Goal: Task Accomplishment & Management: Manage account settings

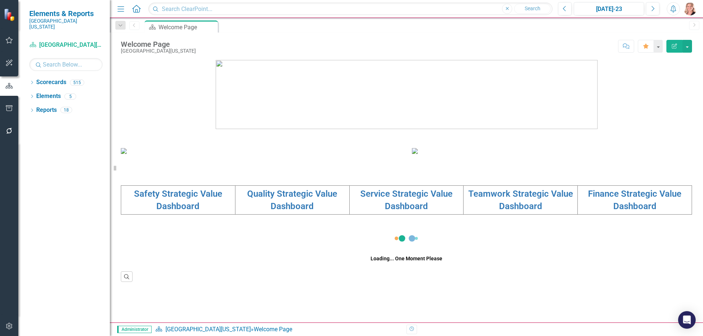
click at [7, 106] on icon "button" at bounding box center [9, 108] width 8 height 6
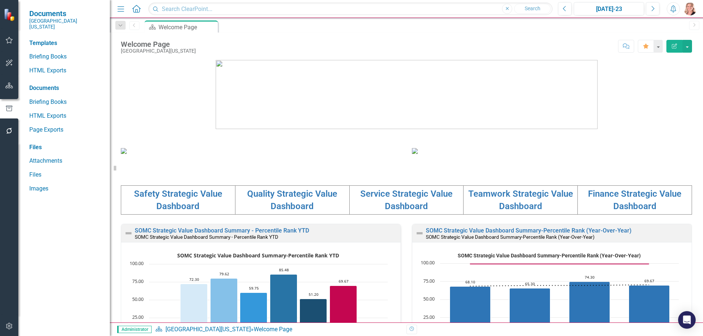
click at [9, 88] on icon "button" at bounding box center [9, 86] width 8 height 6
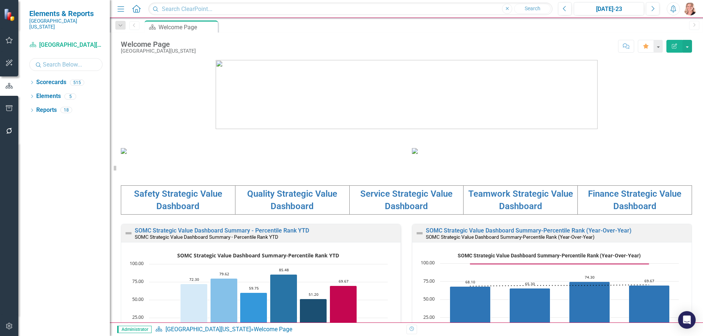
click at [57, 58] on input "text" at bounding box center [65, 64] width 73 height 13
click at [31, 81] on icon "Dropdown" at bounding box center [31, 83] width 5 height 4
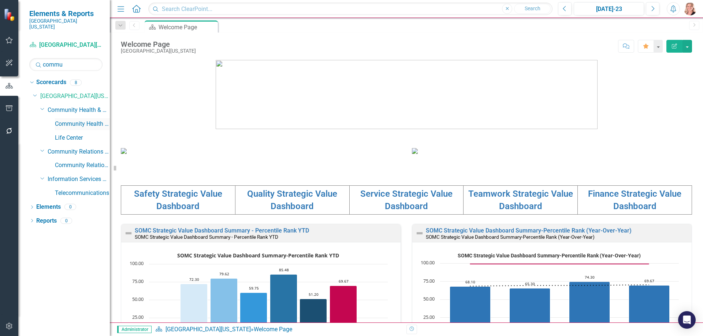
click at [76, 120] on link "Community Health & Wellness" at bounding box center [82, 124] width 55 height 8
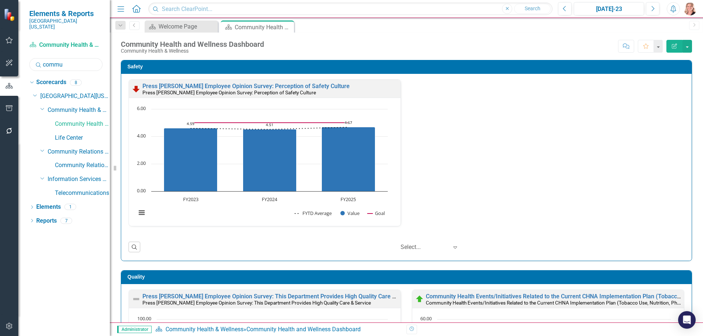
click at [71, 59] on input "commu" at bounding box center [65, 64] width 73 height 13
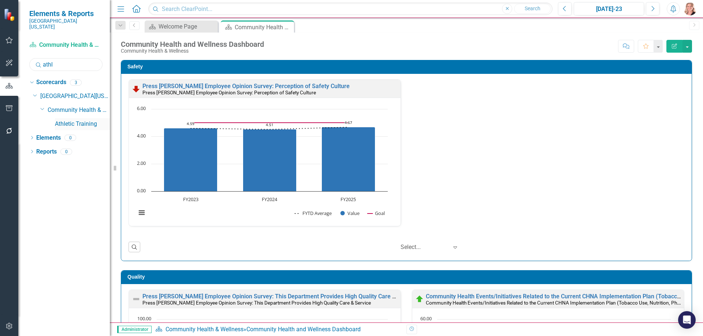
type input "athl"
click at [78, 120] on link "Athletic Training" at bounding box center [82, 124] width 55 height 8
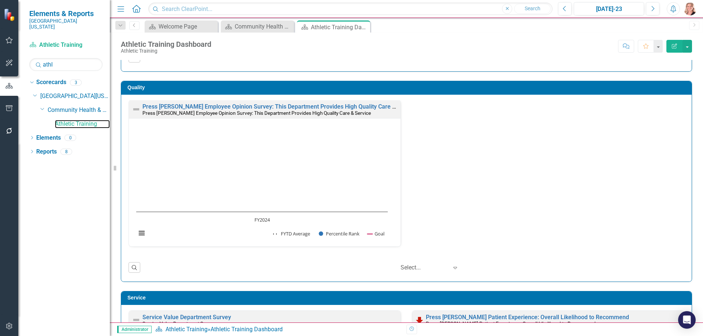
scroll to position [183, 0]
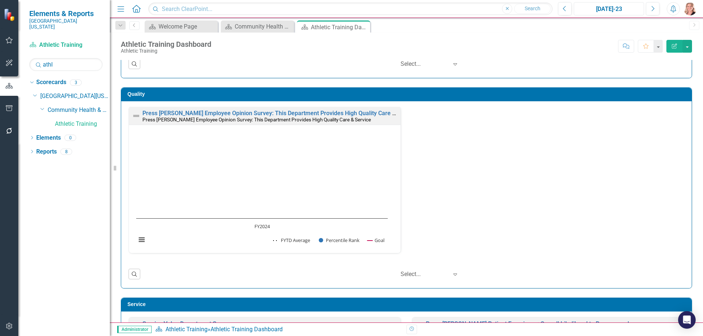
click at [605, 4] on button "Jul-23" at bounding box center [608, 8] width 70 height 13
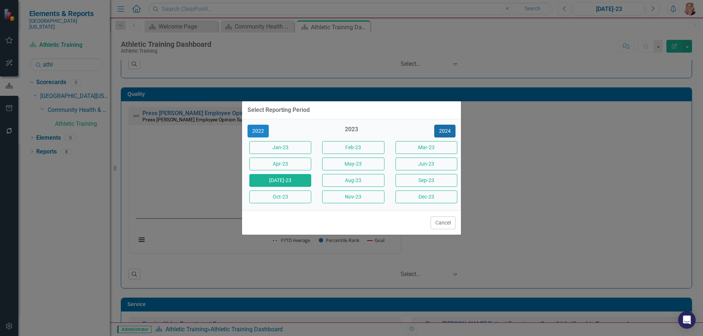
click at [446, 132] on button "2024" at bounding box center [444, 131] width 21 height 13
click at [443, 130] on button "2025" at bounding box center [444, 131] width 21 height 13
click at [417, 166] on button "Jun-25" at bounding box center [426, 164] width 62 height 13
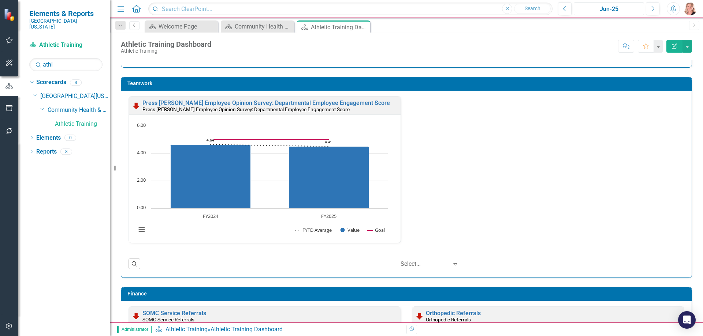
scroll to position [322, 0]
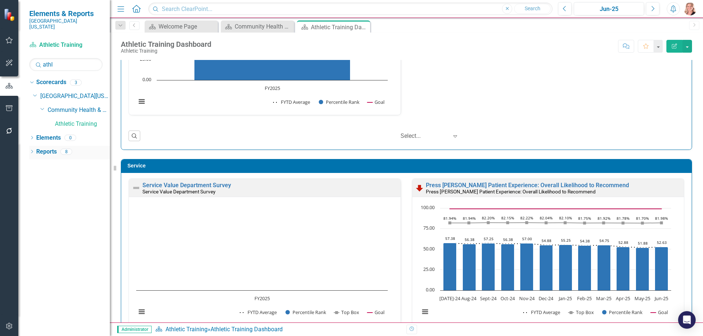
click at [51, 148] on link "Reports" at bounding box center [46, 152] width 20 height 8
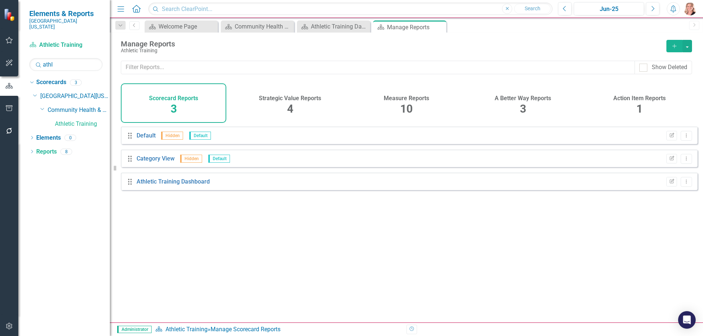
click at [407, 107] on span "10" at bounding box center [406, 108] width 12 height 13
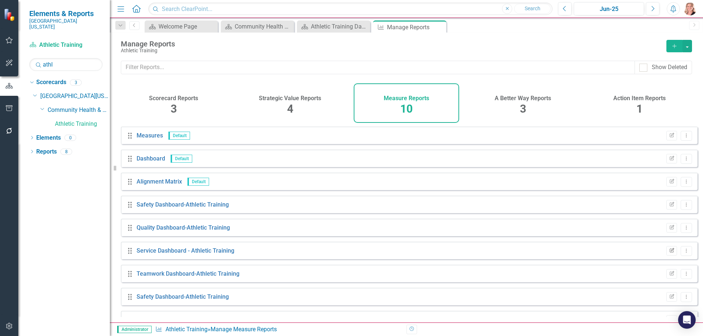
click at [669, 253] on icon "Edit Report" at bounding box center [671, 251] width 5 height 4
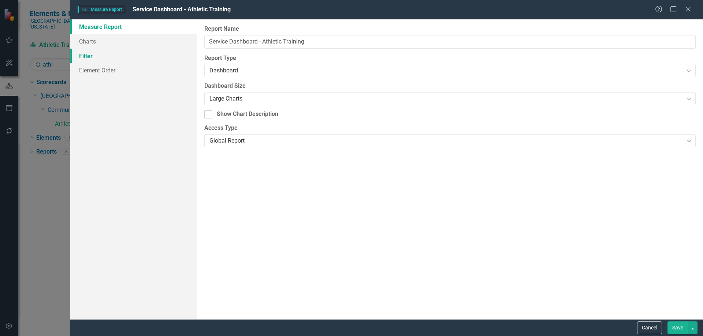
click at [88, 56] on link "Filter" at bounding box center [133, 56] width 127 height 15
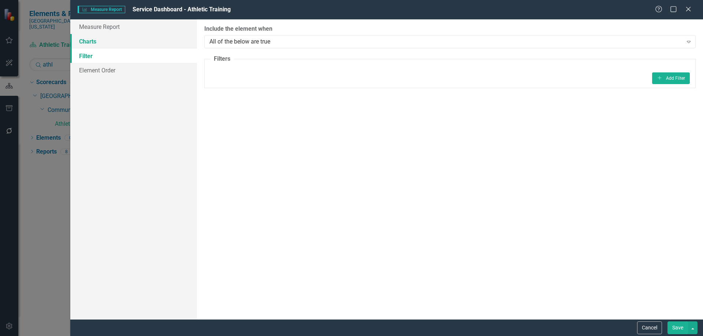
click at [90, 44] on link "Charts" at bounding box center [133, 41] width 127 height 15
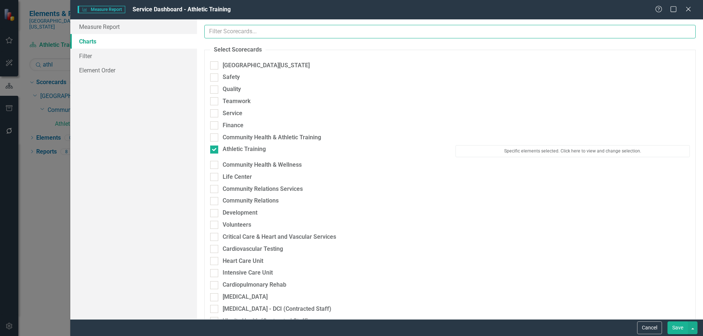
drag, startPoint x: 90, startPoint y: 44, endPoint x: 283, endPoint y: 29, distance: 193.8
click at [283, 29] on input "text" at bounding box center [449, 32] width 491 height 14
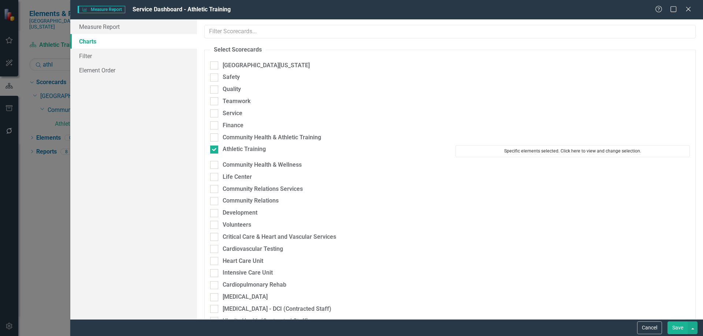
click at [519, 152] on button "Specific elements selected. Click here to view and change selection." at bounding box center [572, 151] width 234 height 12
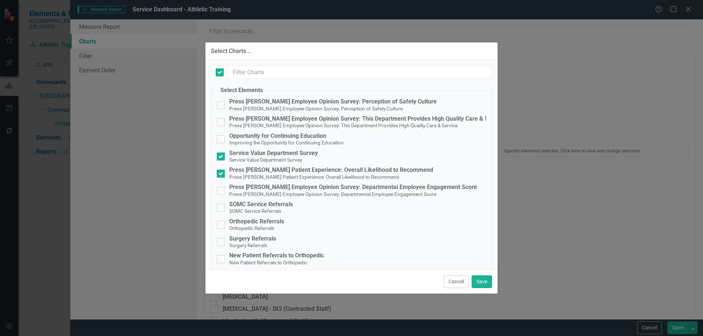
checkbox input "false"
click at [218, 156] on input "Service Value Department Survey Service Value Department Survey" at bounding box center [219, 155] width 5 height 5
checkbox input "false"
click at [484, 281] on button "Save" at bounding box center [481, 282] width 20 height 13
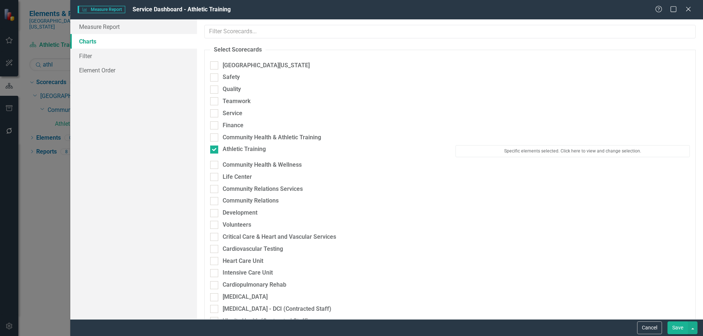
click at [680, 331] on button "Save" at bounding box center [677, 328] width 20 height 13
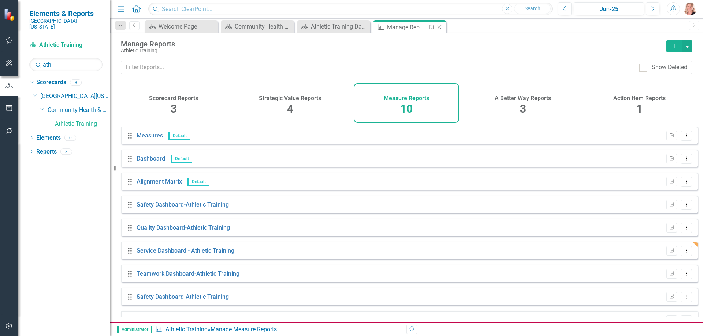
click at [439, 27] on icon at bounding box center [439, 27] width 4 height 4
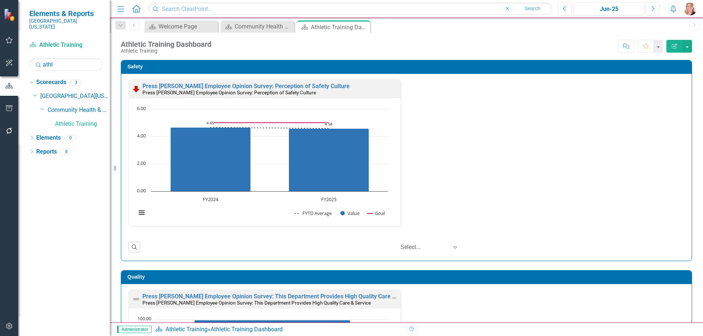
click at [686, 164] on div "Safety Press Ganey Employee Opinion Survey: Perception of Safety Culture Press …" at bounding box center [406, 156] width 582 height 210
click at [7, 110] on icon "button" at bounding box center [9, 108] width 8 height 6
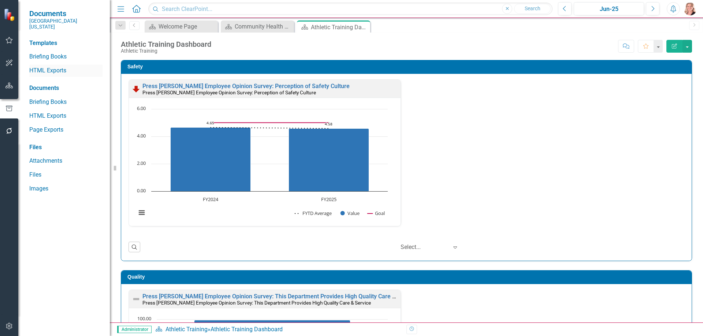
click at [48, 67] on link "HTML Exports" at bounding box center [65, 71] width 73 height 8
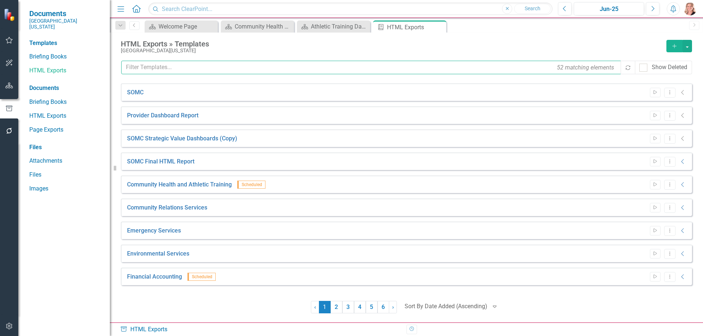
click at [207, 68] on input "text" at bounding box center [371, 68] width 500 height 14
click at [440, 27] on icon "Close" at bounding box center [438, 27] width 7 height 6
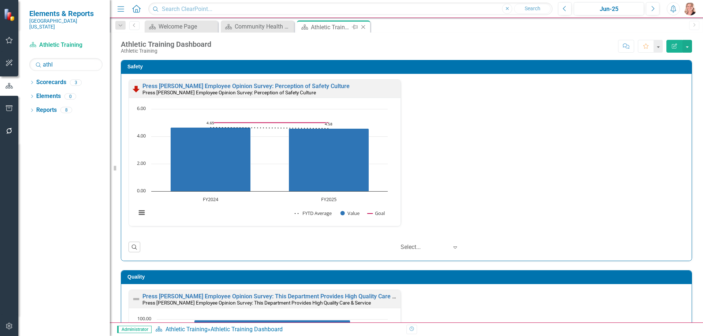
click at [364, 27] on icon "Close" at bounding box center [362, 27] width 7 height 6
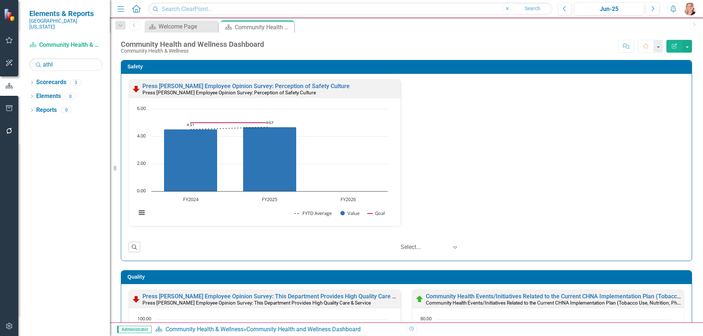
click at [687, 121] on div "Safety Press Ganey Employee Opinion Survey: Perception of Safety Culture Press …" at bounding box center [406, 156] width 582 height 210
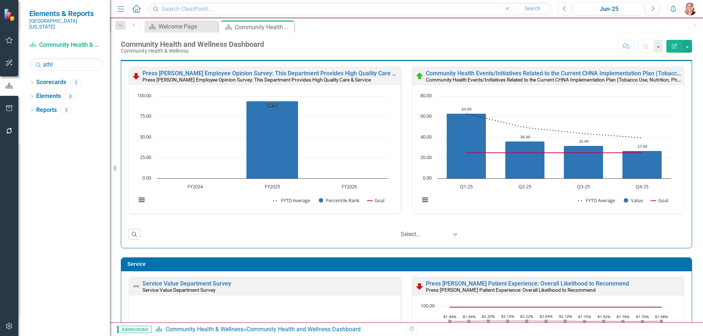
scroll to position [146, 0]
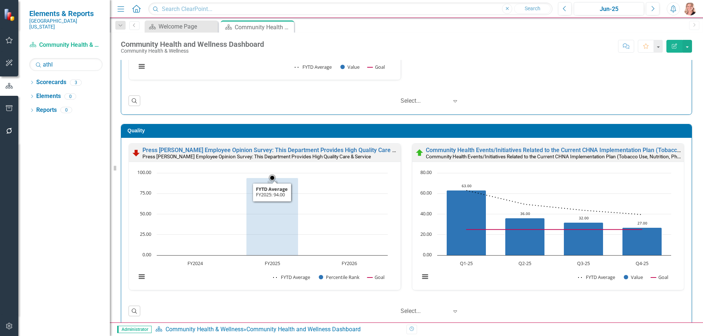
click at [349, 205] on rect "Interactive chart" at bounding box center [261, 228] width 259 height 119
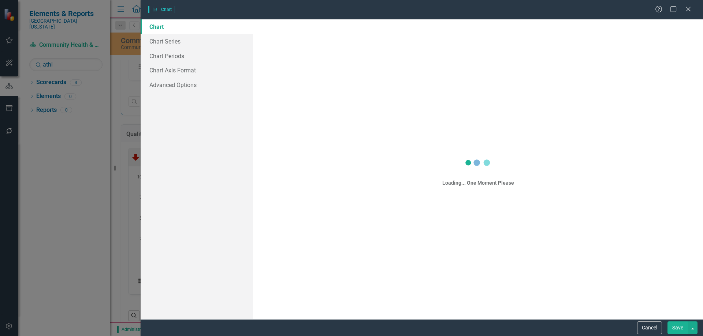
click at [176, 55] on div "Charts Chart Help Maximize Close Chart Chart Series Chart Periods Chart Axis Fo…" at bounding box center [351, 168] width 703 height 336
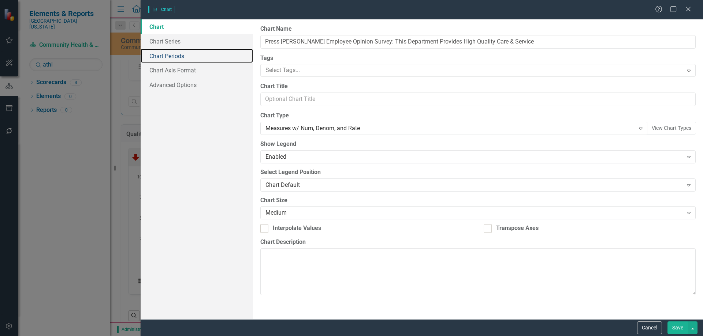
click at [176, 55] on link "Chart Periods" at bounding box center [197, 56] width 112 height 15
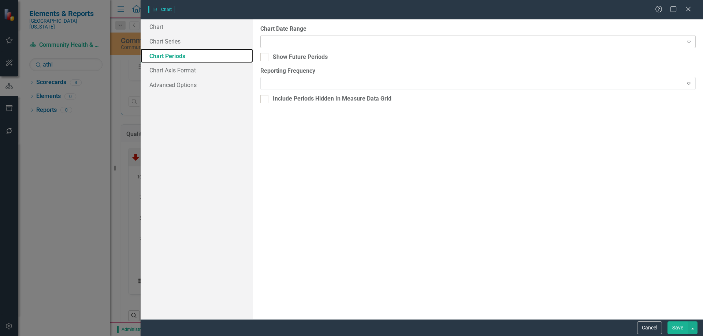
checkbox input "true"
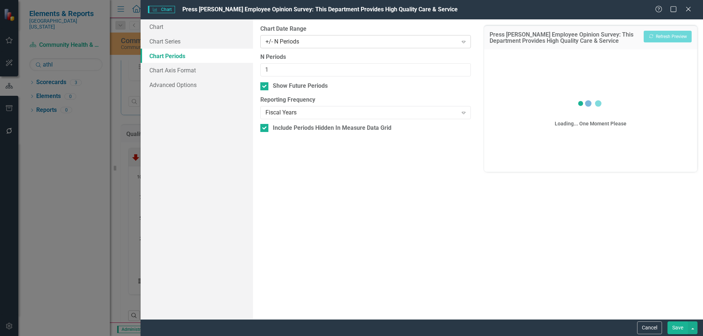
click at [305, 42] on div "+/- N Periods" at bounding box center [361, 41] width 192 height 8
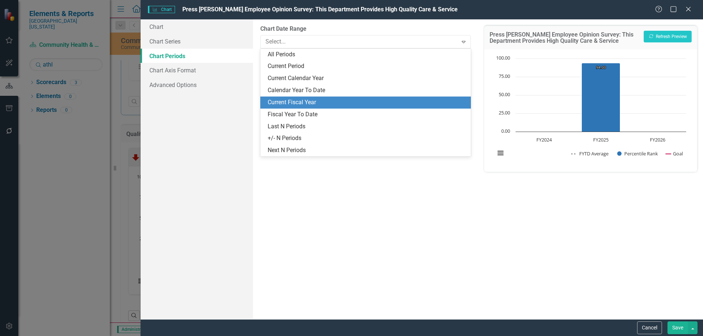
click at [295, 101] on div "Current Fiscal Year" at bounding box center [367, 102] width 198 height 8
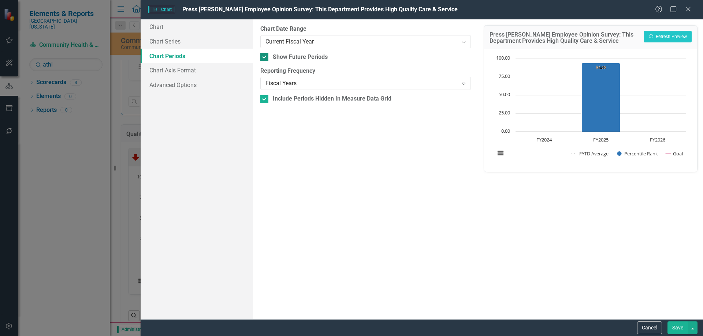
click at [263, 55] on input "Show Future Periods" at bounding box center [262, 55] width 5 height 5
checkbox input "false"
click at [676, 330] on button "Save" at bounding box center [677, 328] width 20 height 13
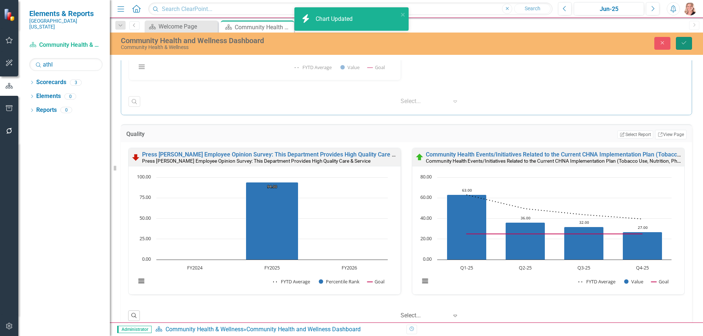
click at [684, 42] on icon "Save" at bounding box center [683, 42] width 7 height 5
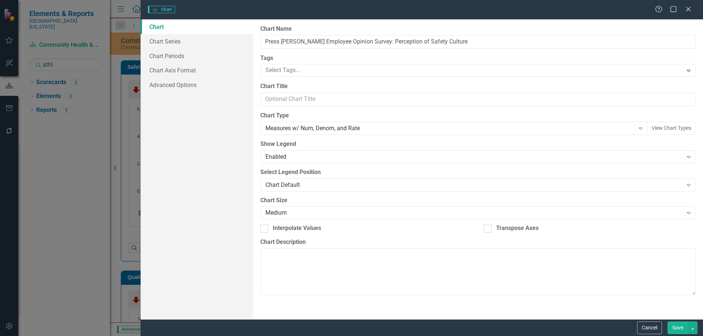
type input "Press [PERSON_NAME] Employee Opinion Survey: Perception of Safety Culture"
click at [160, 56] on link "Chart Periods" at bounding box center [197, 56] width 112 height 15
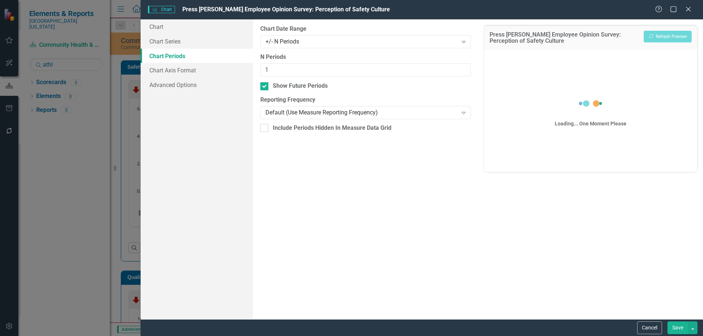
click at [262, 87] on input "Show Future Periods" at bounding box center [262, 84] width 5 height 5
checkbox input "false"
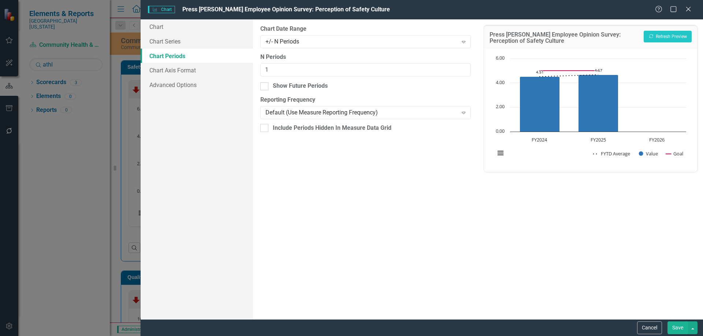
click at [676, 331] on button "Save" at bounding box center [677, 328] width 20 height 13
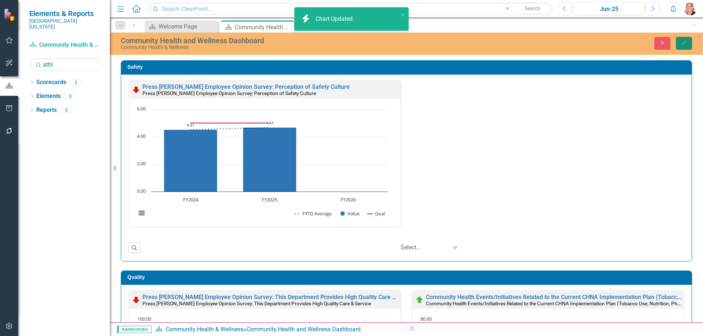
click at [683, 42] on icon "Save" at bounding box center [683, 42] width 7 height 5
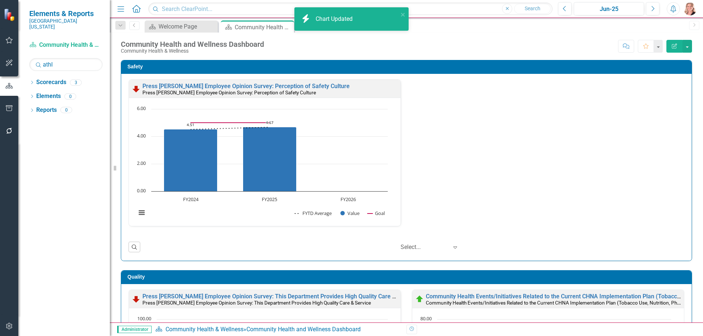
click at [689, 102] on div "Safety Press Ganey Employee Opinion Survey: Perception of Safety Culture Press …" at bounding box center [406, 156] width 582 height 210
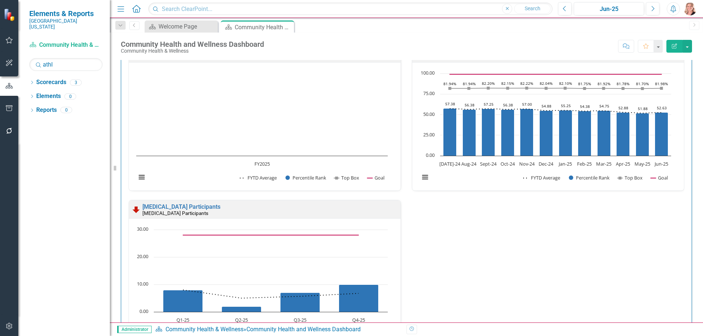
scroll to position [431, 0]
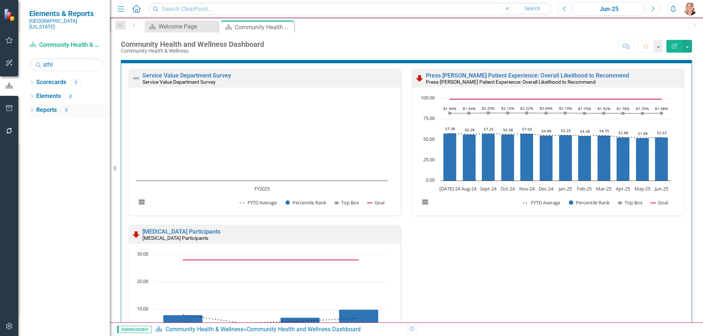
click at [48, 107] on link "Reports" at bounding box center [46, 110] width 20 height 8
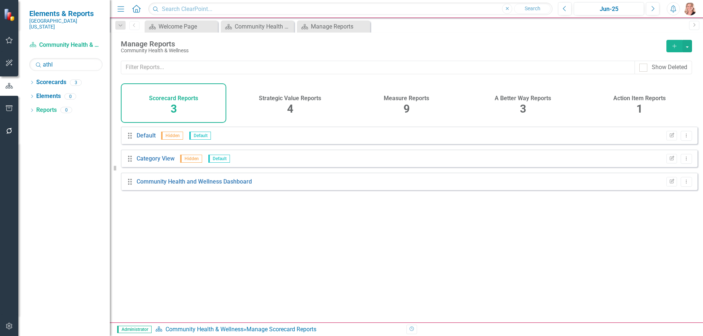
click at [406, 101] on div "9" at bounding box center [406, 109] width 6 height 16
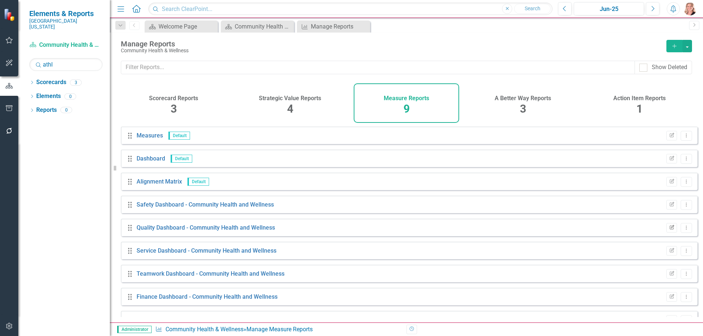
click at [669, 230] on icon "Edit Report" at bounding box center [671, 228] width 5 height 4
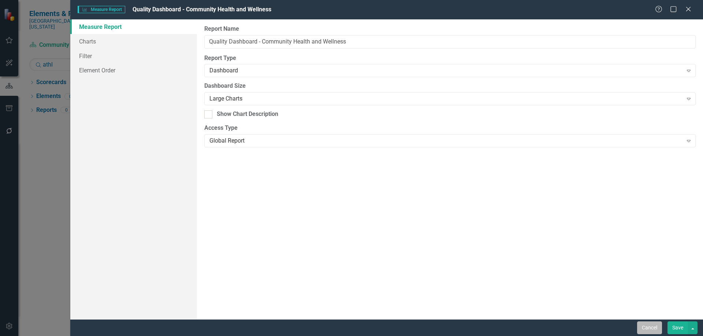
click at [657, 331] on button "Cancel" at bounding box center [649, 328] width 25 height 13
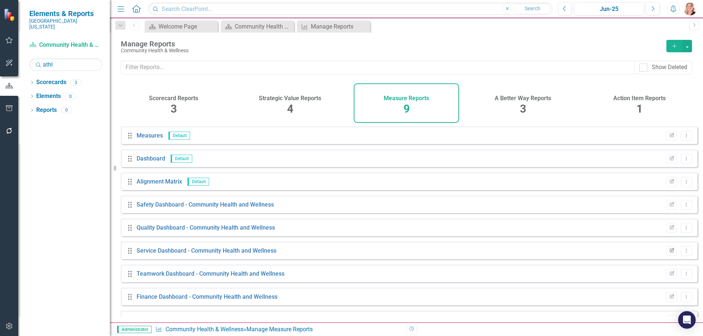
click at [669, 253] on icon "Edit Report" at bounding box center [671, 251] width 5 height 4
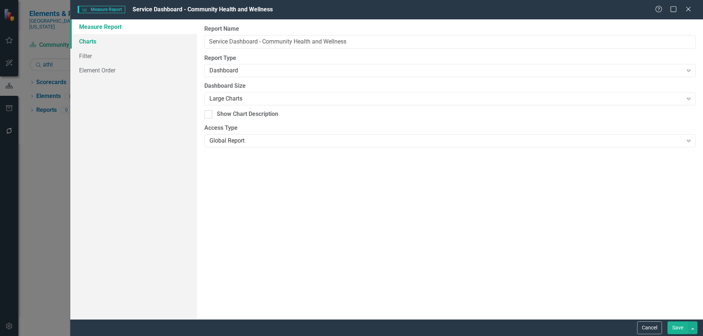
click at [101, 43] on link "Charts" at bounding box center [133, 41] width 127 height 15
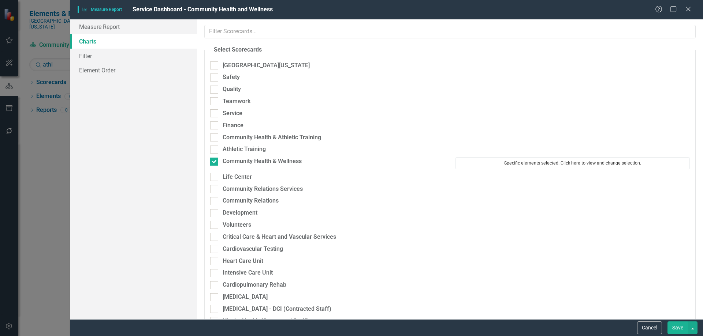
click at [580, 164] on button "Specific elements selected. Click here to view and change selection." at bounding box center [572, 163] width 234 height 12
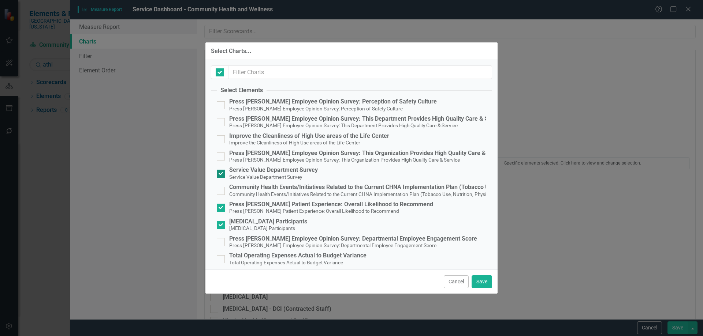
checkbox input "false"
click at [218, 177] on div at bounding box center [221, 174] width 8 height 8
click at [218, 175] on input "Service Value Department Survey Service Value Department Survey" at bounding box center [219, 172] width 5 height 5
checkbox input "false"
click at [490, 285] on button "Save" at bounding box center [481, 282] width 20 height 13
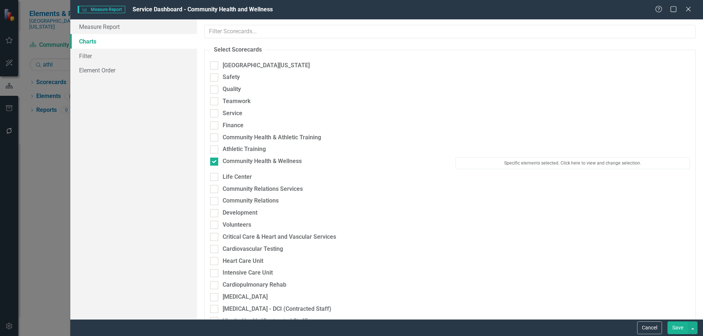
click at [682, 327] on button "Save" at bounding box center [677, 328] width 20 height 13
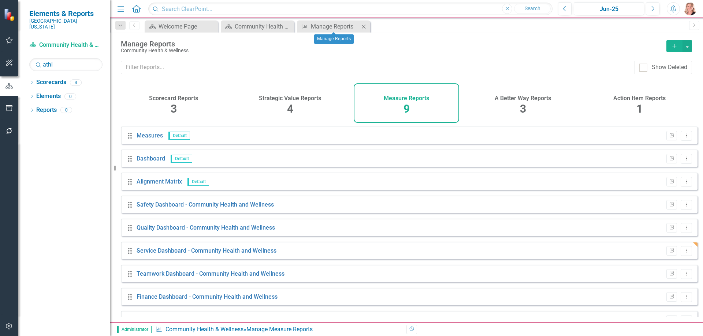
click at [363, 26] on icon "Close" at bounding box center [363, 27] width 7 height 6
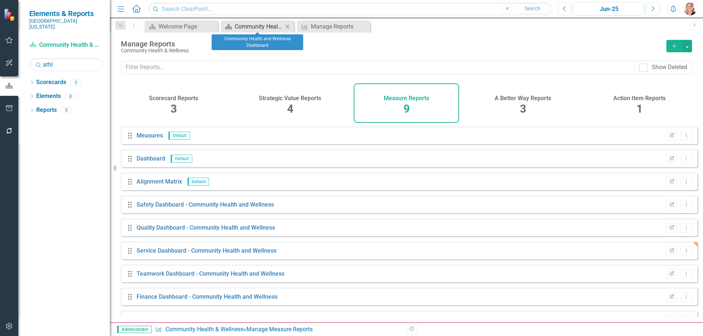
click at [262, 27] on div "Community Health and Wellness Dashboard" at bounding box center [259, 26] width 48 height 9
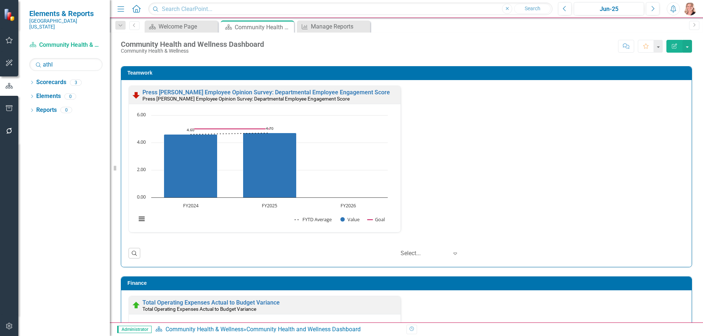
scroll to position [605, 0]
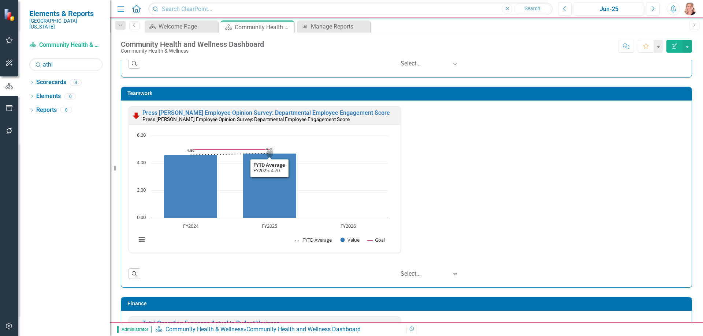
click at [360, 186] on rect "Interactive chart" at bounding box center [261, 191] width 259 height 119
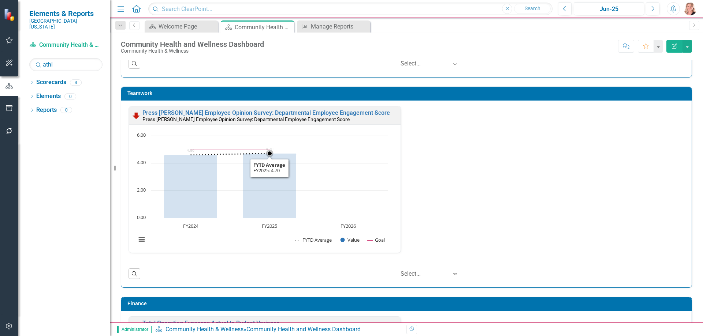
click at [361, 186] on rect "Interactive chart" at bounding box center [261, 191] width 259 height 119
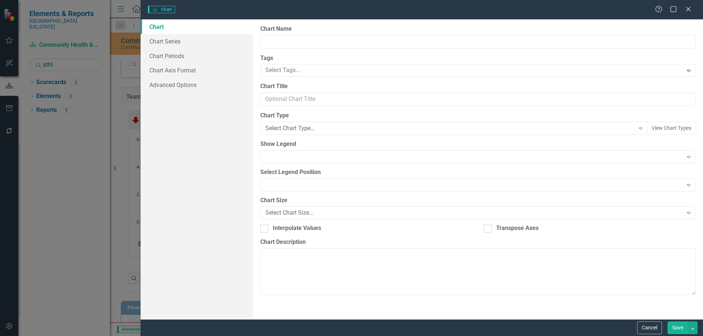
click at [170, 56] on div "Charts Chart Help Maximize Close Chart Chart Series Chart Periods Chart Axis Fo…" at bounding box center [351, 168] width 703 height 336
type input "Press [PERSON_NAME] Employee Opinion Survey: Departmental Employee Engagement S…"
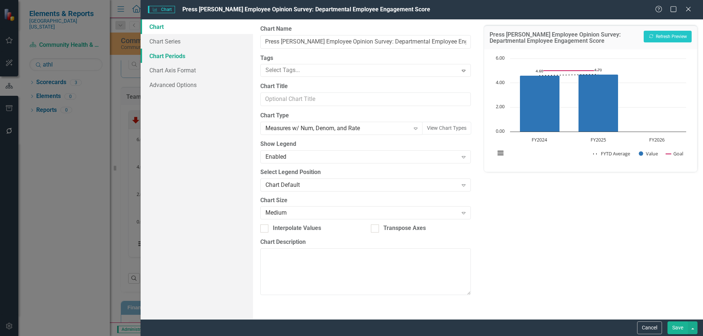
click at [179, 55] on link "Chart Periods" at bounding box center [197, 56] width 112 height 15
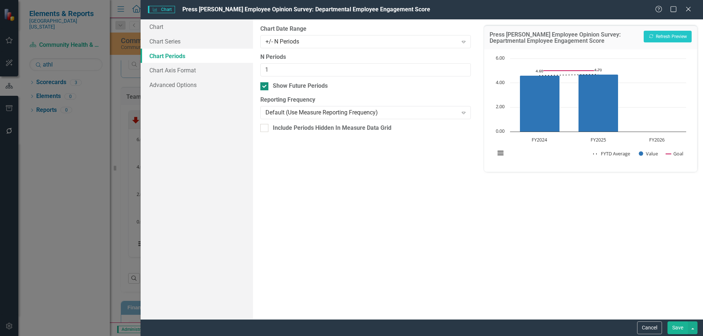
drag, startPoint x: 262, startPoint y: 86, endPoint x: 270, endPoint y: 87, distance: 8.1
click at [262, 86] on input "Show Future Periods" at bounding box center [262, 84] width 5 height 5
checkbox input "false"
click at [676, 329] on button "Save" at bounding box center [677, 328] width 20 height 13
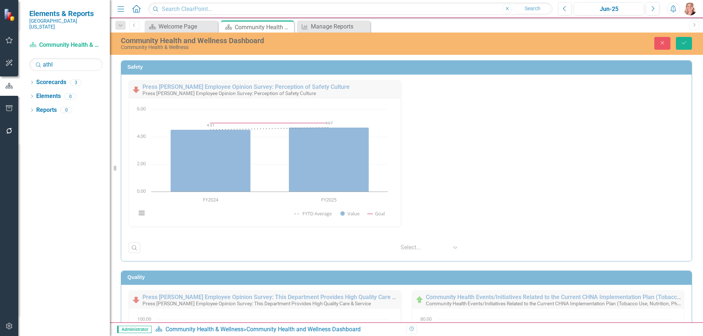
scroll to position [605, 0]
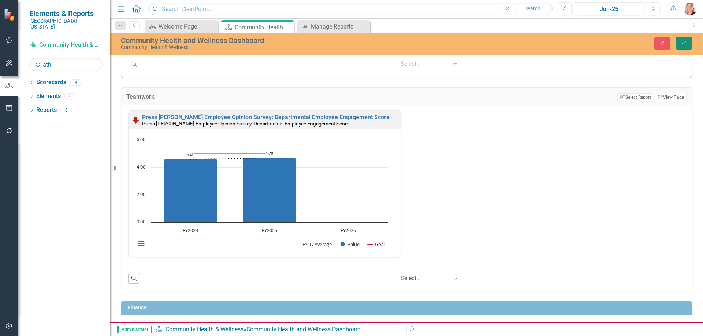
click at [686, 43] on icon "Save" at bounding box center [683, 42] width 7 height 5
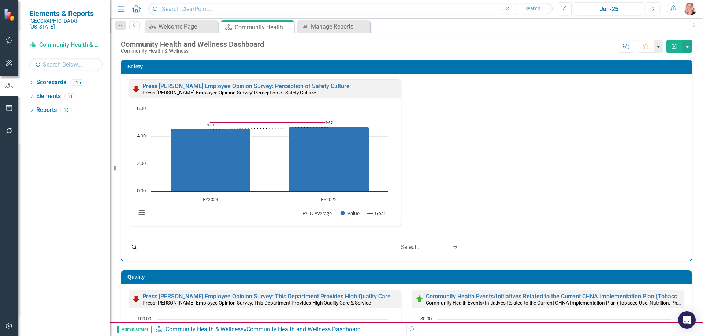
click at [690, 95] on div "Safety Press Ganey Employee Opinion Survey: Perception of Safety Culture Press …" at bounding box center [406, 156] width 582 height 210
click at [68, 58] on input "text" at bounding box center [65, 64] width 73 height 13
type input "life"
click at [32, 81] on icon at bounding box center [32, 82] width 2 height 3
click at [72, 120] on link "Life Center" at bounding box center [82, 124] width 55 height 8
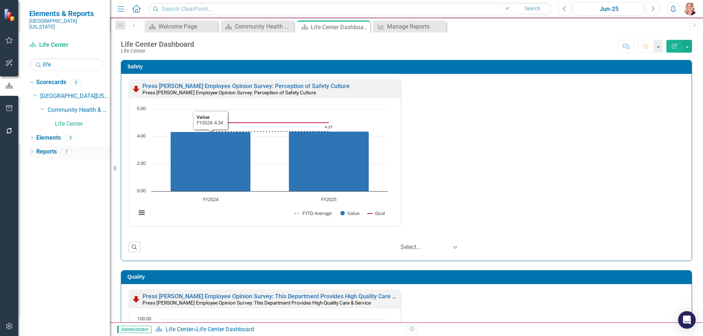
click at [54, 148] on link "Reports" at bounding box center [46, 152] width 20 height 8
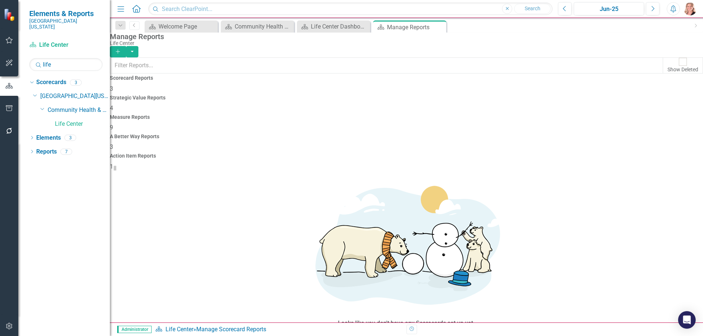
click at [404, 115] on h4 "Measure Reports" at bounding box center [406, 117] width 593 height 5
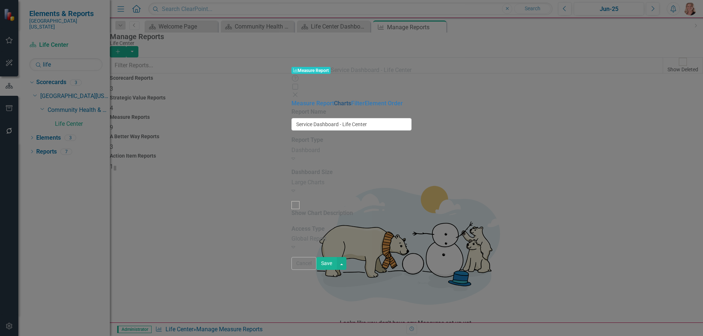
click at [334, 100] on link "Charts" at bounding box center [342, 103] width 17 height 7
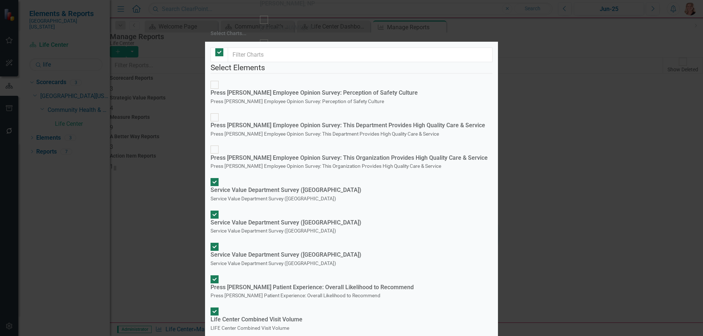
checkbox input "false"
click at [220, 242] on input "Service Value Department Survey (Lucasville) Service Value Department Survey (L…" at bounding box center [214, 247] width 11 height 11
checkbox input "false"
click at [218, 209] on input "Service Value Department Survey (Portsmouth) Service Value Department Survey (P…" at bounding box center [214, 214] width 11 height 11
checkbox input "false"
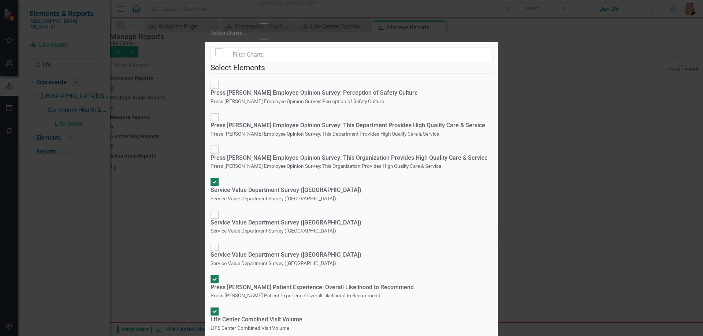
click at [220, 177] on input "Service Value Department Survey (Wheelersburg) Service Value Department Survey …" at bounding box center [214, 182] width 11 height 11
checkbox input "false"
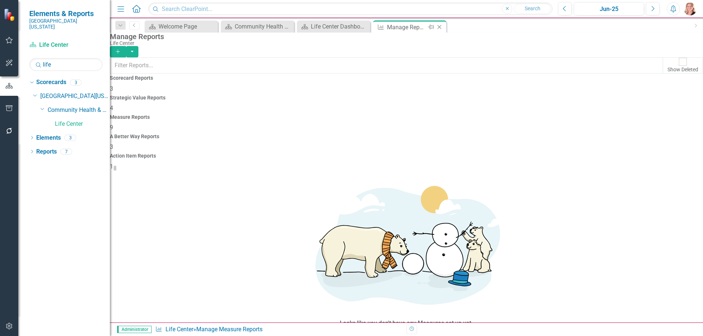
click at [440, 27] on icon "Close" at bounding box center [438, 27] width 7 height 6
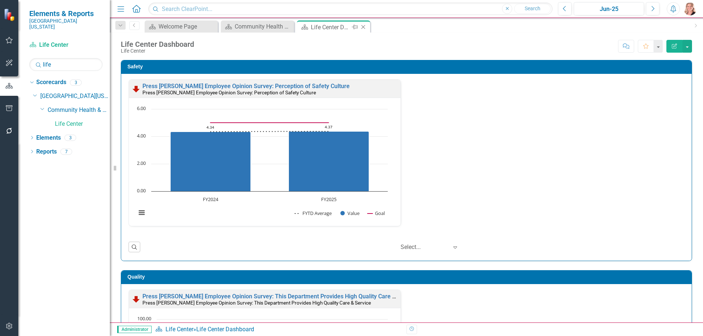
click at [364, 27] on icon "Close" at bounding box center [362, 27] width 7 height 6
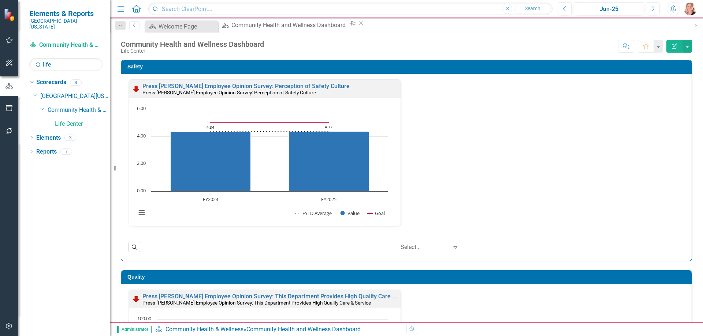
click at [359, 26] on icon at bounding box center [361, 24] width 4 height 4
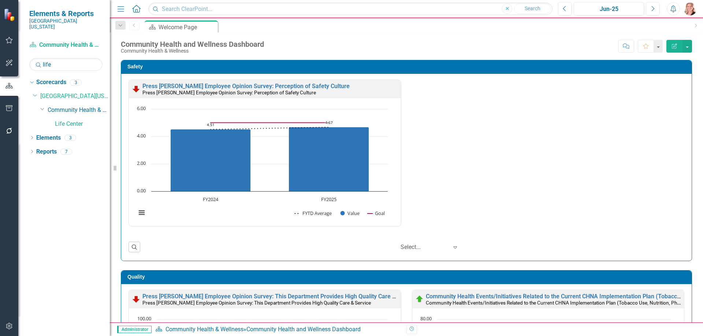
click at [10, 110] on icon "button" at bounding box center [9, 108] width 8 height 6
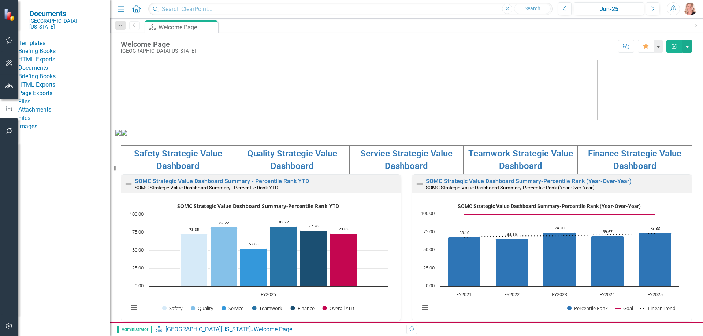
click at [43, 64] on link "HTML Exports" at bounding box center [63, 60] width 91 height 8
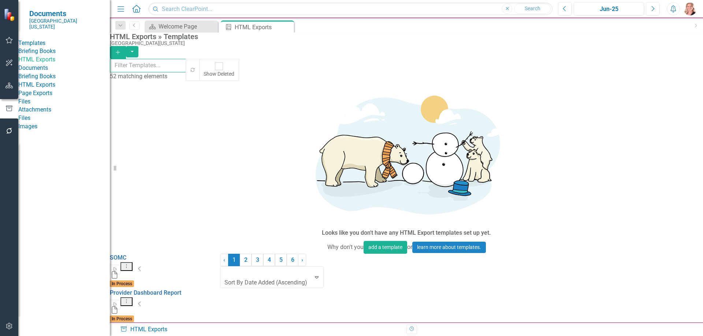
click at [186, 67] on input "text" at bounding box center [148, 66] width 76 height 14
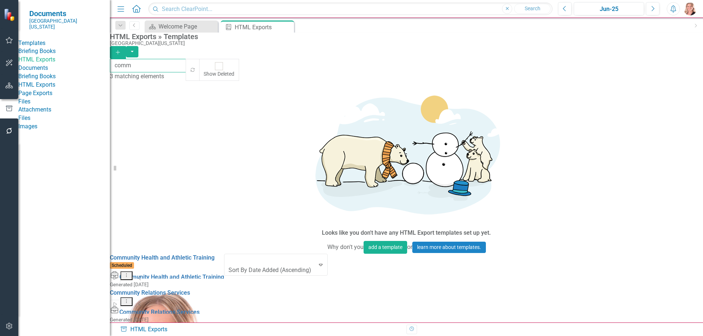
type input "comm"
click at [130, 273] on icon "Dropdown Menu" at bounding box center [126, 275] width 6 height 5
click at [630, 131] on link "Edit Edit Template" at bounding box center [641, 132] width 68 height 14
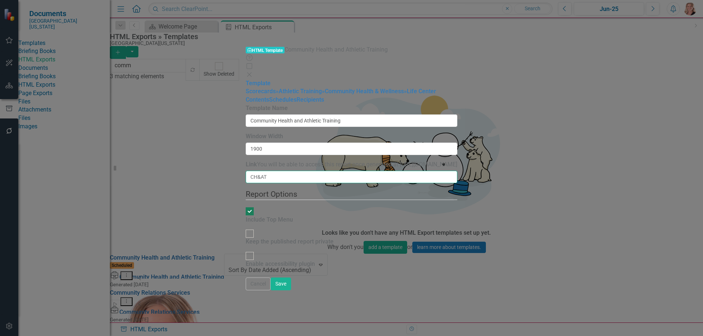
click at [246, 171] on input "CH&AT" at bounding box center [352, 177] width 212 height 12
type input "CH&AT-FY25"
click at [276, 88] on link "» Athletic Training" at bounding box center [299, 91] width 46 height 7
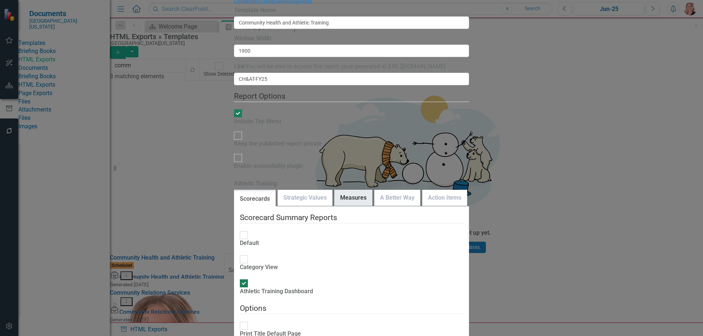
click at [334, 190] on link "Measures" at bounding box center [352, 198] width 37 height 16
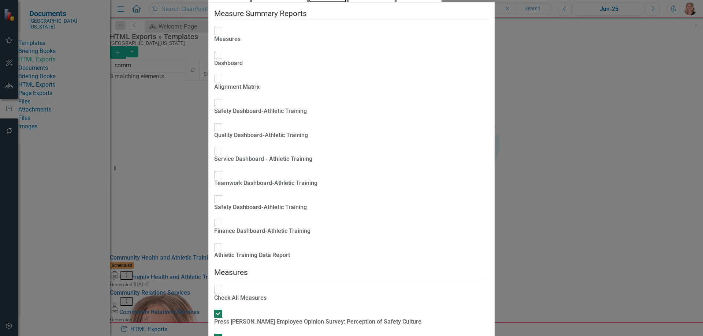
scroll to position [57, 0]
checkbox input "false"
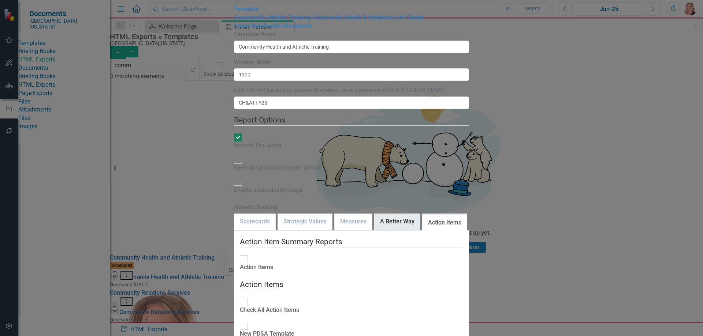
click at [374, 214] on link "A Better Way" at bounding box center [396, 222] width 45 height 16
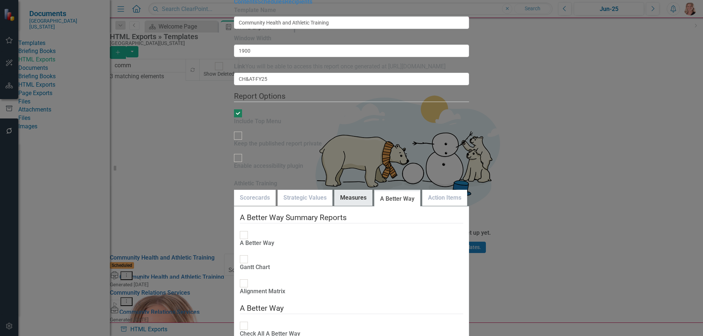
click at [334, 190] on link "Measures" at bounding box center [352, 198] width 37 height 16
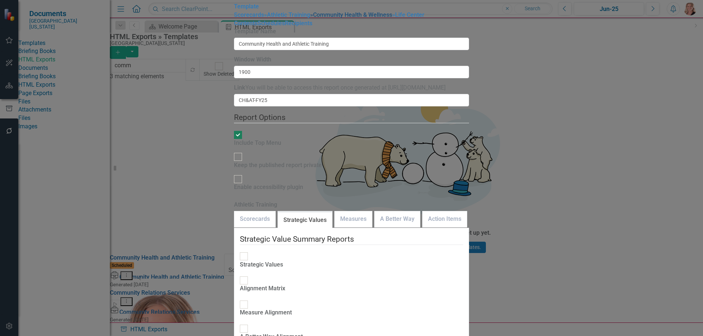
click at [310, 18] on link "» Community Health & Wellness" at bounding box center [351, 14] width 82 height 7
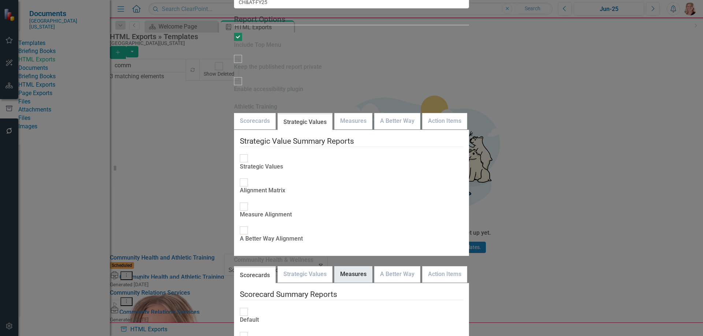
click at [334, 267] on link "Measures" at bounding box center [352, 275] width 37 height 16
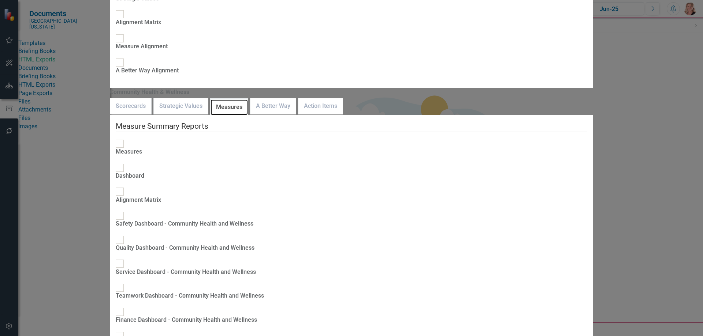
scroll to position [20, 0]
checkbox input "false"
click at [296, 98] on link "A Better Way" at bounding box center [272, 106] width 45 height 16
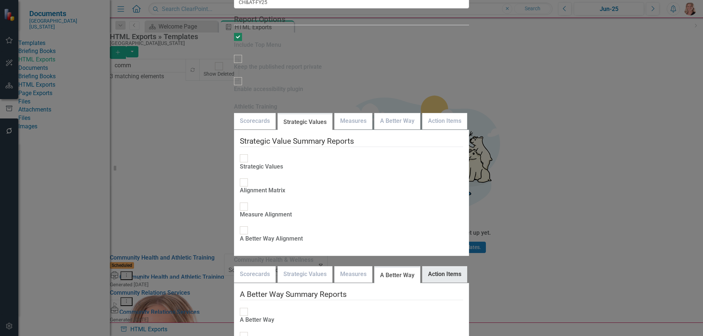
click at [422, 267] on link "Action Items" at bounding box center [444, 275] width 44 height 16
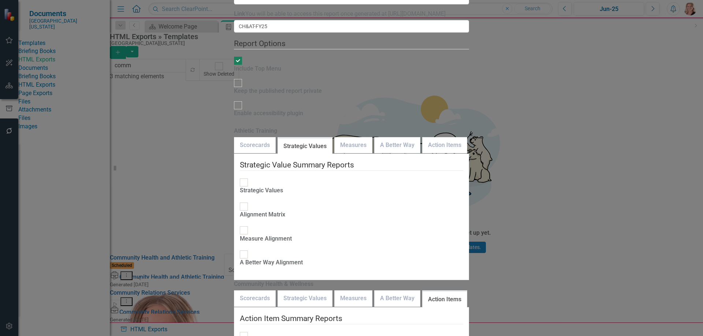
checkbox input "true"
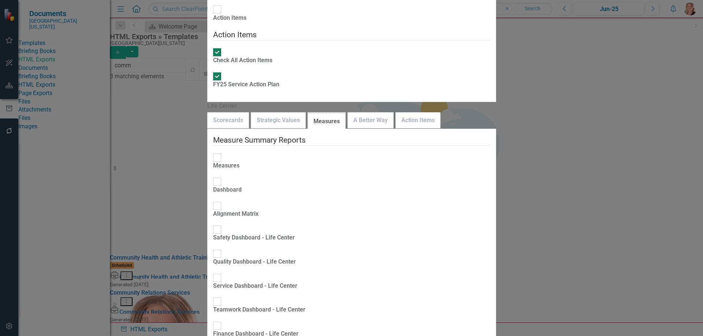
checkbox input "false"
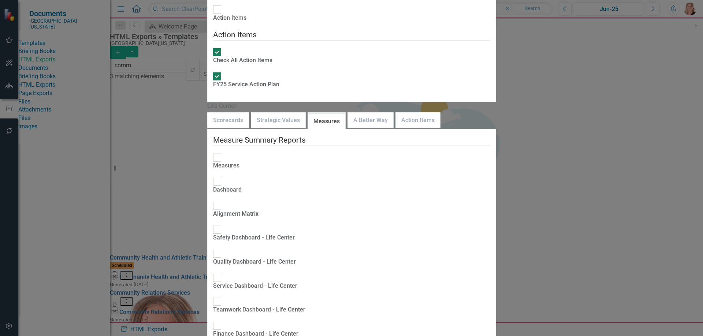
checkbox input "false"
click at [374, 113] on link "A Better Way" at bounding box center [370, 121] width 45 height 16
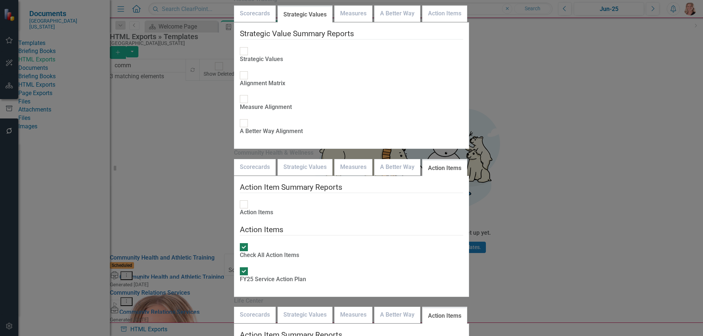
checkbox input "true"
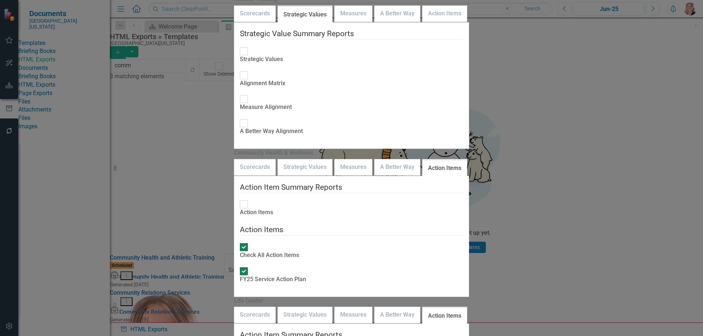
checkbox input "true"
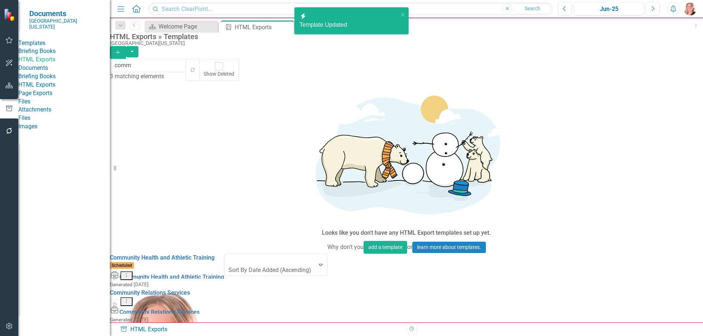
click at [130, 273] on icon "Dropdown Menu" at bounding box center [126, 275] width 6 height 5
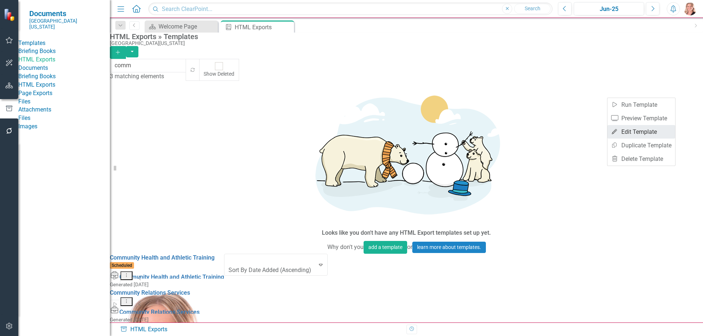
click at [639, 131] on link "Edit Edit Template" at bounding box center [641, 132] width 68 height 14
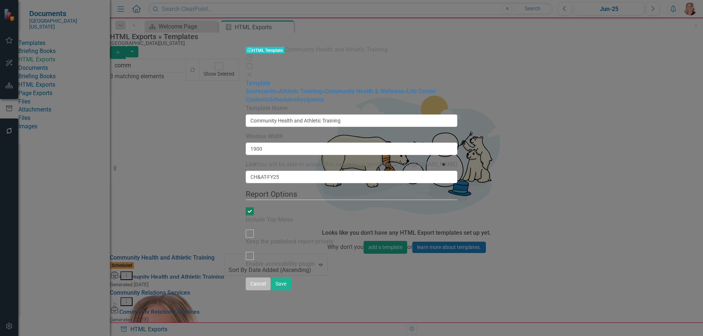
click at [270, 291] on button "Cancel" at bounding box center [258, 284] width 25 height 13
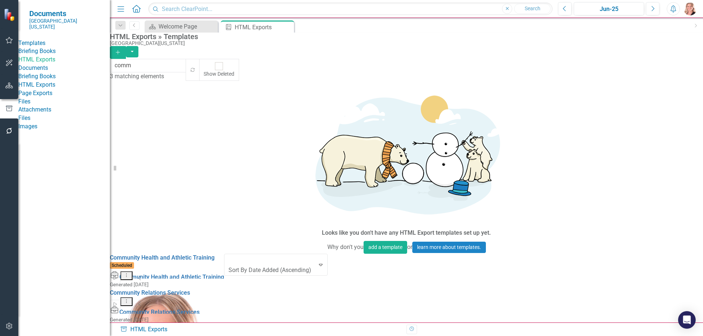
click at [130, 273] on icon "Dropdown Menu" at bounding box center [126, 275] width 6 height 5
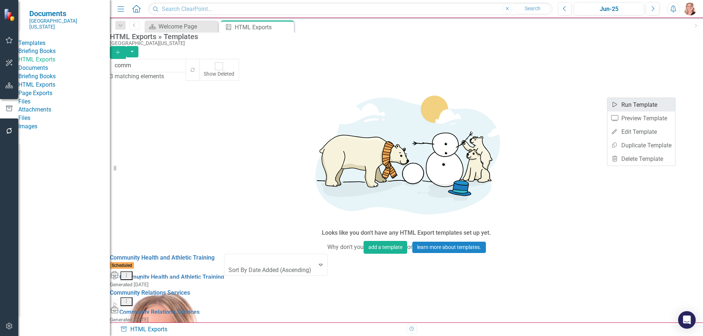
click at [643, 106] on link "Start Run Template" at bounding box center [641, 105] width 68 height 14
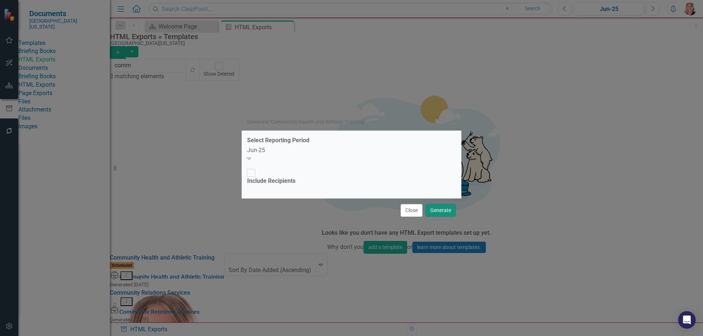
click at [448, 204] on button "Generate" at bounding box center [440, 210] width 30 height 13
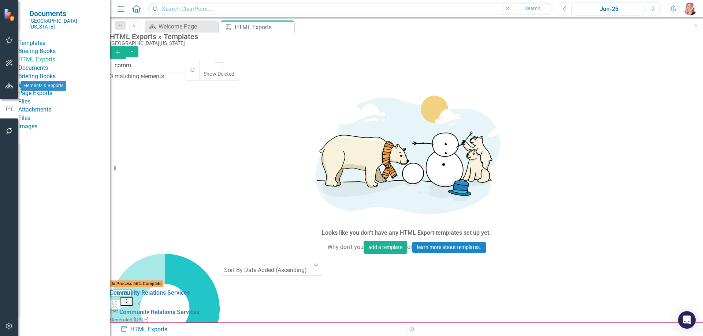
click at [10, 86] on icon "button" at bounding box center [9, 86] width 8 height 6
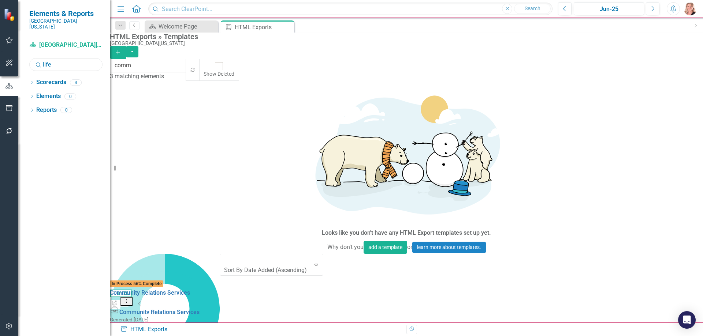
click at [70, 59] on input "life" at bounding box center [65, 64] width 73 height 13
click at [71, 59] on input "life" at bounding box center [65, 64] width 73 height 13
click at [62, 58] on input "life" at bounding box center [65, 64] width 73 height 13
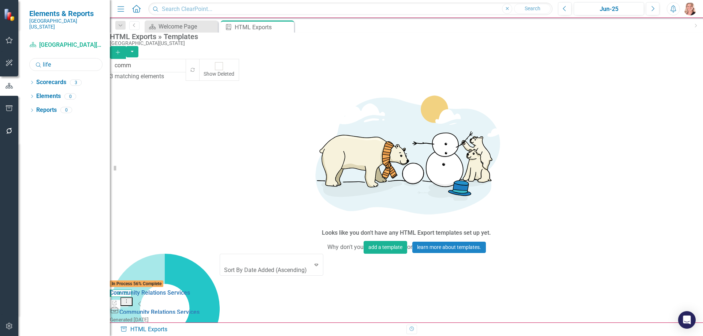
click at [50, 58] on input "life" at bounding box center [65, 64] width 73 height 13
type input "community"
click at [34, 81] on icon "Dropdown" at bounding box center [31, 83] width 5 height 4
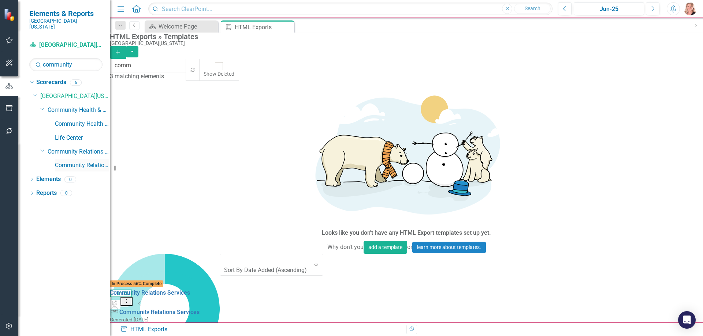
click at [78, 161] on link "Community Relations" at bounding box center [82, 165] width 55 height 8
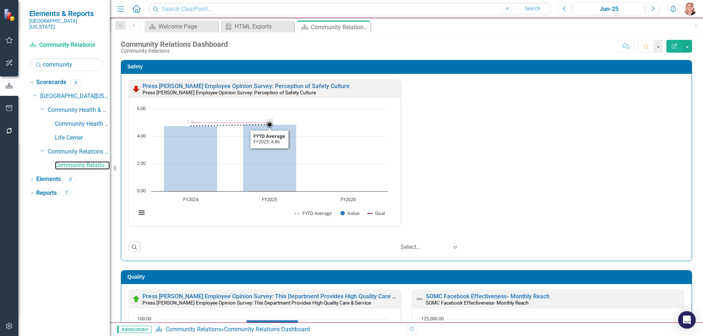
click at [339, 144] on rect "Interactive chart" at bounding box center [261, 164] width 259 height 119
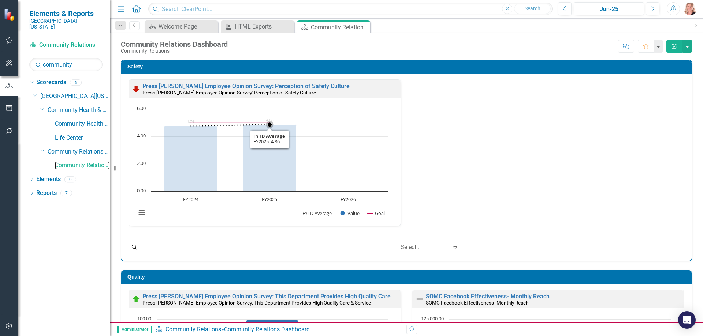
click at [339, 144] on rect "Interactive chart" at bounding box center [261, 164] width 259 height 119
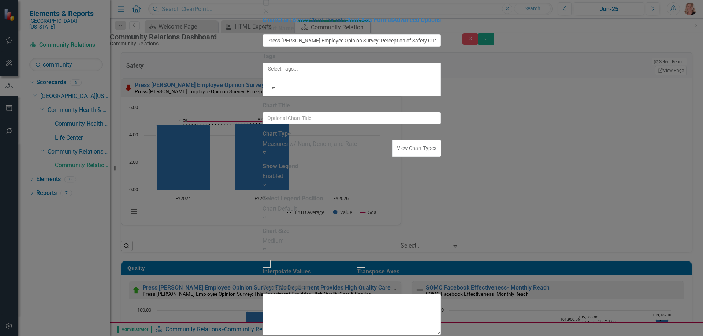
click at [309, 23] on link "Chart Periods" at bounding box center [327, 19] width 36 height 7
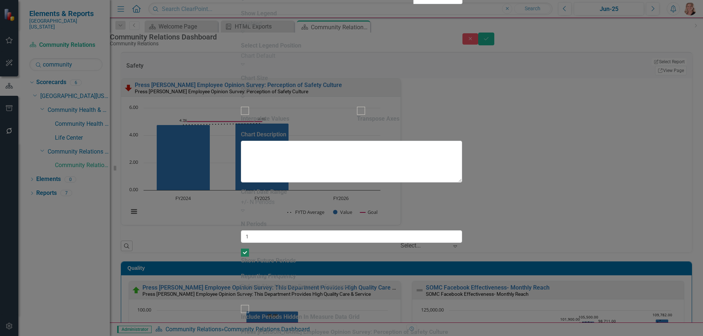
click at [251, 247] on input "Show Future Periods" at bounding box center [244, 252] width 11 height 11
checkbox input "false"
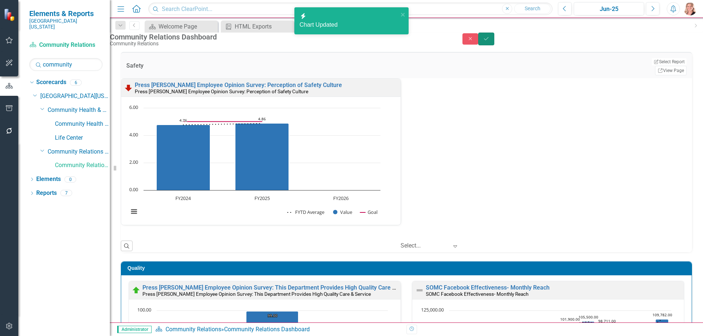
click at [494, 42] on button "Save" at bounding box center [486, 39] width 16 height 13
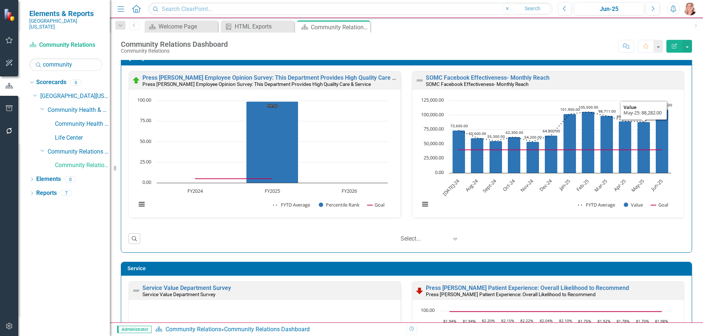
scroll to position [220, 0]
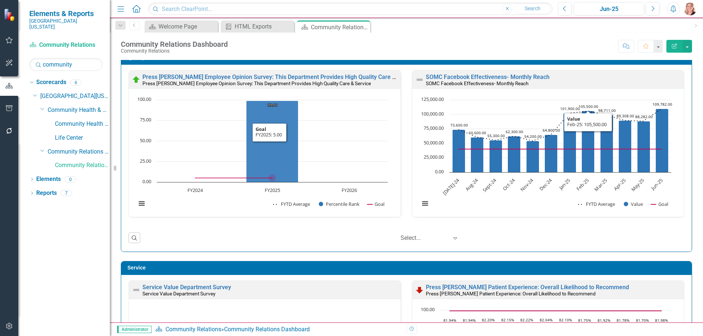
click at [352, 138] on rect "Interactive chart" at bounding box center [261, 155] width 259 height 119
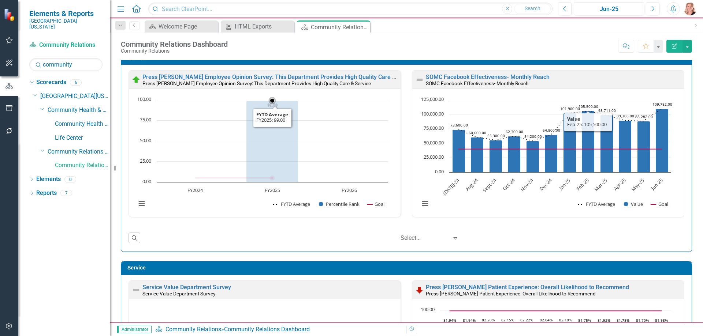
click at [352, 138] on rect "Interactive chart" at bounding box center [261, 155] width 259 height 119
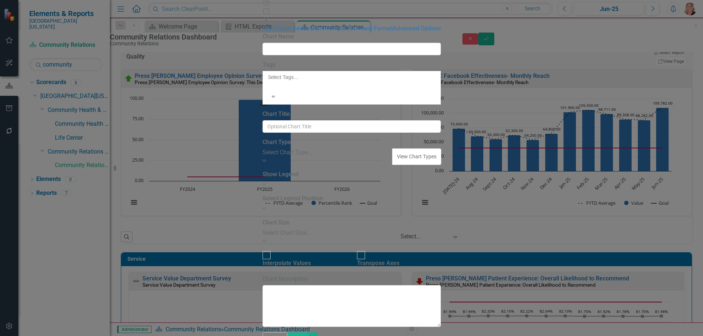
type input "Press [PERSON_NAME] Employee Opinion Survey: This Department Provides High Qual…"
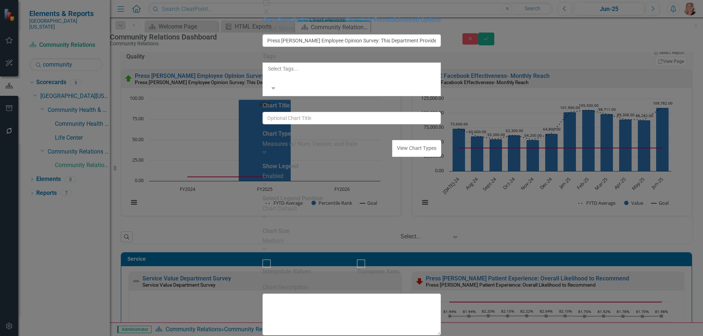
click at [309, 23] on link "Chart Periods" at bounding box center [327, 19] width 36 height 7
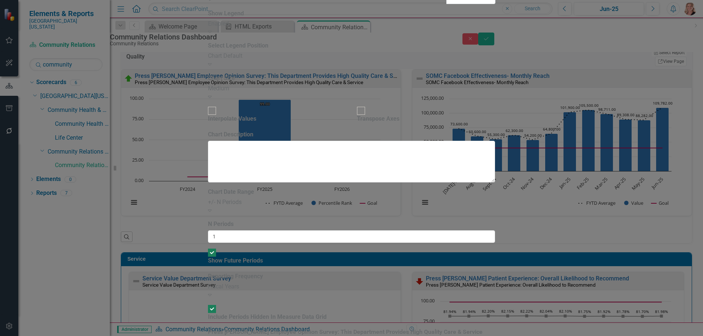
click at [265, 188] on div "From this tab, you define the periods you want included in the chart. For examp…" at bounding box center [351, 255] width 287 height 135
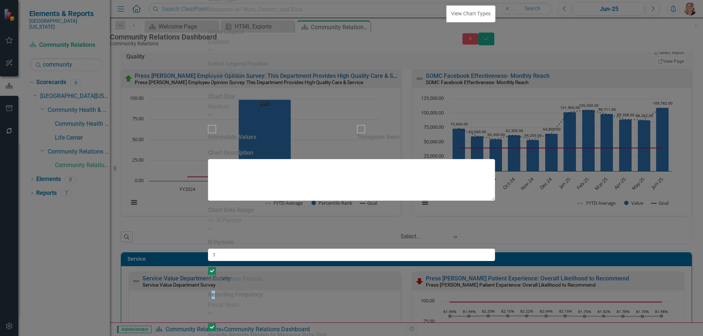
click at [216, 267] on div at bounding box center [212, 271] width 8 height 8
click at [217, 266] on input "Show Future Periods" at bounding box center [211, 271] width 11 height 11
checkbox input "false"
click at [311, 217] on div "+/- N Periods" at bounding box center [351, 221] width 287 height 8
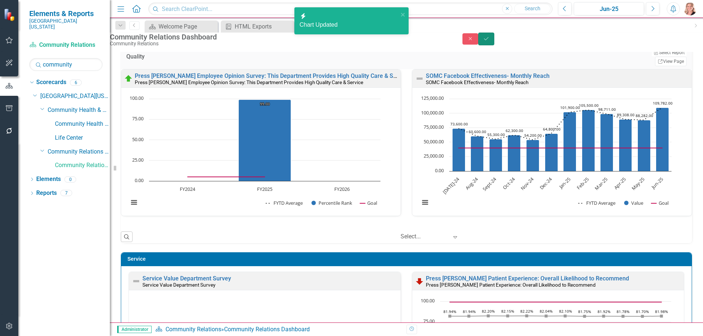
click at [489, 41] on icon "Save" at bounding box center [486, 38] width 7 height 5
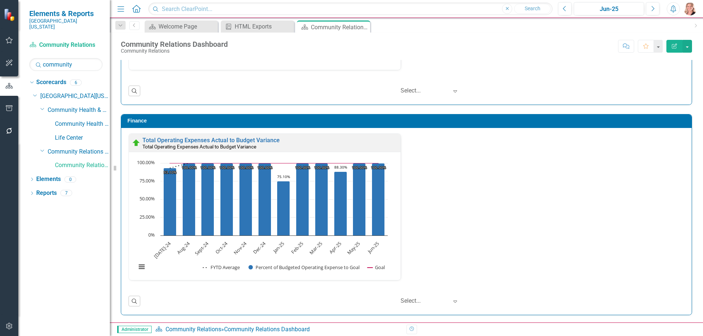
scroll to position [0, 0]
click at [70, 58] on input "community" at bounding box center [65, 64] width 73 height 13
type input "develop"
click at [79, 120] on link "Development" at bounding box center [82, 124] width 55 height 8
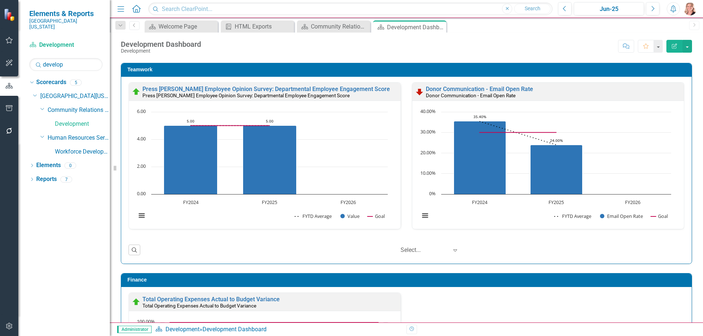
scroll to position [622, 0]
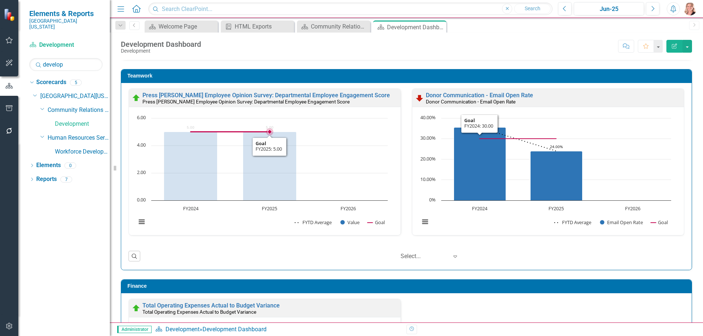
click at [373, 158] on rect "Interactive chart" at bounding box center [261, 174] width 259 height 119
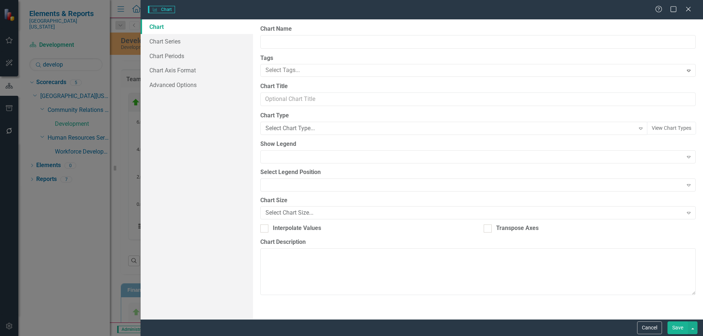
type input "Press [PERSON_NAME] Employee Opinion Survey: Departmental Employee Engagement S…"
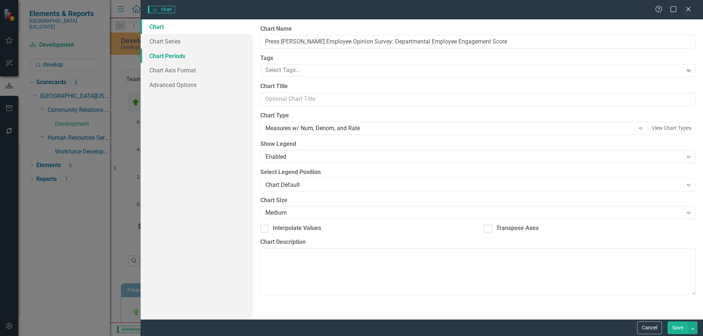
click at [177, 55] on link "Chart Periods" at bounding box center [197, 56] width 112 height 15
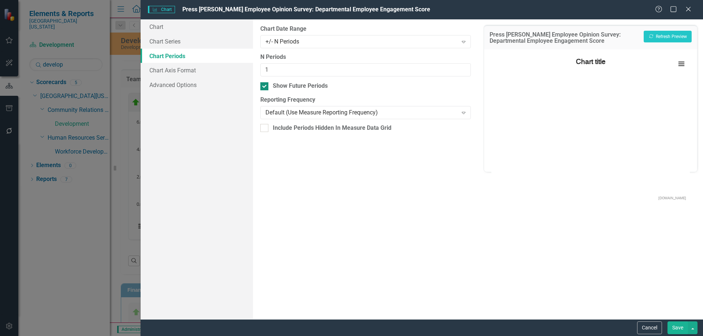
click at [265, 86] on input "Show Future Periods" at bounding box center [262, 84] width 5 height 5
checkbox input "false"
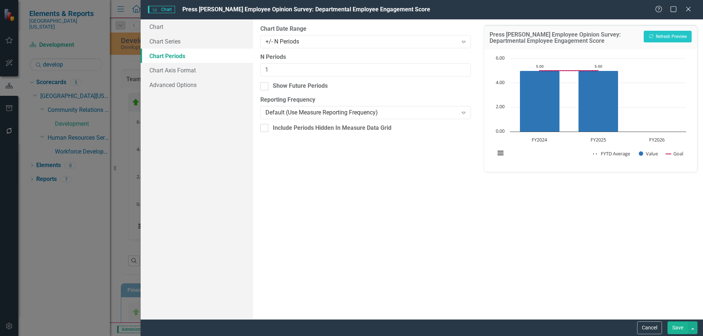
click at [683, 328] on button "Save" at bounding box center [677, 328] width 20 height 13
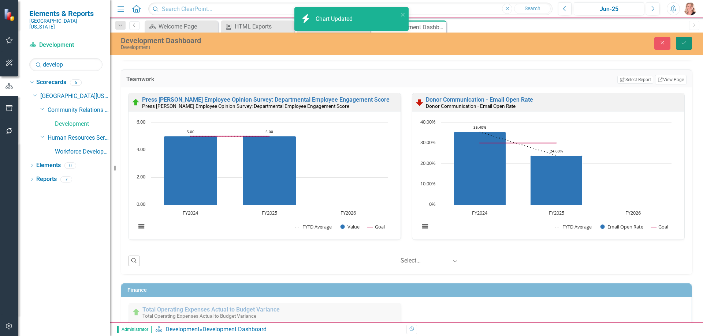
click at [683, 41] on icon "Save" at bounding box center [683, 42] width 7 height 5
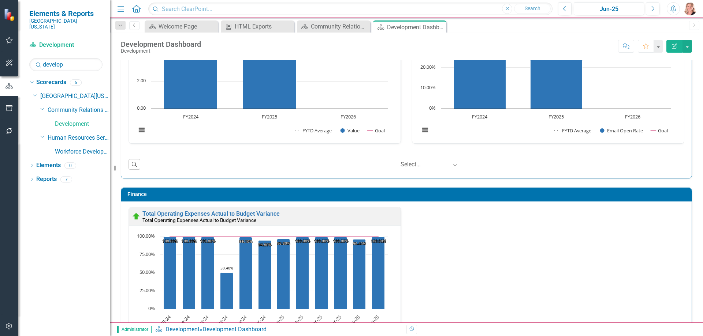
scroll to position [605, 0]
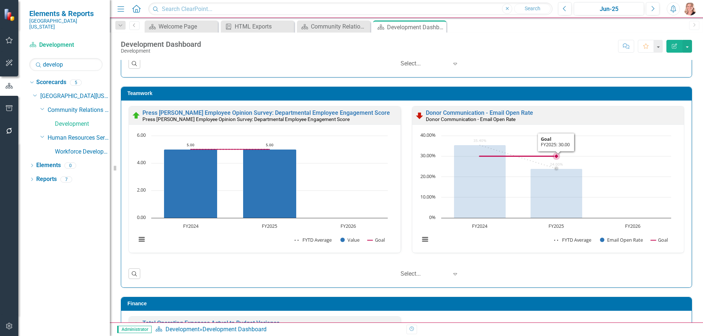
click at [620, 157] on rect "Interactive chart" at bounding box center [545, 191] width 259 height 119
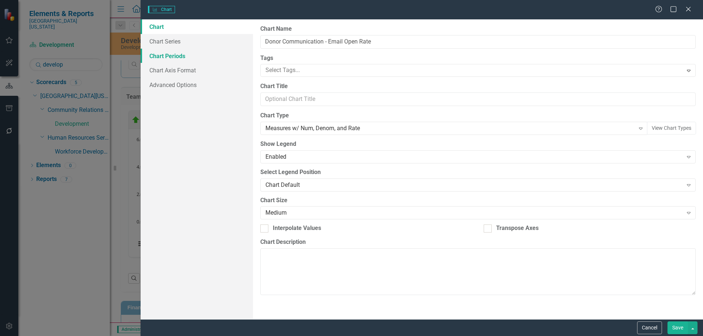
click at [167, 56] on link "Chart Periods" at bounding box center [197, 56] width 112 height 15
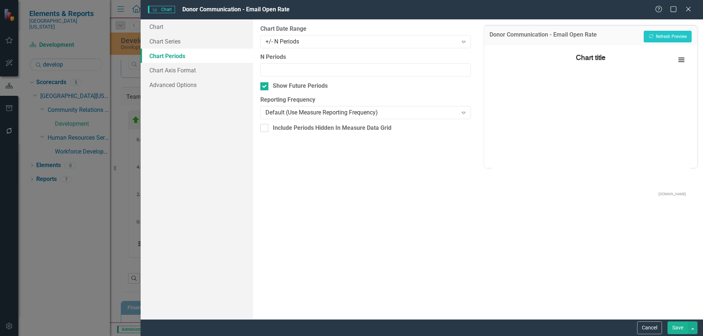
click at [263, 85] on input "Show Future Periods" at bounding box center [262, 84] width 5 height 5
checkbox input "false"
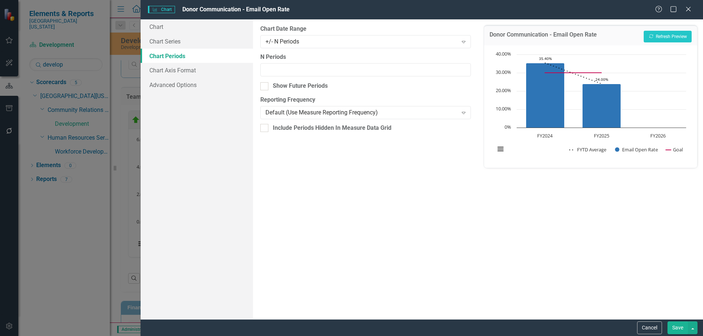
click at [674, 326] on button "Save" at bounding box center [677, 328] width 20 height 13
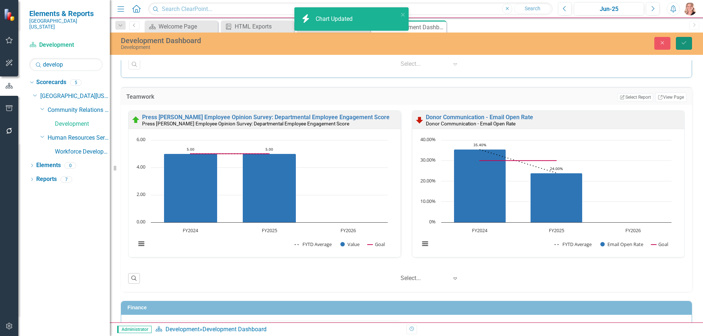
click at [678, 41] on button "Save" at bounding box center [684, 43] width 16 height 13
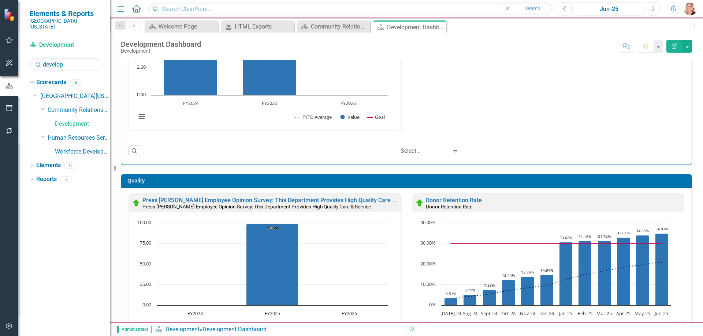
scroll to position [0, 0]
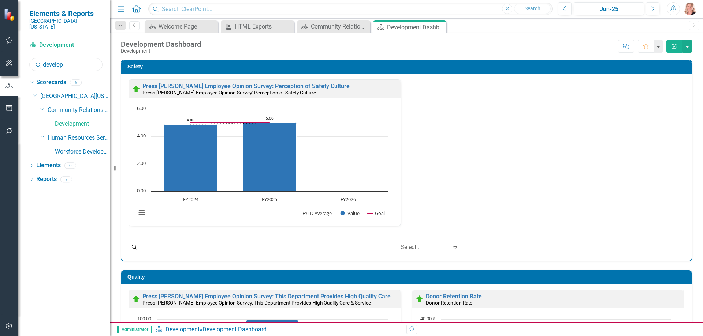
click at [79, 63] on input "develop" at bounding box center [65, 64] width 73 height 13
type input "volunteer"
click at [72, 120] on link "Volunteers" at bounding box center [82, 124] width 55 height 8
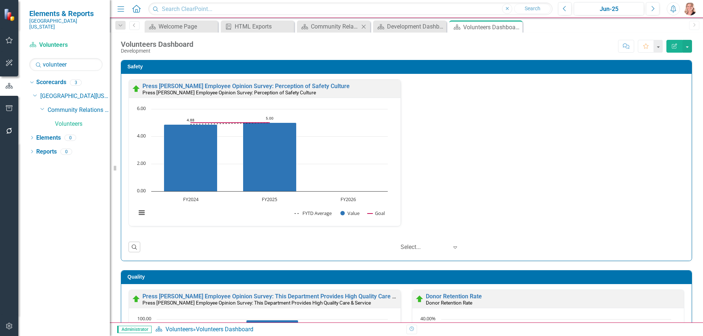
click at [364, 27] on icon "Close" at bounding box center [363, 27] width 7 height 6
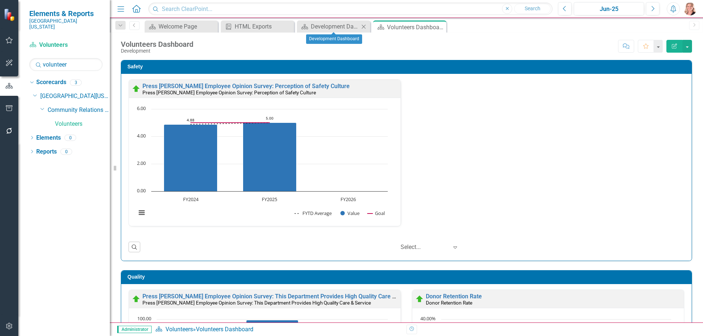
click at [364, 28] on icon "Close" at bounding box center [363, 27] width 7 height 6
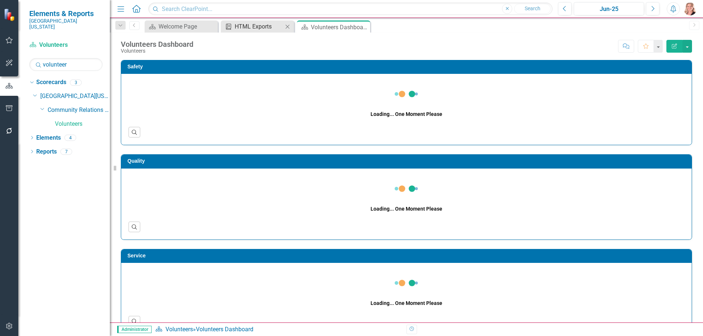
click at [256, 26] on div "HTML Exports" at bounding box center [259, 26] width 48 height 9
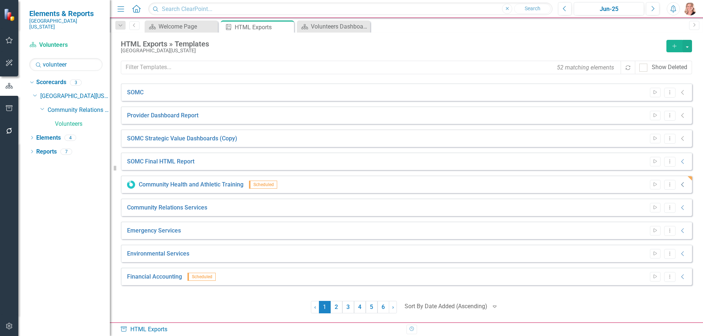
click at [682, 184] on icon "Collapse" at bounding box center [682, 185] width 7 height 6
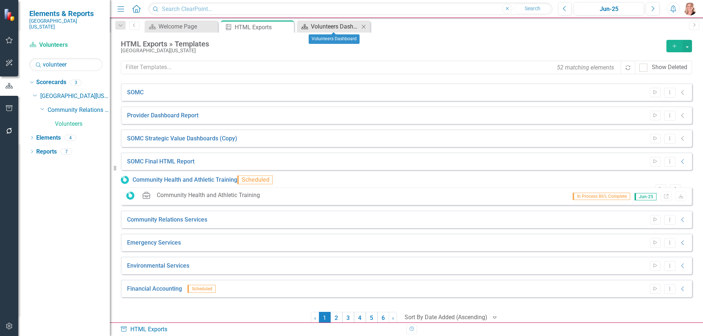
click at [328, 26] on div "Volunteers Dashboard" at bounding box center [335, 26] width 48 height 9
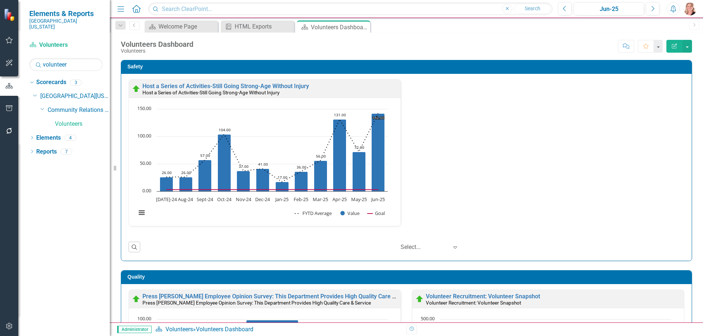
click at [686, 117] on div "Safety Host a Series of Activities-Still Going Strong-Age Without Injury Host a…" at bounding box center [406, 156] width 582 height 210
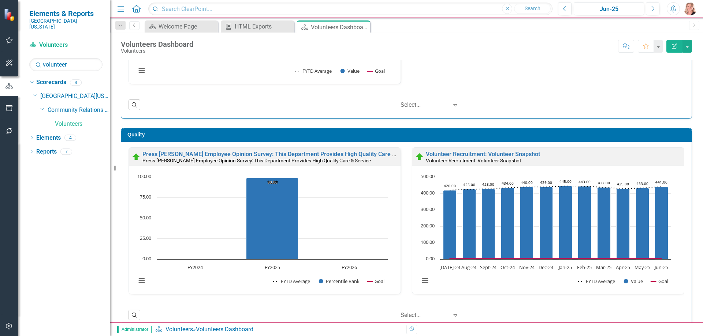
scroll to position [146, 0]
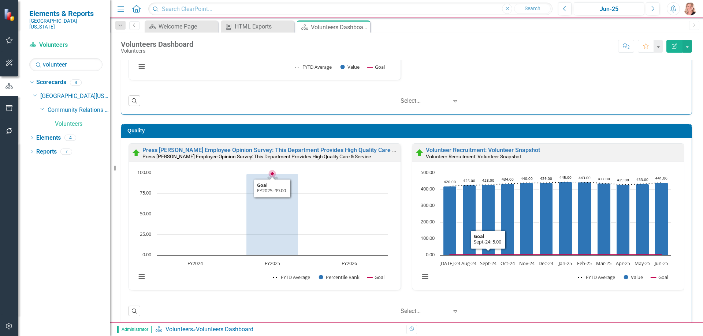
click at [351, 221] on rect "Interactive chart" at bounding box center [261, 228] width 259 height 119
click at [352, 222] on rect "Interactive chart" at bounding box center [261, 228] width 259 height 119
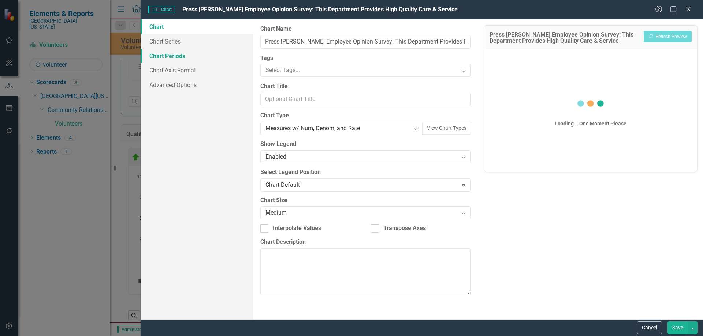
click at [169, 55] on link "Chart Periods" at bounding box center [197, 56] width 112 height 15
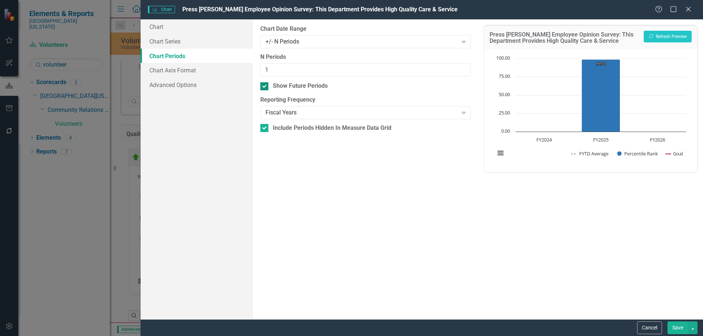
click at [261, 86] on input "Show Future Periods" at bounding box center [262, 84] width 5 height 5
checkbox input "false"
click at [288, 44] on div "+/- N Periods" at bounding box center [361, 41] width 192 height 8
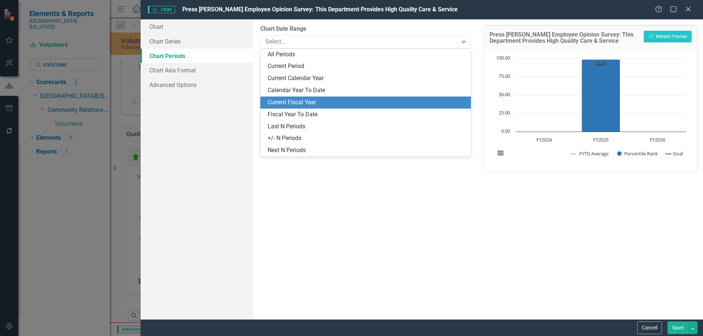
click at [289, 100] on div "Current Fiscal Year" at bounding box center [367, 102] width 198 height 8
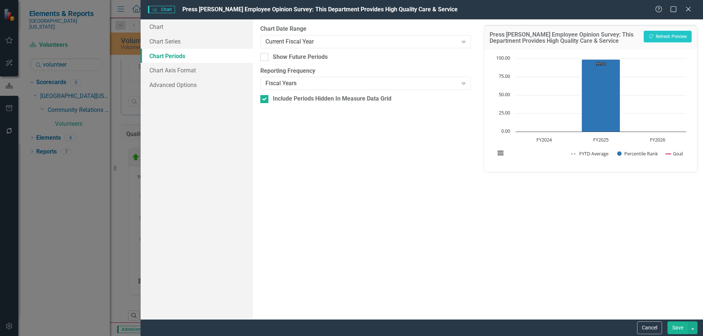
click at [673, 323] on button "Save" at bounding box center [677, 328] width 20 height 13
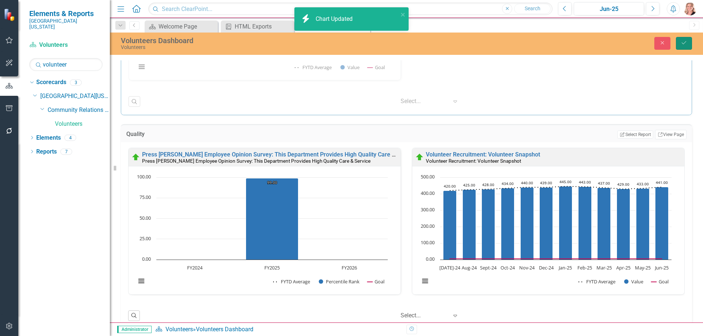
click at [680, 45] on icon "Save" at bounding box center [683, 42] width 7 height 5
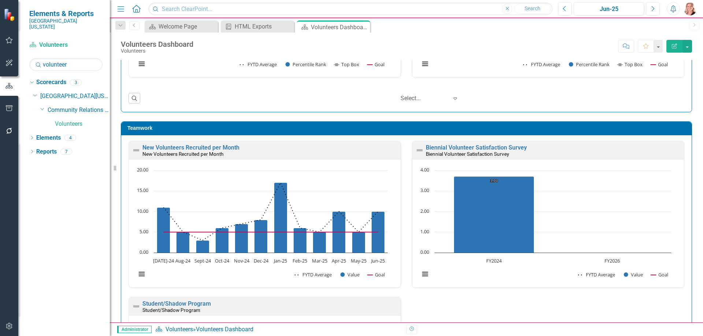
scroll to position [586, 0]
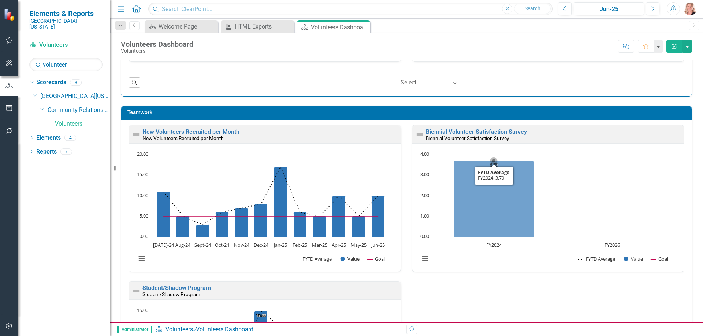
click at [643, 165] on rect "Interactive chart" at bounding box center [545, 210] width 259 height 119
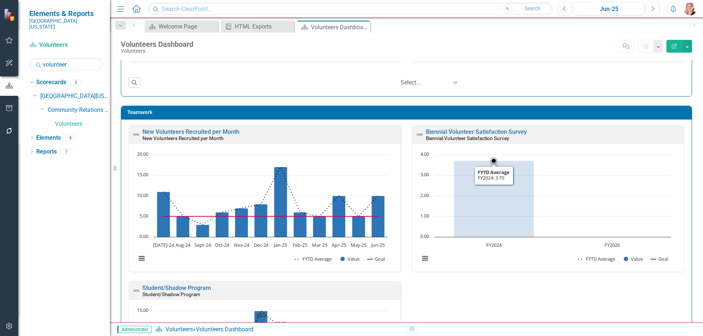
click at [643, 165] on rect "Interactive chart" at bounding box center [545, 210] width 259 height 119
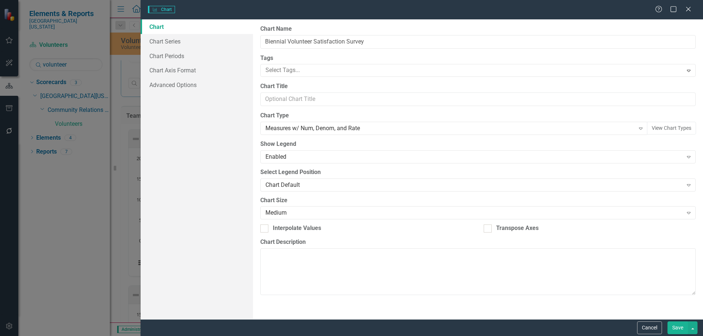
type input "Biennial Volunteer Satisfaction Survey"
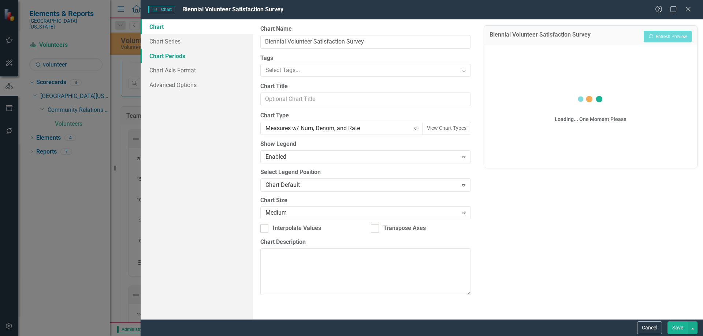
click at [168, 56] on link "Chart Periods" at bounding box center [197, 56] width 112 height 15
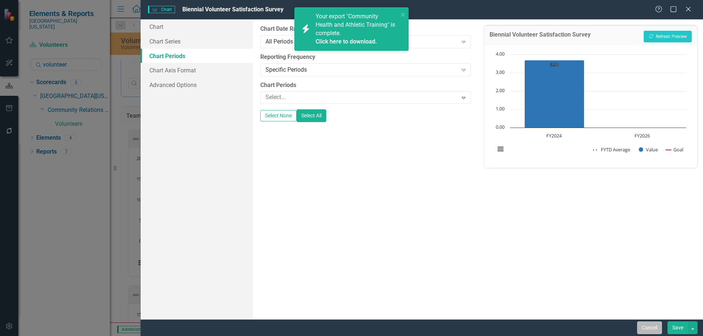
click at [651, 330] on button "Cancel" at bounding box center [649, 328] width 25 height 13
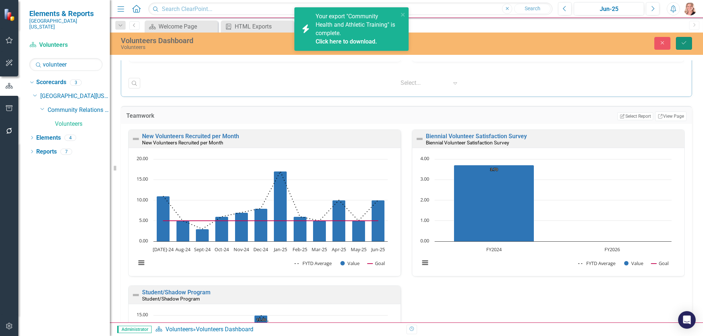
click at [679, 45] on button "Save" at bounding box center [684, 43] width 16 height 13
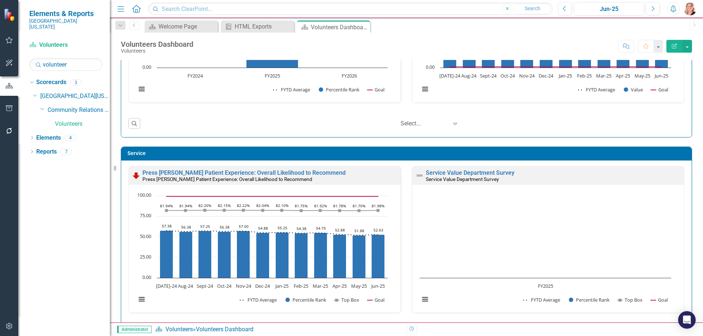
scroll to position [322, 0]
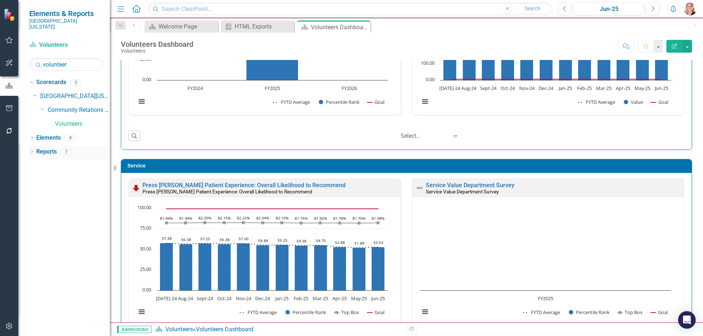
click at [43, 148] on link "Reports" at bounding box center [46, 152] width 20 height 8
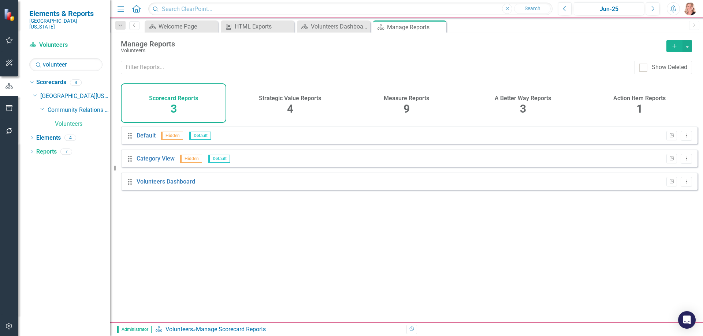
click at [409, 100] on h4 "Measure Reports" at bounding box center [406, 98] width 45 height 7
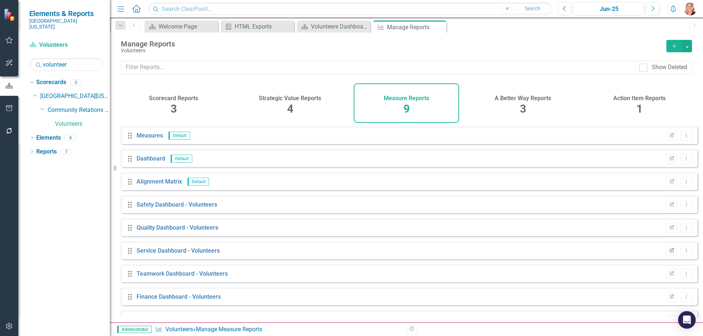
click at [669, 253] on icon "Edit Report" at bounding box center [671, 251] width 5 height 4
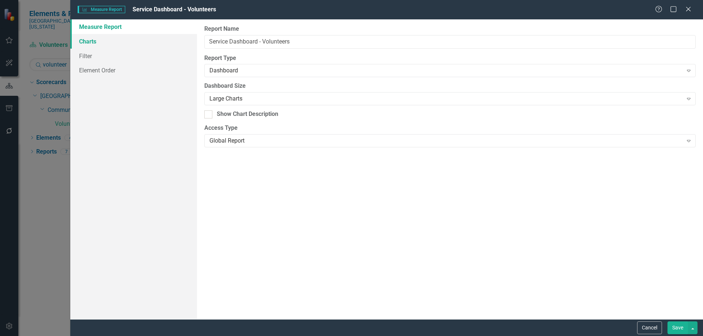
click at [91, 39] on link "Charts" at bounding box center [133, 41] width 127 height 15
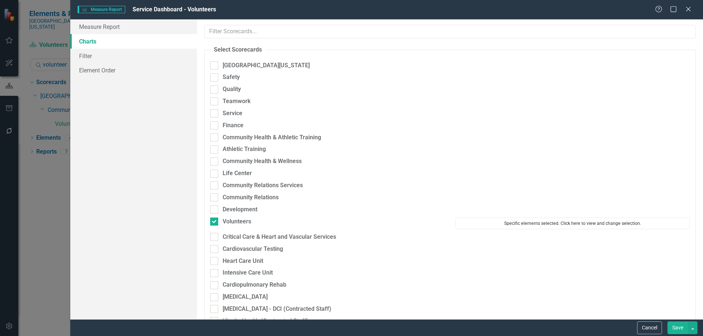
click at [491, 226] on button "Specific elements selected. Click here to view and change selection." at bounding box center [572, 224] width 234 height 12
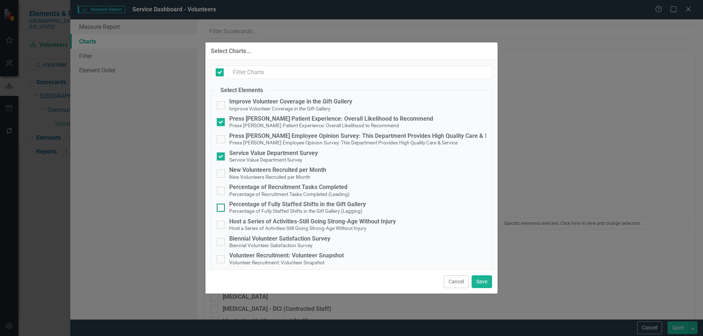
checkbox input "false"
click at [219, 156] on input "Service Value Department Survey Service Value Department Survey" at bounding box center [219, 155] width 5 height 5
checkbox input "false"
click at [483, 282] on button "Save" at bounding box center [481, 282] width 20 height 13
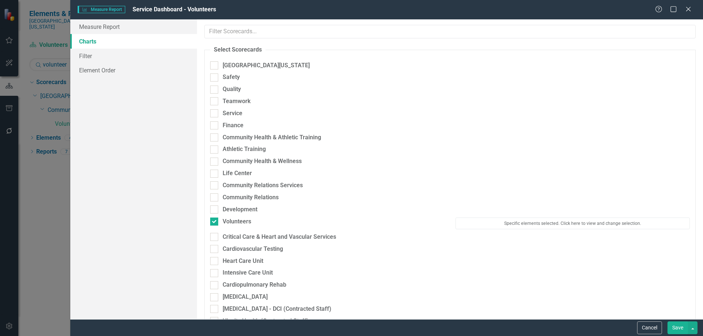
click at [673, 328] on button "Save" at bounding box center [677, 328] width 20 height 13
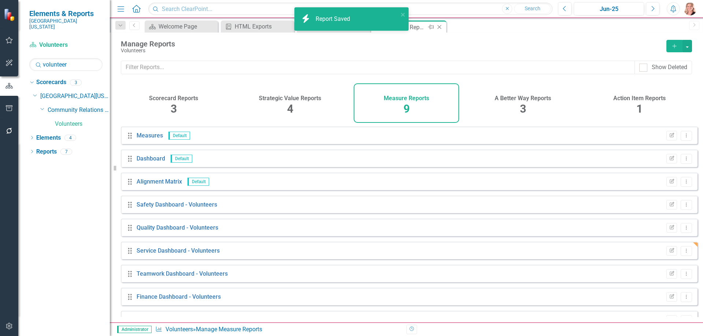
click at [441, 27] on icon "Close" at bounding box center [438, 27] width 7 height 6
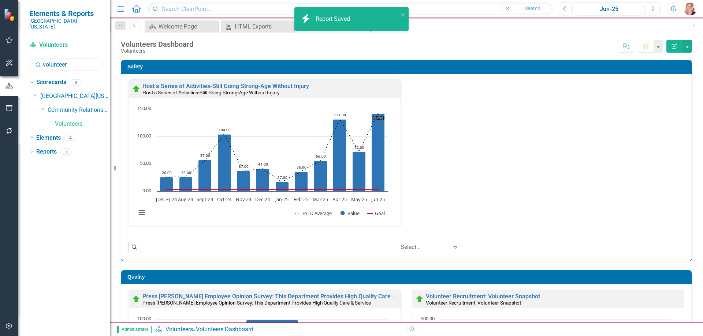
click at [76, 60] on input "volunteer" at bounding box center [65, 64] width 73 height 13
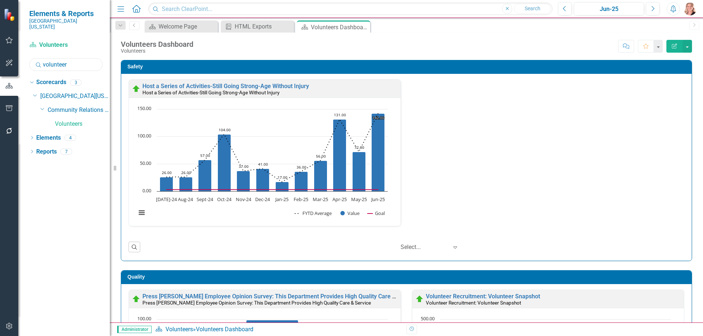
click at [75, 60] on input "volunteer" at bounding box center [65, 64] width 73 height 13
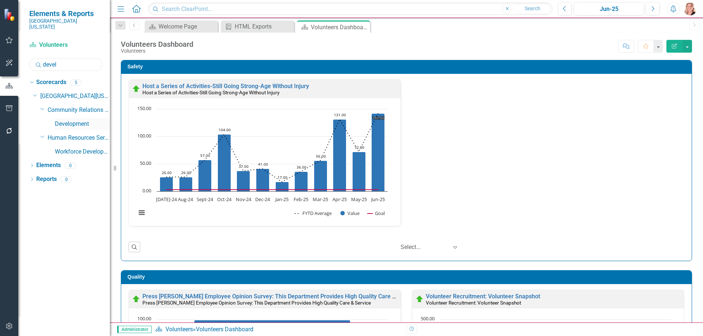
type input "devel"
click at [76, 120] on link "Development" at bounding box center [82, 124] width 55 height 8
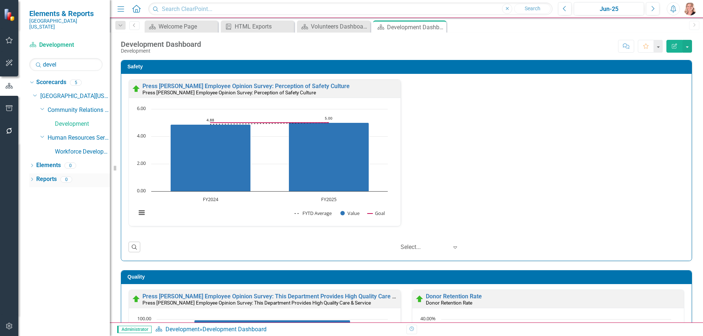
click at [45, 175] on link "Reports" at bounding box center [46, 179] width 20 height 8
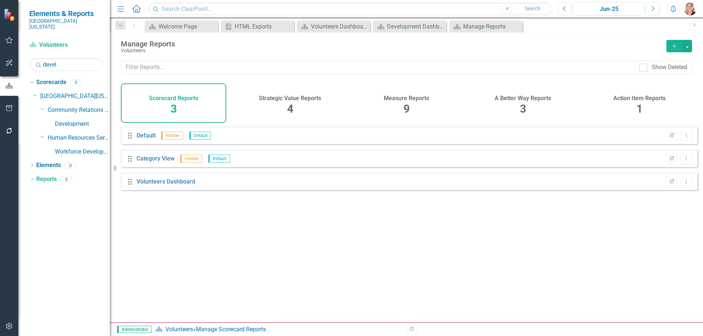
click at [412, 97] on h4 "Measure Reports" at bounding box center [406, 98] width 45 height 7
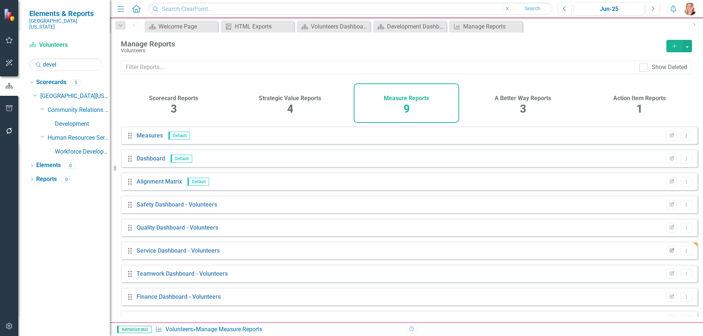
click at [669, 253] on icon "Edit Report" at bounding box center [671, 251] width 5 height 4
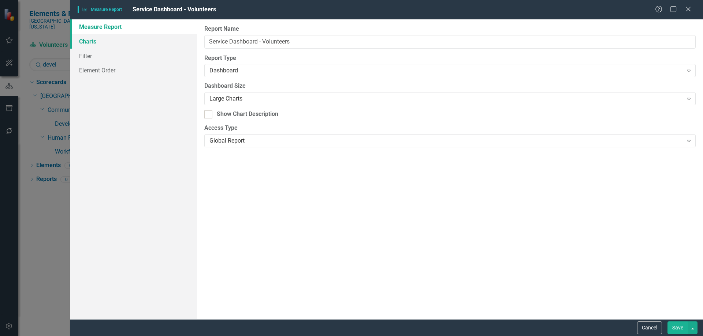
click at [90, 44] on link "Charts" at bounding box center [133, 41] width 127 height 15
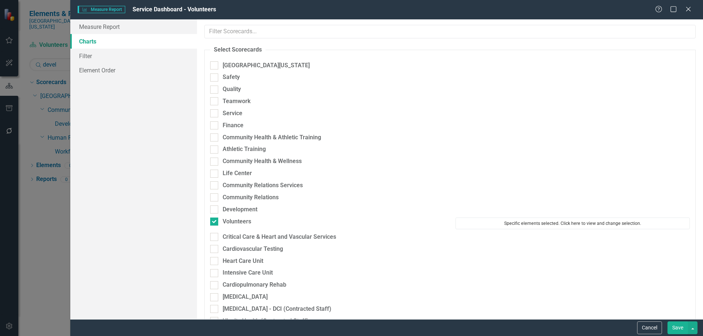
click at [507, 221] on button "Specific elements selected. Click here to view and change selection." at bounding box center [572, 224] width 234 height 12
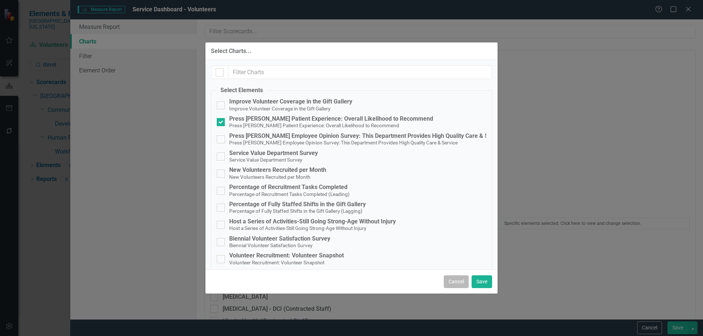
click at [454, 282] on button "Cancel" at bounding box center [456, 282] width 25 height 13
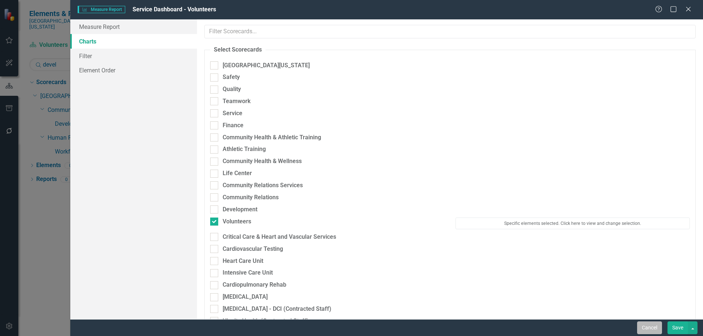
click at [648, 327] on button "Cancel" at bounding box center [649, 328] width 25 height 13
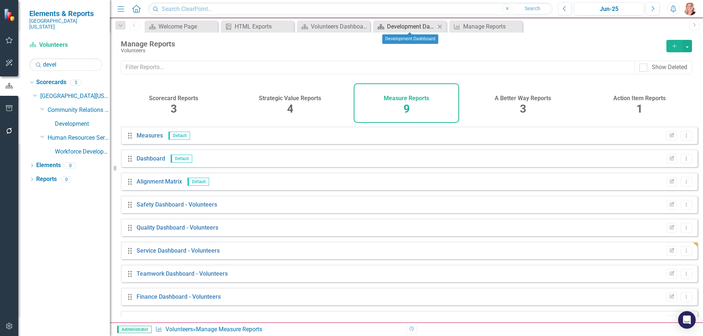
click at [416, 27] on div "Development Dashboard" at bounding box center [411, 26] width 48 height 9
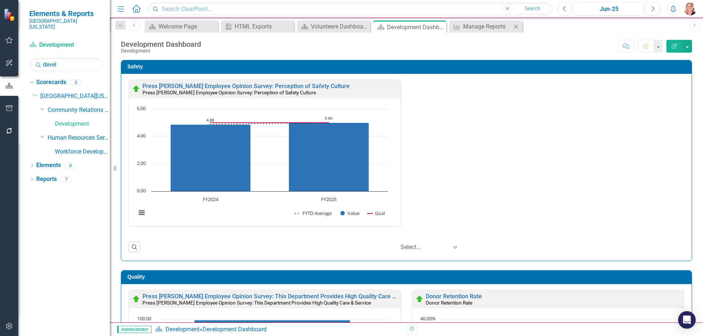
click at [516, 26] on icon at bounding box center [516, 27] width 4 height 4
click at [46, 175] on link "Reports" at bounding box center [46, 179] width 20 height 8
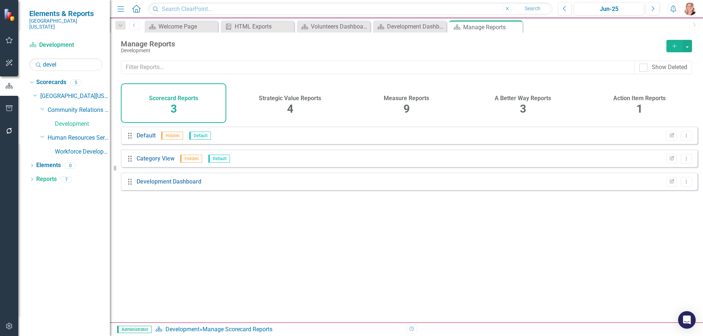
click at [411, 108] on div "Measure Reports 9" at bounding box center [406, 103] width 105 height 40
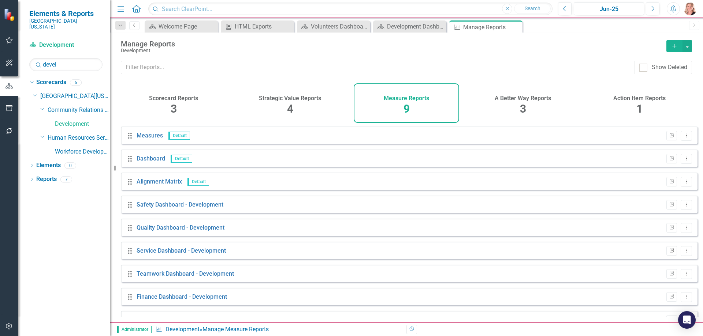
click at [668, 256] on button "Edit Report" at bounding box center [671, 251] width 11 height 10
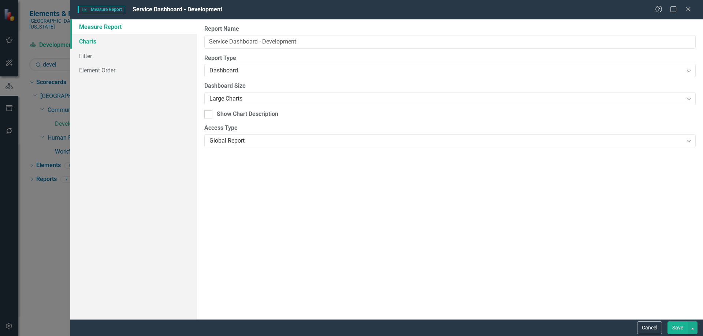
click at [104, 41] on link "Charts" at bounding box center [133, 41] width 127 height 15
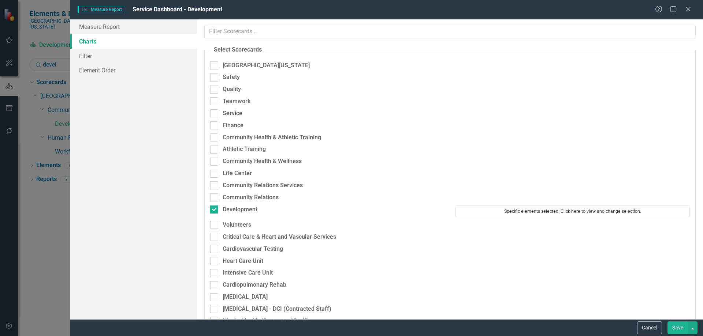
click at [517, 213] on button "Specific elements selected. Click here to view and change selection." at bounding box center [572, 212] width 234 height 12
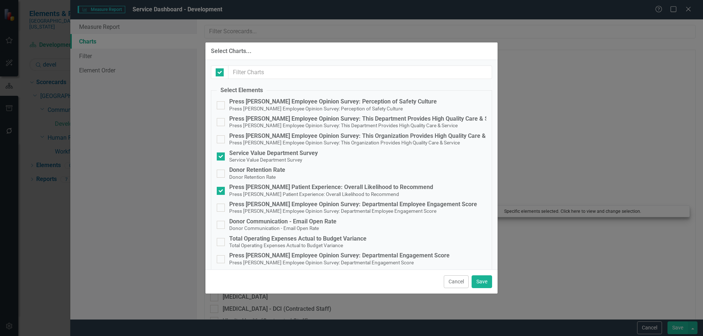
checkbox input "false"
click at [219, 155] on input "Service Value Department Survey Service Value Department Survey" at bounding box center [219, 155] width 5 height 5
checkbox input "false"
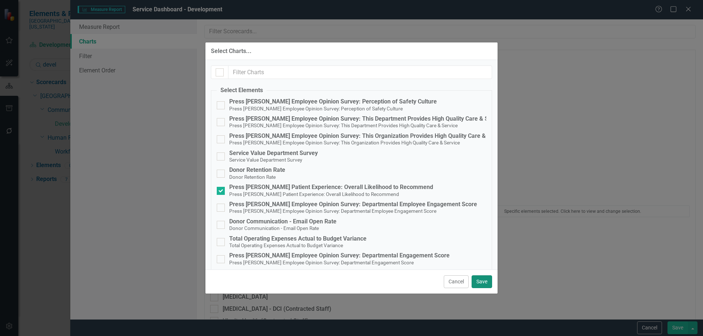
click at [480, 284] on button "Save" at bounding box center [481, 282] width 20 height 13
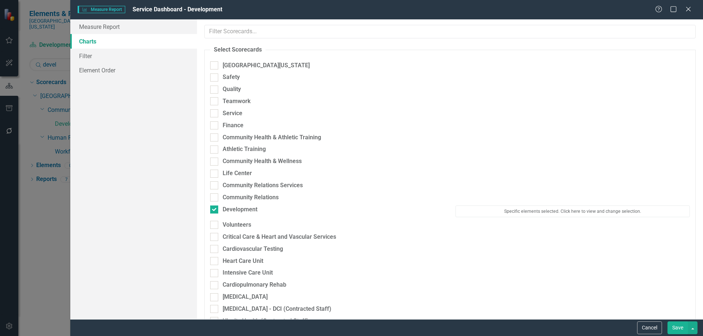
click at [676, 327] on button "Save" at bounding box center [677, 328] width 20 height 13
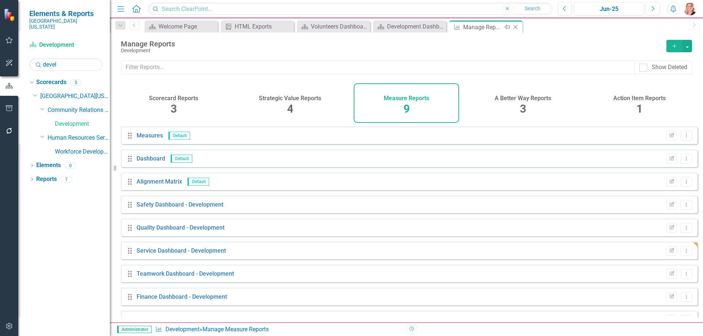
click at [517, 26] on icon "Close" at bounding box center [515, 27] width 7 height 6
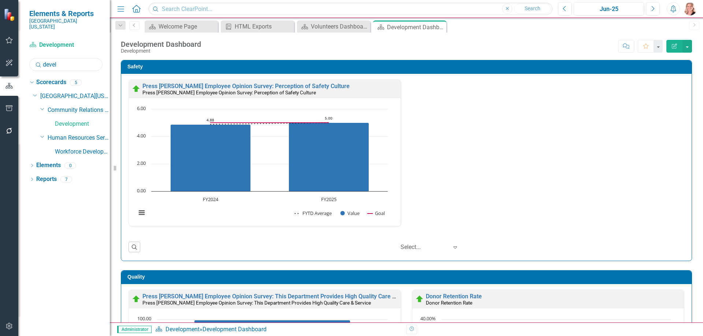
click at [63, 58] on input "devel" at bounding box center [65, 64] width 73 height 13
type input "community"
click at [80, 161] on link "Community Relations" at bounding box center [82, 165] width 55 height 8
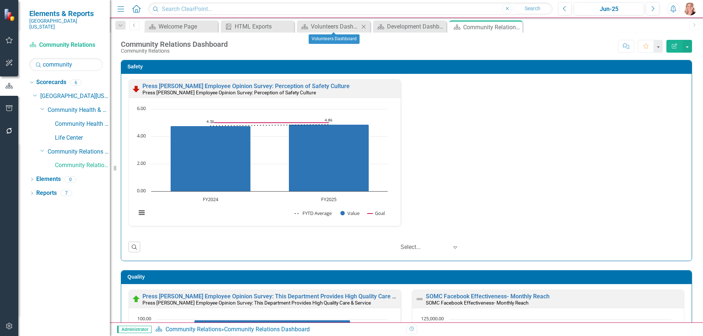
click at [364, 27] on icon "Close" at bounding box center [363, 27] width 7 height 6
click at [365, 26] on icon "Close" at bounding box center [363, 27] width 7 height 6
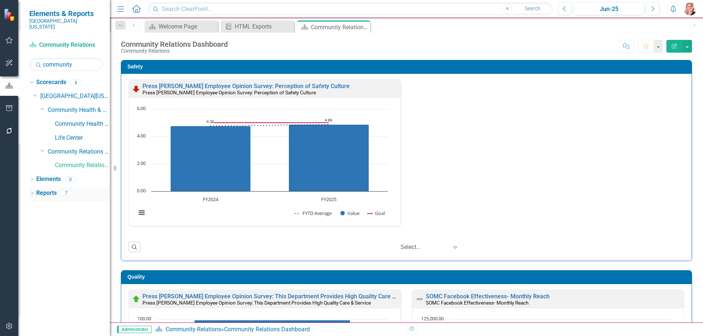
click at [41, 189] on link "Reports" at bounding box center [46, 193] width 20 height 8
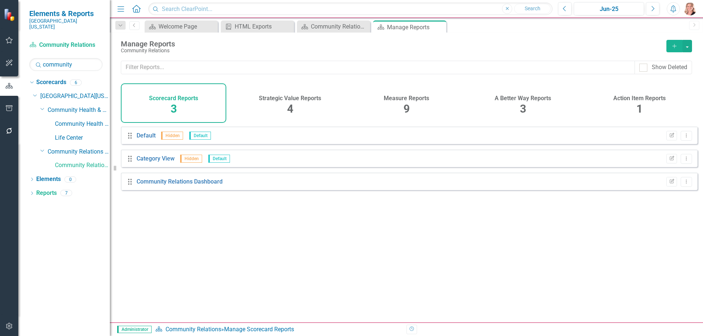
click at [410, 104] on div "Measure Reports 9" at bounding box center [406, 103] width 105 height 40
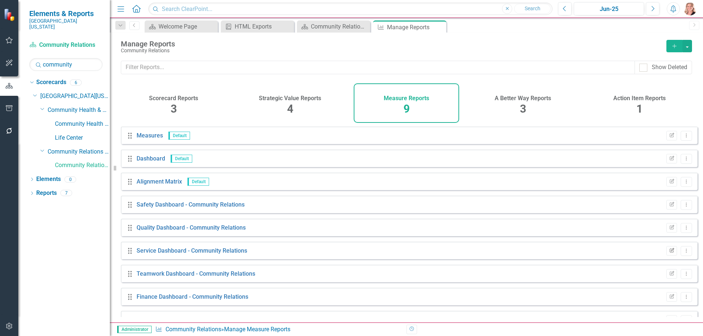
click at [669, 253] on icon "Edit Report" at bounding box center [671, 251] width 5 height 4
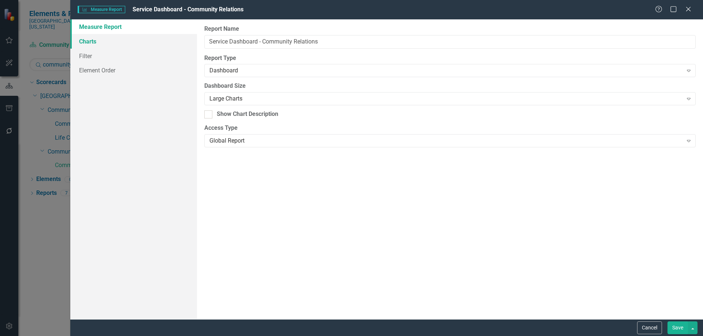
click at [108, 42] on link "Charts" at bounding box center [133, 41] width 127 height 15
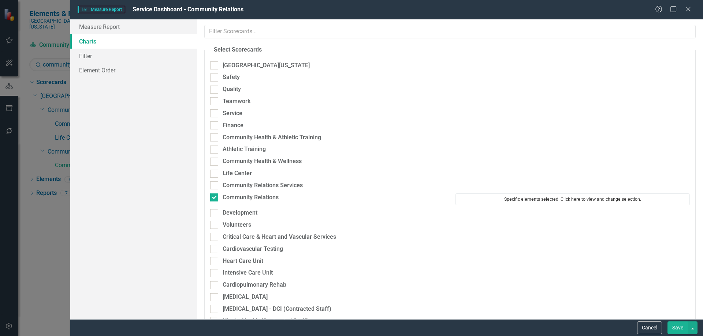
click at [540, 199] on button "Specific elements selected. Click here to view and change selection." at bounding box center [572, 200] width 234 height 12
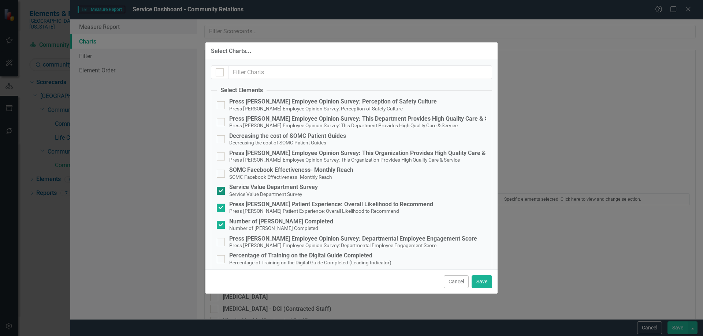
click at [224, 190] on div at bounding box center [221, 191] width 8 height 8
click at [221, 190] on input "Service Value Department Survey Service Value Department Survey" at bounding box center [219, 189] width 5 height 5
checkbox input "false"
click at [476, 282] on button "Save" at bounding box center [481, 282] width 20 height 13
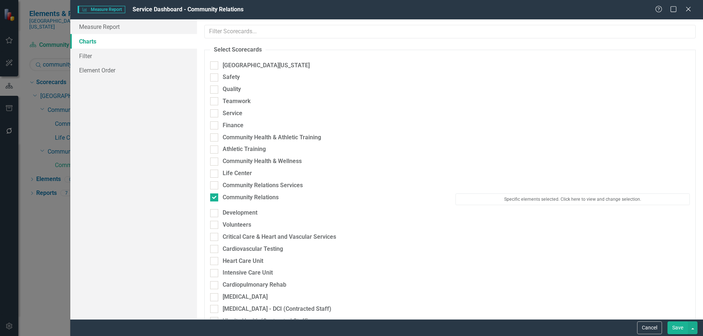
click at [673, 326] on button "Save" at bounding box center [677, 328] width 20 height 13
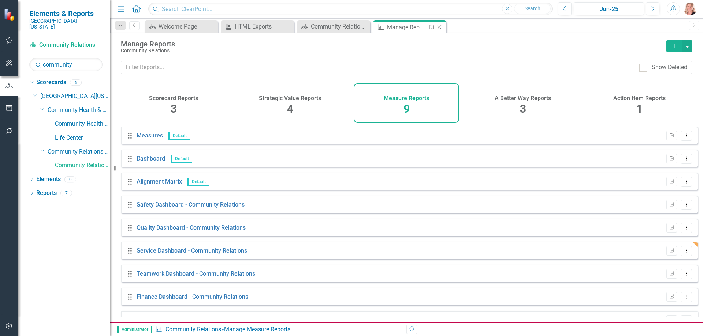
click at [441, 26] on icon "Close" at bounding box center [438, 27] width 7 height 6
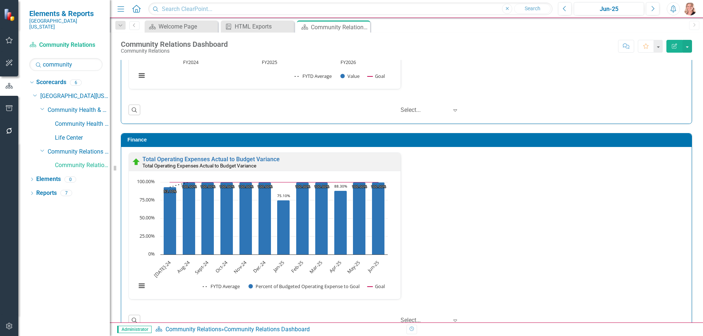
scroll to position [788, 0]
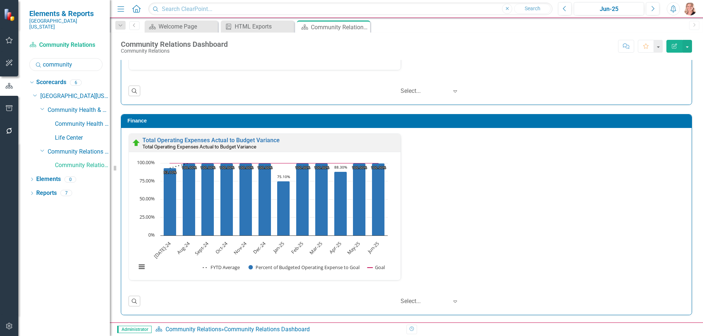
click at [77, 58] on input "community" at bounding box center [65, 64] width 73 height 13
click at [64, 120] on link "Development" at bounding box center [82, 124] width 55 height 8
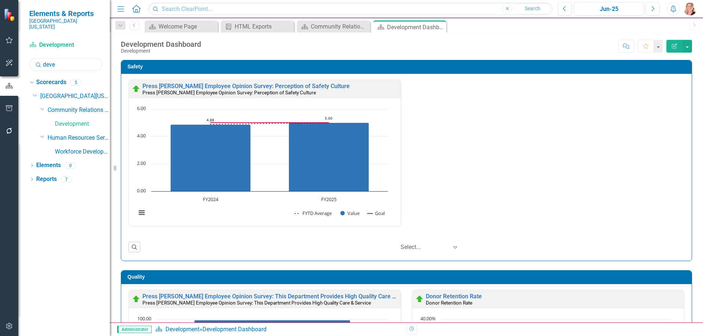
click at [85, 60] on input "deve" at bounding box center [65, 64] width 73 height 13
type input "vol"
click at [74, 120] on link "Volunteers" at bounding box center [82, 124] width 55 height 8
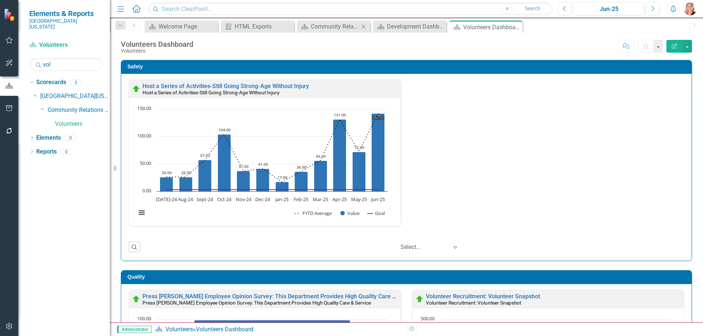
click at [362, 24] on icon "Close" at bounding box center [363, 27] width 7 height 6
click at [364, 27] on icon "Close" at bounding box center [363, 27] width 7 height 6
click at [691, 98] on div "Safety Host a Series of Activities-Still Going Strong-Age Without Injury Host a…" at bounding box center [406, 156] width 582 height 210
click at [260, 27] on div "HTML Exports" at bounding box center [259, 26] width 48 height 9
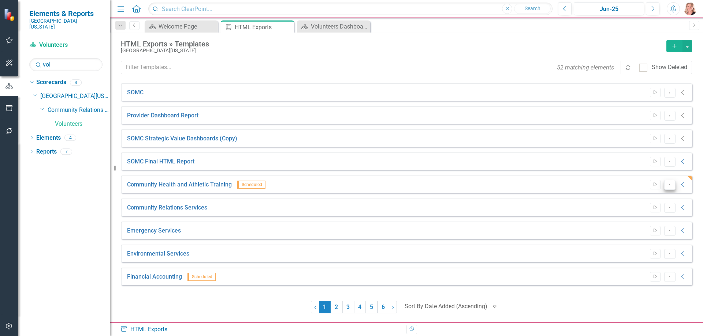
click at [670, 186] on icon "Dropdown Menu" at bounding box center [669, 184] width 6 height 5
click at [642, 223] on link "Edit Edit Template" at bounding box center [641, 224] width 68 height 14
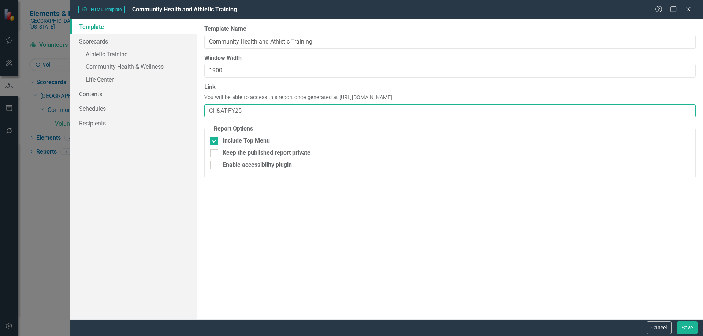
click at [270, 112] on input "CH&AT-FY25" at bounding box center [449, 111] width 491 height 14
type input "CH&AT"
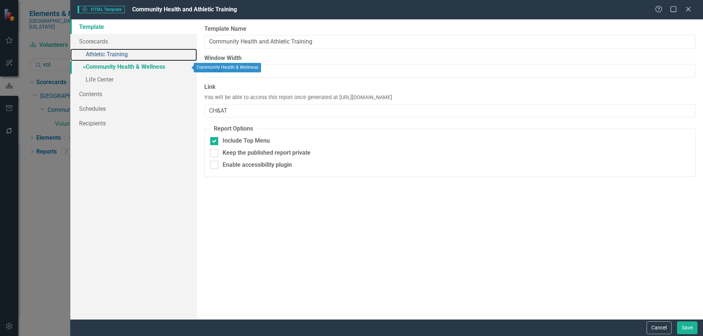
drag, startPoint x: 111, startPoint y: 54, endPoint x: 120, endPoint y: 64, distance: 13.5
click at [111, 54] on link "» Athletic Training" at bounding box center [133, 55] width 127 height 13
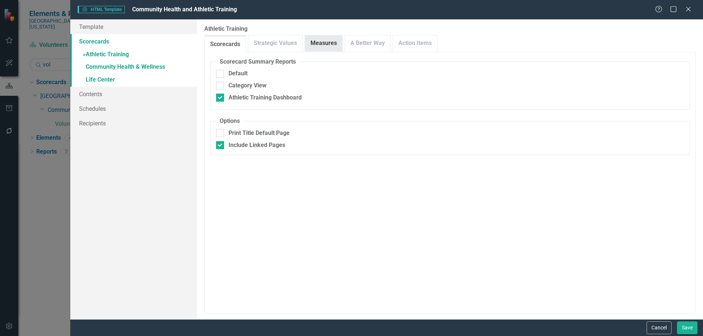
click at [321, 49] on link "Measures" at bounding box center [323, 43] width 37 height 16
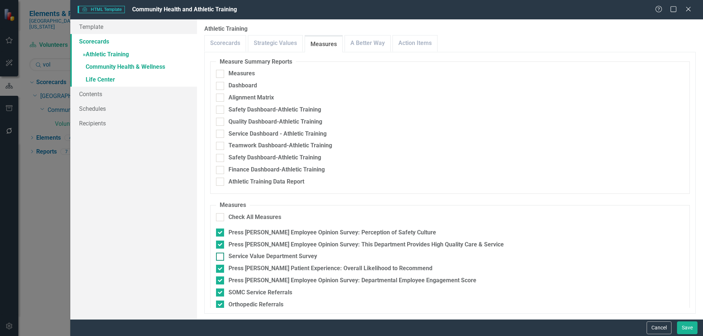
click at [216, 255] on input "Service Value Department Survey" at bounding box center [218, 255] width 5 height 5
checkbox input "true"
click at [411, 51] on link "Action Items" at bounding box center [415, 43] width 44 height 16
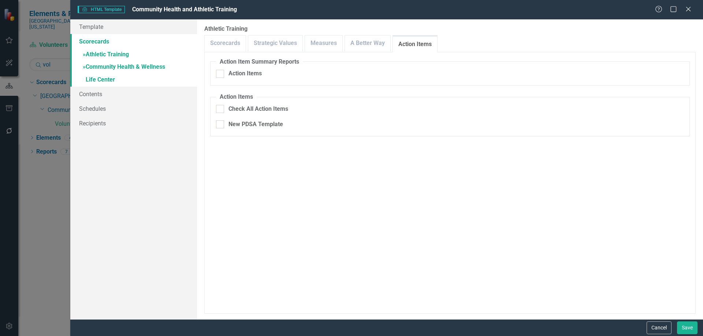
click at [123, 61] on link "» Community Health & Wellness" at bounding box center [133, 67] width 127 height 13
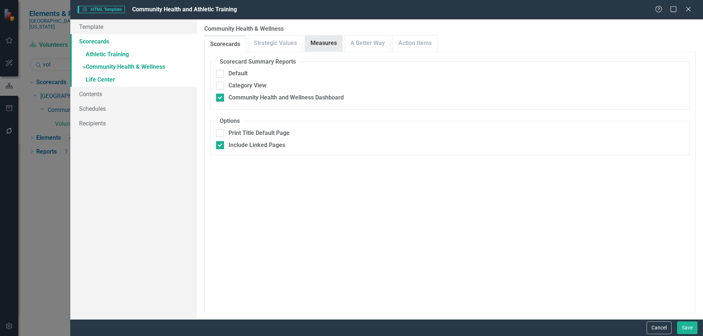
click at [329, 43] on link "Measures" at bounding box center [323, 43] width 37 height 16
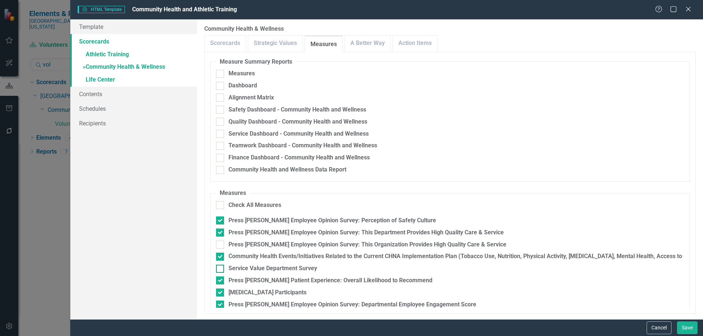
click at [220, 268] on input "Service Value Department Survey" at bounding box center [218, 267] width 5 height 5
checkbox input "true"
click at [399, 37] on link "Action Items" at bounding box center [415, 43] width 44 height 16
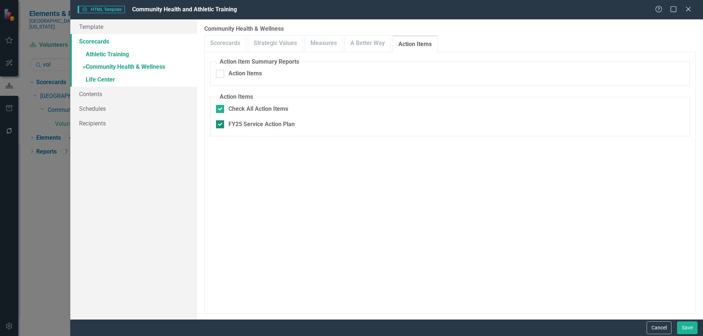
click at [221, 123] on div at bounding box center [220, 124] width 8 height 8
click at [221, 123] on input "FY25 Service Action Plan" at bounding box center [218, 122] width 5 height 5
checkbox input "false"
click at [101, 75] on link "» Life Center" at bounding box center [133, 80] width 127 height 13
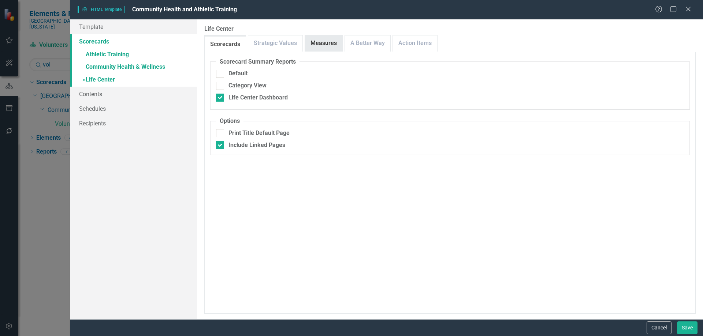
click at [336, 43] on link "Measures" at bounding box center [323, 43] width 37 height 16
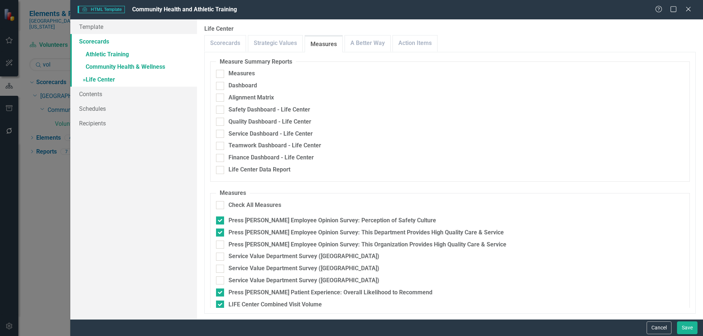
click at [218, 280] on input "Service Value Department Survey (Wheelersburg)" at bounding box center [218, 279] width 5 height 5
checkbox input "true"
click at [218, 267] on input "Service Value Department Survey (Portsmouth)" at bounding box center [218, 267] width 5 height 5
checkbox input "true"
click at [218, 260] on div at bounding box center [220, 257] width 8 height 8
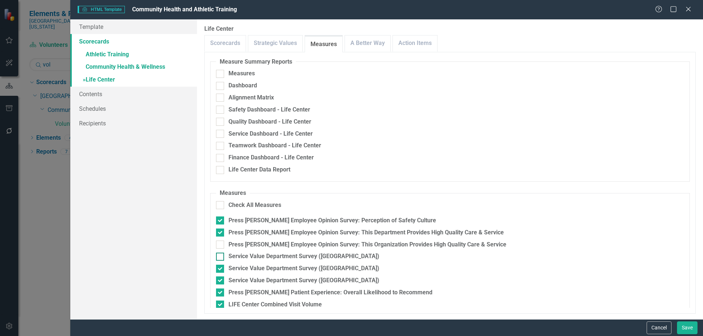
click at [218, 258] on input "Service Value Department Survey (Lucasville)" at bounding box center [218, 255] width 5 height 5
checkbox input "true"
click at [409, 44] on link "Action Items" at bounding box center [415, 43] width 44 height 16
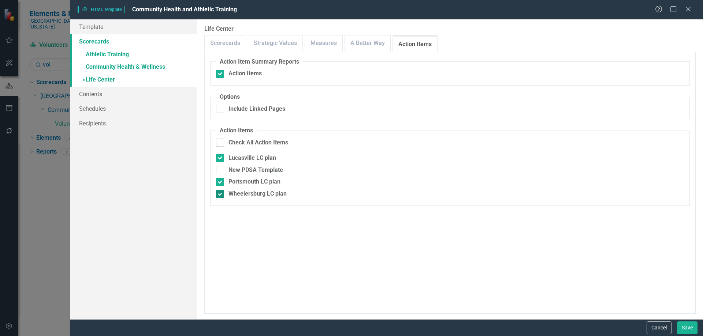
click at [219, 195] on input "Wheelersburg LC plan" at bounding box center [218, 192] width 5 height 5
checkbox input "false"
click at [221, 184] on div at bounding box center [220, 182] width 8 height 8
click at [221, 183] on input "Portsmouth LC plan" at bounding box center [218, 180] width 5 height 5
checkbox input "false"
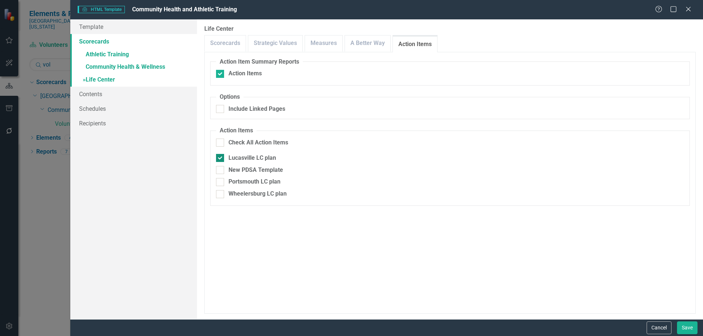
click at [218, 156] on input "Lucasville LC plan" at bounding box center [218, 156] width 5 height 5
checkbox input "false"
click at [95, 53] on link "» Athletic Training" at bounding box center [133, 55] width 127 height 13
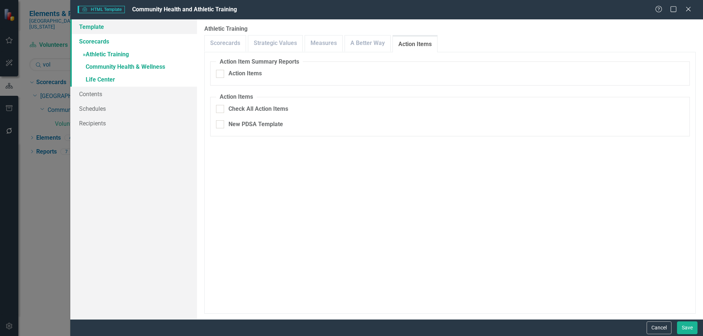
click at [92, 25] on link "Template" at bounding box center [133, 26] width 127 height 15
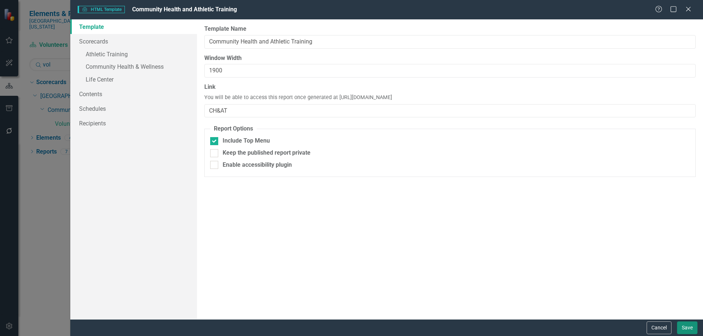
click at [689, 330] on button "Save" at bounding box center [687, 328] width 20 height 13
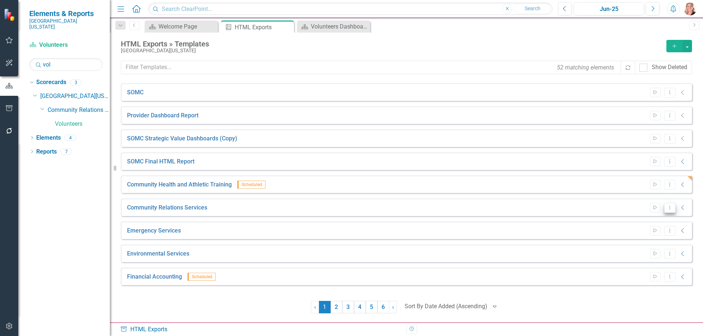
click at [673, 210] on button "Dropdown Menu" at bounding box center [669, 208] width 11 height 10
click at [629, 248] on link "Edit Edit Template" at bounding box center [641, 247] width 68 height 14
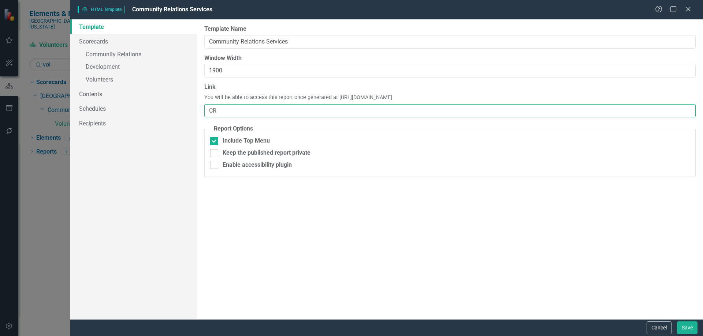
click at [235, 108] on input "CR" at bounding box center [449, 111] width 491 height 14
type input "CR-FY25"
click at [125, 55] on link "» Community Relations" at bounding box center [133, 55] width 127 height 13
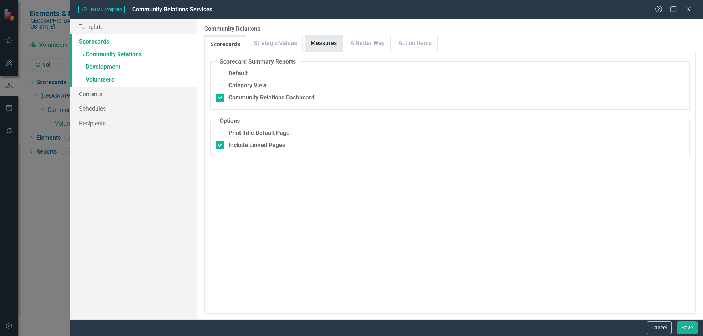
click at [332, 38] on link "Measures" at bounding box center [323, 43] width 37 height 16
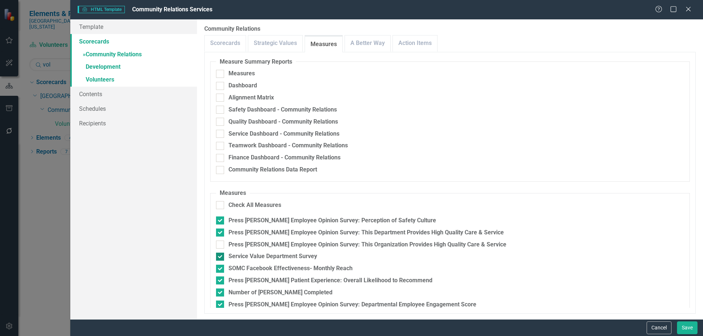
click at [221, 256] on div at bounding box center [220, 257] width 8 height 8
click at [221, 256] on input "Service Value Department Survey" at bounding box center [218, 255] width 5 height 5
checkbox input "false"
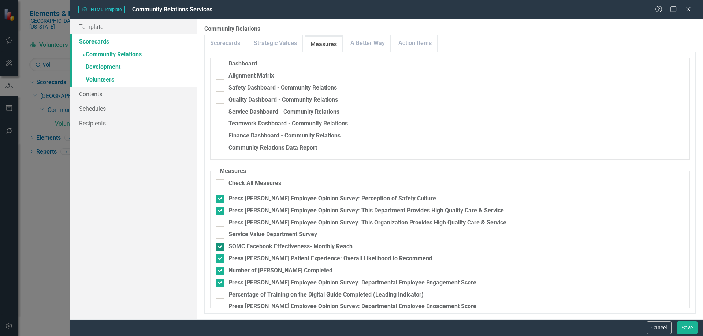
scroll to position [45, 0]
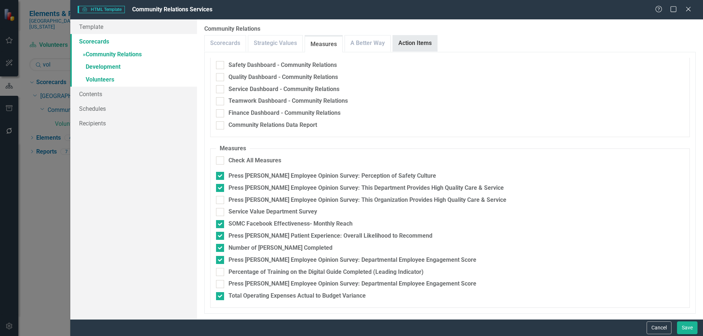
click at [413, 45] on link "Action Items" at bounding box center [415, 43] width 44 height 16
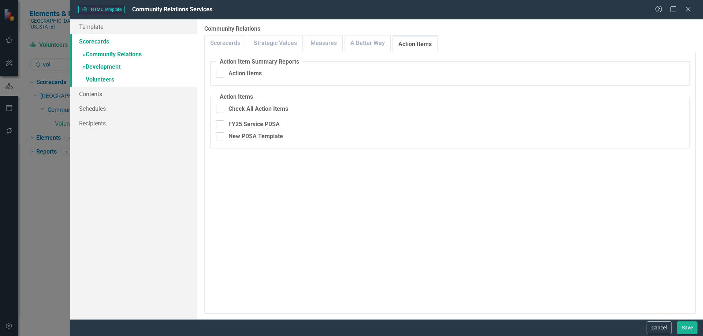
click at [107, 66] on link "» Development" at bounding box center [133, 67] width 127 height 13
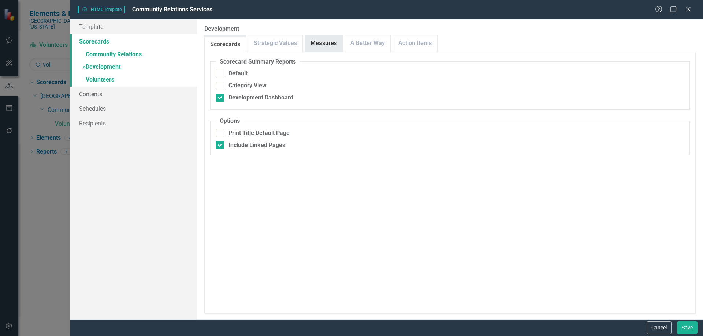
click at [325, 44] on link "Measures" at bounding box center [323, 43] width 37 height 16
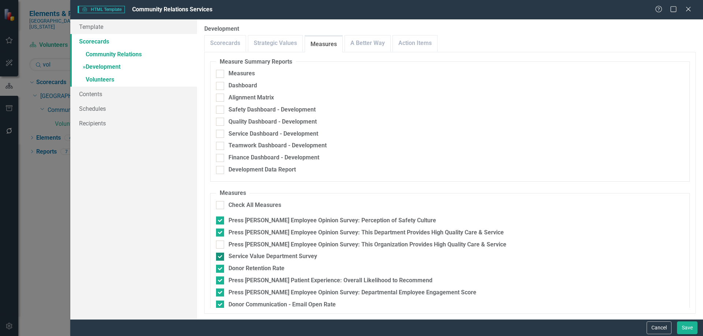
click at [222, 257] on div at bounding box center [220, 257] width 8 height 8
click at [221, 257] on input "Service Value Department Survey" at bounding box center [218, 255] width 5 height 5
checkbox input "false"
click at [406, 44] on link "Action Items" at bounding box center [415, 43] width 44 height 16
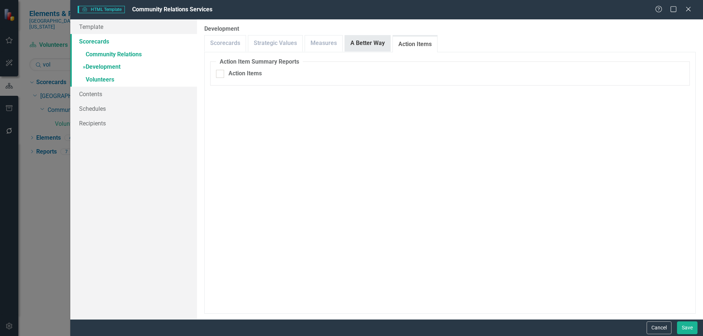
click at [362, 39] on link "A Better Way" at bounding box center [367, 43] width 45 height 16
click at [94, 81] on link "» Volunteers" at bounding box center [133, 80] width 127 height 13
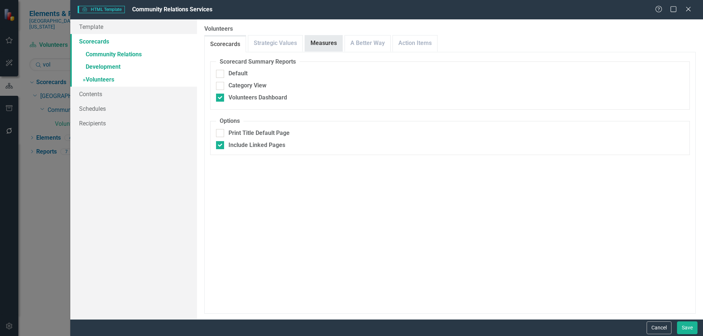
click at [323, 41] on link "Measures" at bounding box center [323, 43] width 37 height 16
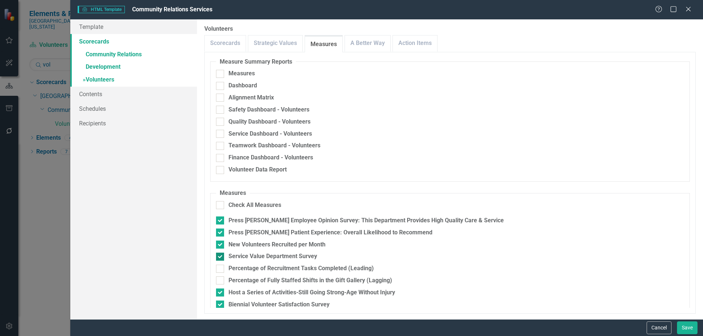
click at [223, 256] on div at bounding box center [220, 257] width 8 height 8
click at [221, 256] on input "Service Value Department Survey" at bounding box center [218, 255] width 5 height 5
checkbox input "false"
click at [363, 40] on link "A Better Way" at bounding box center [367, 43] width 45 height 16
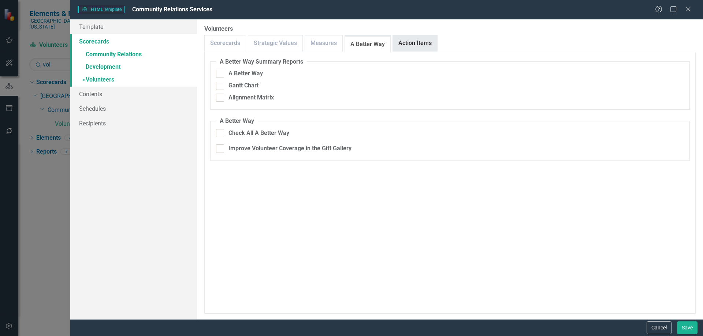
click at [414, 39] on link "Action Items" at bounding box center [415, 43] width 44 height 16
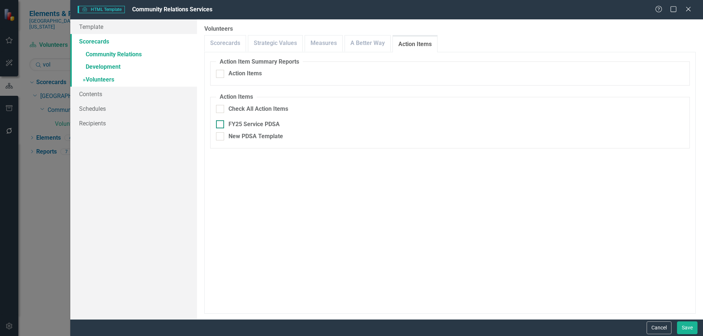
click at [222, 123] on div at bounding box center [220, 124] width 8 height 8
click at [221, 123] on input "FY25 Service PDSA" at bounding box center [218, 122] width 5 height 5
checkbox input "true"
click at [109, 67] on link "» Development" at bounding box center [133, 67] width 127 height 13
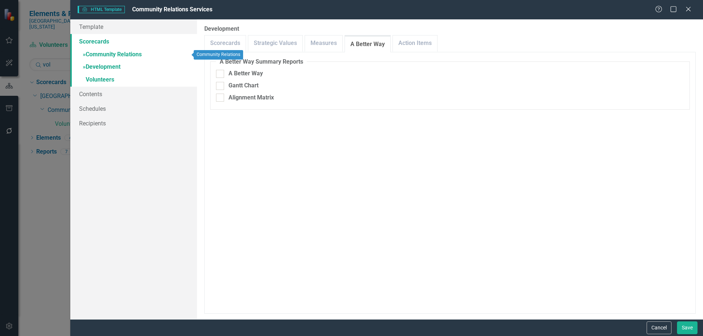
click at [113, 53] on link "» Community Relations" at bounding box center [133, 55] width 127 height 13
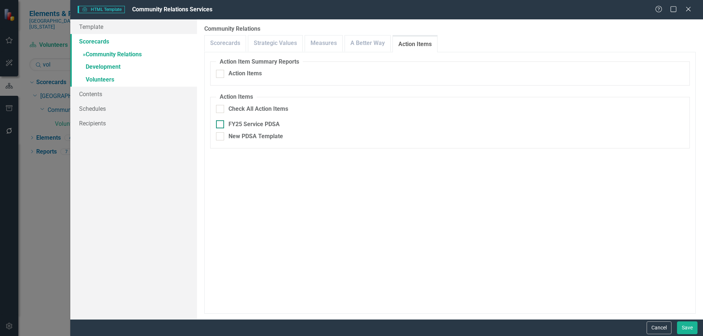
click at [218, 126] on div at bounding box center [220, 124] width 8 height 8
click at [218, 125] on input "FY25 Service PDSA" at bounding box center [218, 122] width 5 height 5
checkbox input "true"
click at [235, 42] on link "Scorecards" at bounding box center [225, 43] width 41 height 16
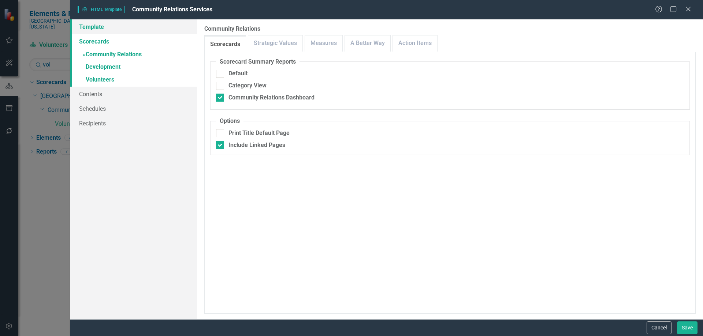
click at [96, 26] on link "Template" at bounding box center [133, 26] width 127 height 15
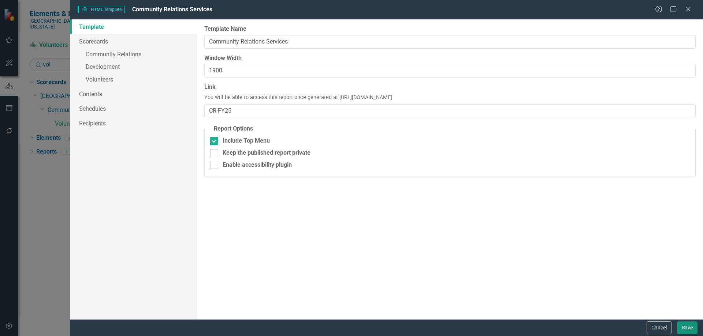
click at [688, 328] on button "Save" at bounding box center [687, 328] width 20 height 13
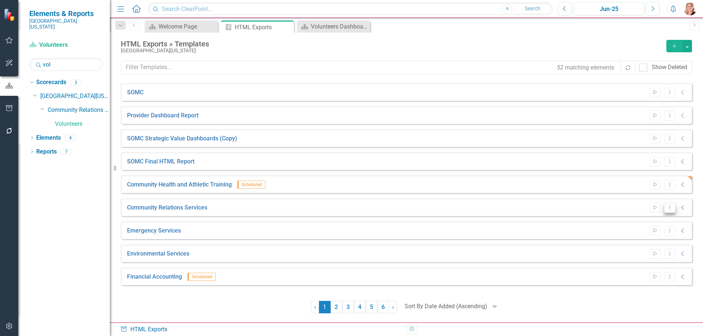
click at [670, 211] on button "Dropdown Menu" at bounding box center [669, 208] width 11 height 10
click at [640, 219] on link "Start Run Template" at bounding box center [641, 220] width 68 height 14
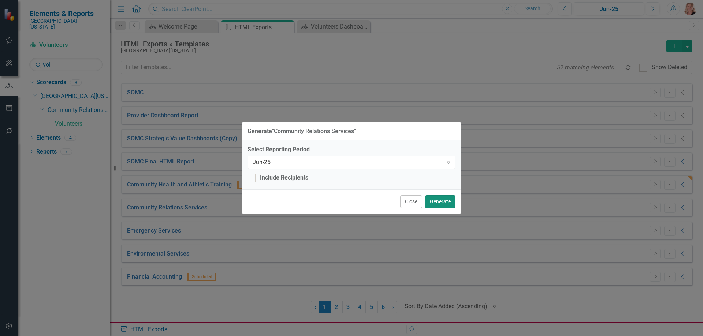
click at [436, 202] on button "Generate" at bounding box center [440, 201] width 30 height 13
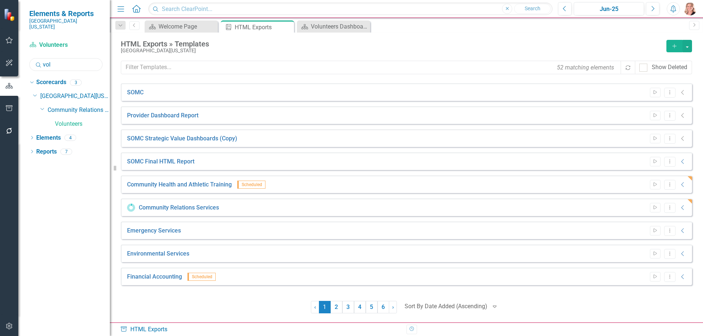
click at [63, 59] on input "vol" at bounding box center [65, 64] width 73 height 13
click at [63, 58] on input "vol" at bounding box center [65, 64] width 73 height 13
type input "human"
click at [83, 134] on link "Human Resources" at bounding box center [82, 138] width 55 height 8
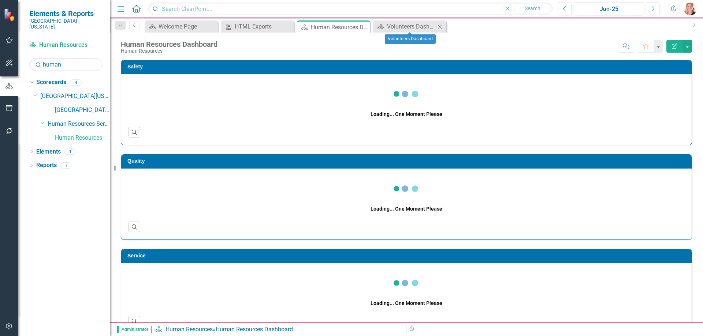
click at [442, 26] on icon "Close" at bounding box center [439, 27] width 7 height 6
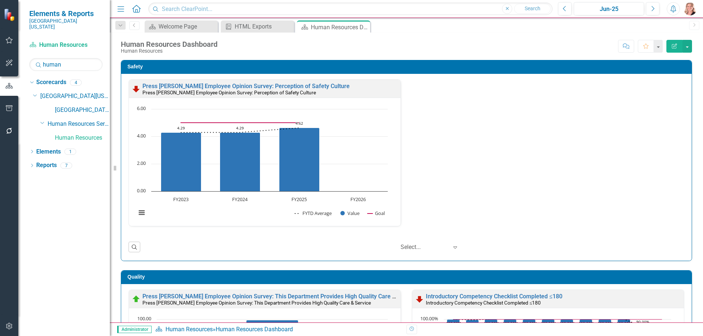
click at [356, 142] on rect "Interactive chart" at bounding box center [261, 164] width 259 height 119
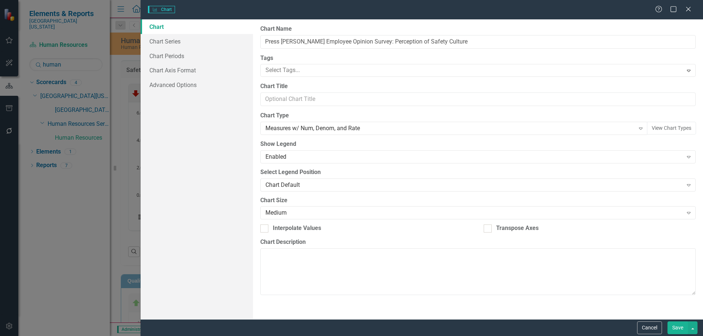
type input "Press [PERSON_NAME] Employee Opinion Survey: Perception of Safety Culture"
click at [170, 53] on link "Chart Periods" at bounding box center [197, 56] width 112 height 15
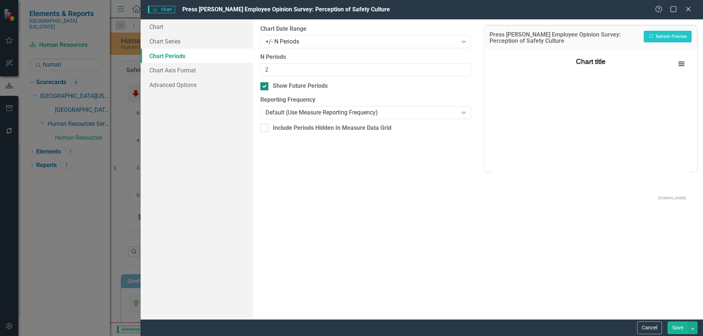
click at [263, 84] on input "Show Future Periods" at bounding box center [262, 84] width 5 height 5
checkbox input "false"
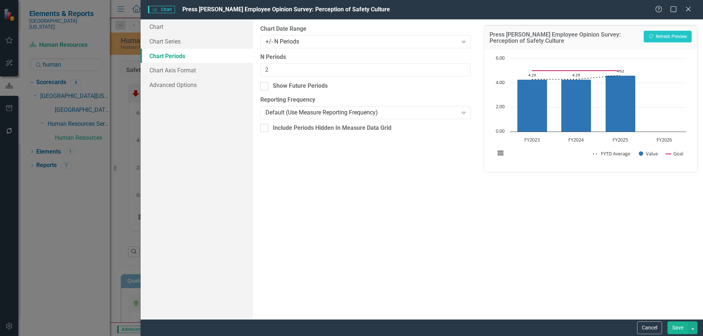
click at [672, 330] on button "Save" at bounding box center [677, 328] width 20 height 13
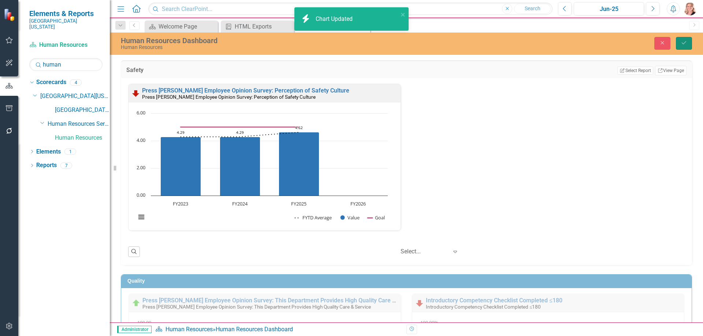
click at [679, 45] on button "Save" at bounding box center [684, 43] width 16 height 13
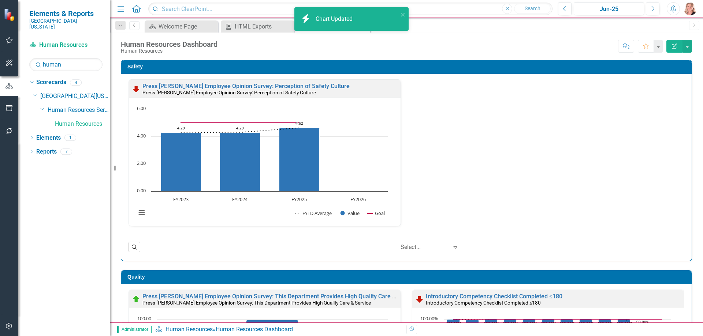
click at [684, 103] on div "Press [PERSON_NAME] Employee Opinion Survey: Perception of Safety Culture Press…" at bounding box center [406, 167] width 570 height 187
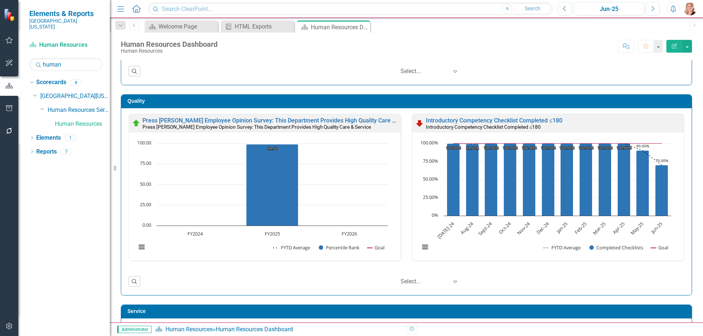
scroll to position [183, 0]
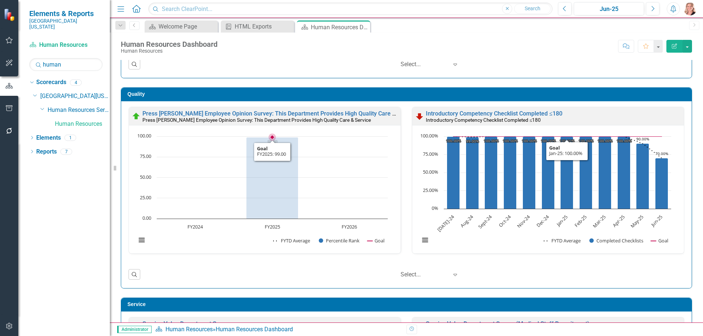
click at [340, 190] on rect "Interactive chart" at bounding box center [261, 192] width 259 height 119
click at [339, 190] on rect "Interactive chart" at bounding box center [261, 192] width 259 height 119
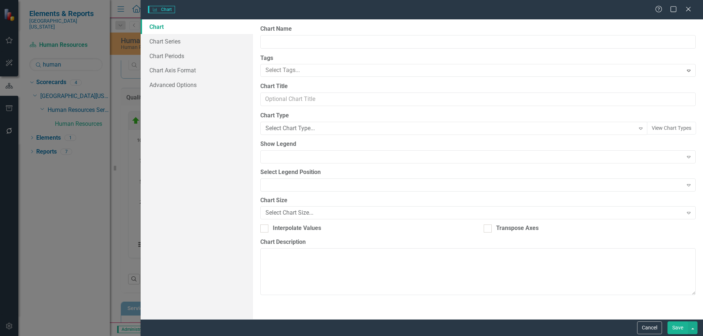
type input "Press [PERSON_NAME] Employee Opinion Survey: This Department Provides High Qual…"
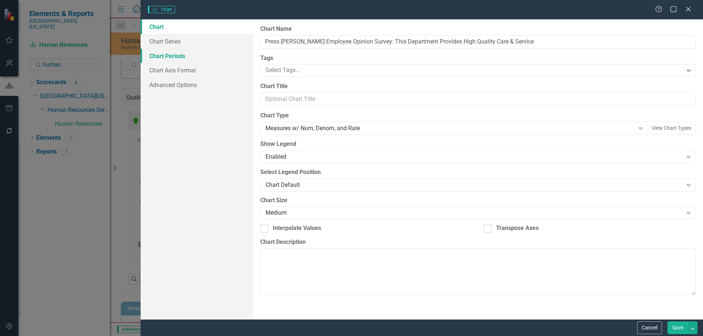
click at [168, 56] on link "Chart Periods" at bounding box center [197, 56] width 112 height 15
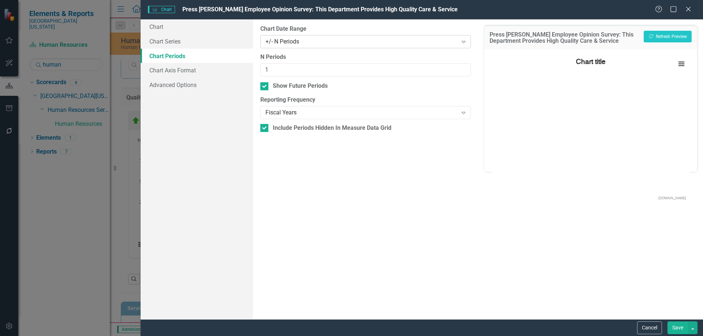
click at [291, 42] on div "+/- N Periods" at bounding box center [361, 41] width 192 height 8
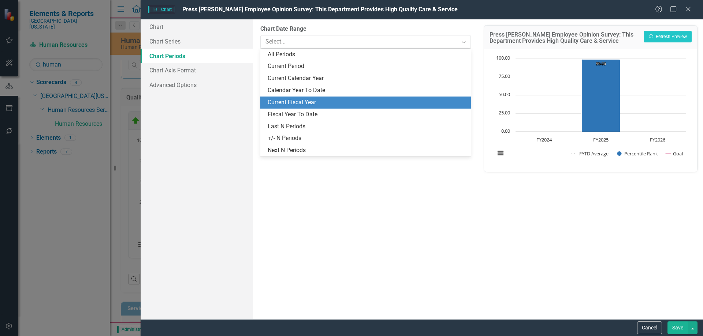
click at [286, 99] on div "Current Fiscal Year" at bounding box center [367, 102] width 198 height 8
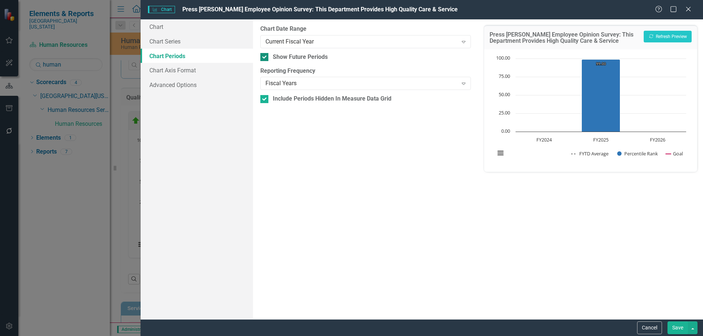
click at [262, 57] on input "Show Future Periods" at bounding box center [262, 55] width 5 height 5
checkbox input "false"
click at [671, 323] on button "Save" at bounding box center [677, 328] width 20 height 13
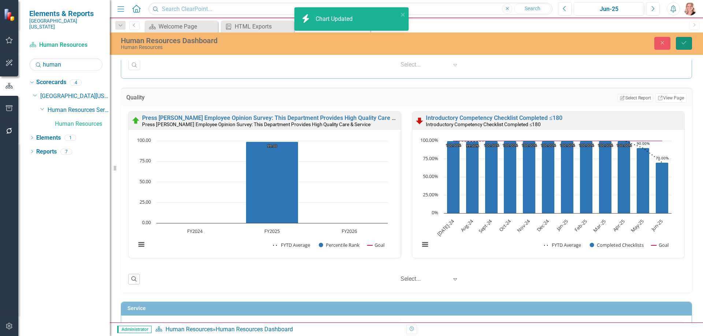
click at [684, 45] on icon "Save" at bounding box center [683, 42] width 7 height 5
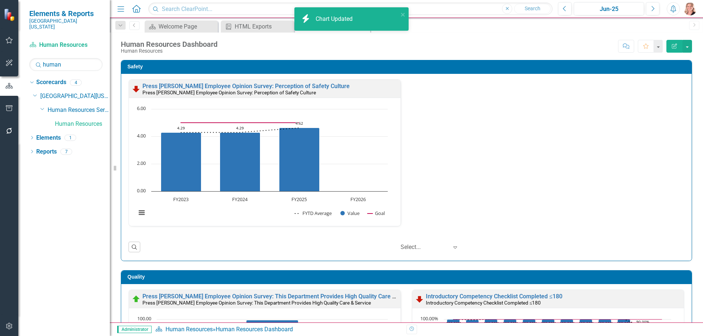
click at [689, 136] on div "Safety Press [PERSON_NAME] Employee Opinion Survey: Perception of Safety Cultur…" at bounding box center [406, 156] width 582 height 210
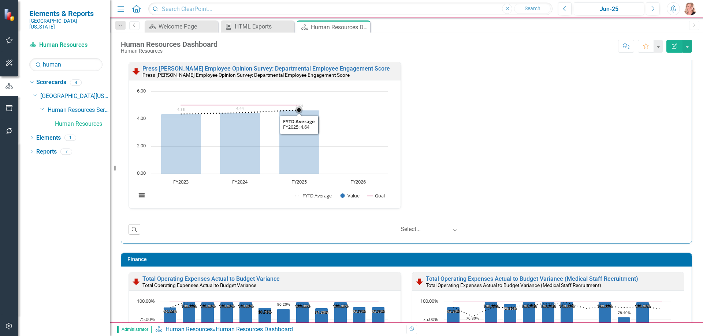
click at [360, 134] on rect "Interactive chart" at bounding box center [261, 147] width 259 height 119
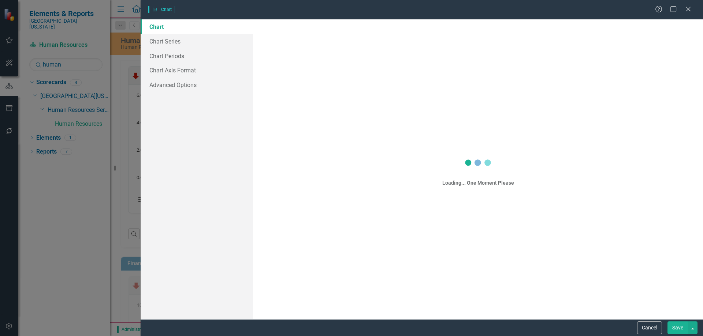
scroll to position [809, 0]
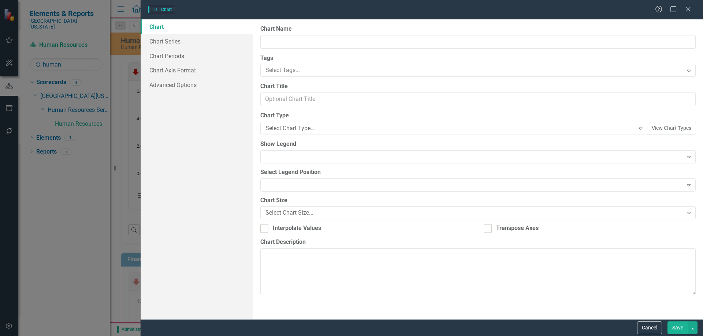
type input "Press [PERSON_NAME] Employee Opinion Survey: Departmental Employee Engagement S…"
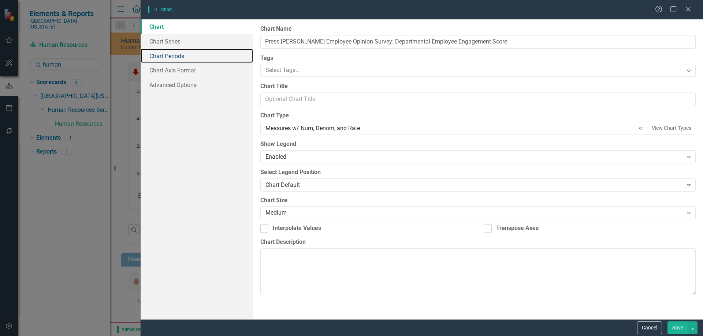
click at [168, 57] on link "Chart Periods" at bounding box center [197, 56] width 112 height 15
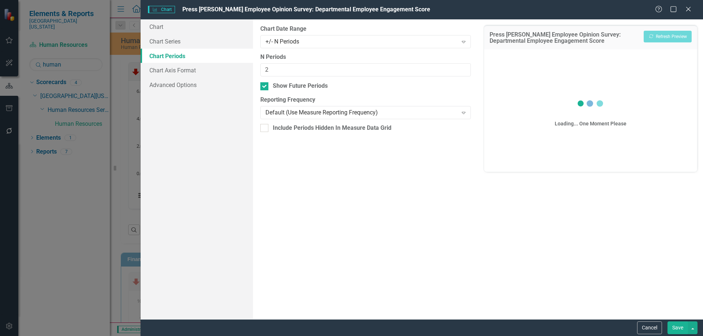
click at [261, 90] on div at bounding box center [264, 86] width 8 height 8
click at [261, 87] on input "Show Future Periods" at bounding box center [262, 84] width 5 height 5
checkbox input "false"
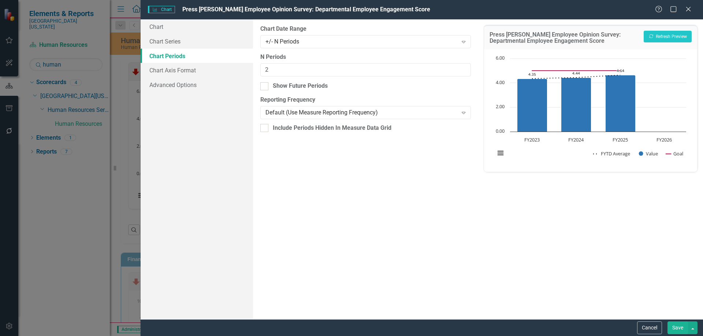
click at [687, 329] on button "Save" at bounding box center [677, 328] width 20 height 13
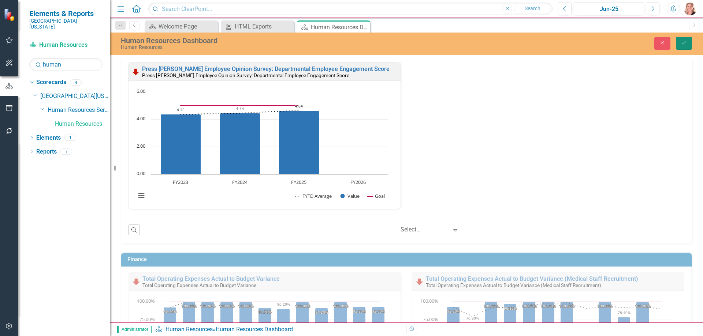
click at [685, 42] on icon "Save" at bounding box center [683, 42] width 7 height 5
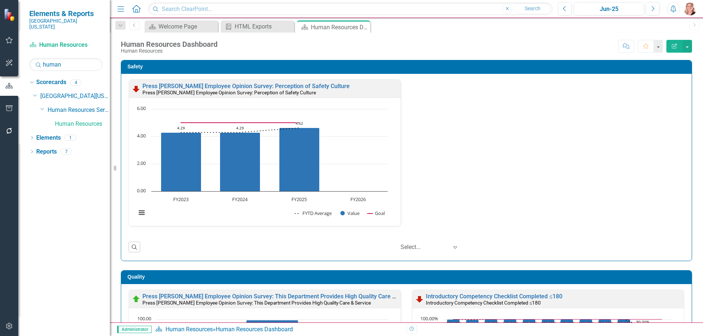
click at [691, 133] on div "Safety Press [PERSON_NAME] Employee Opinion Survey: Perception of Safety Cultur…" at bounding box center [406, 156] width 582 height 210
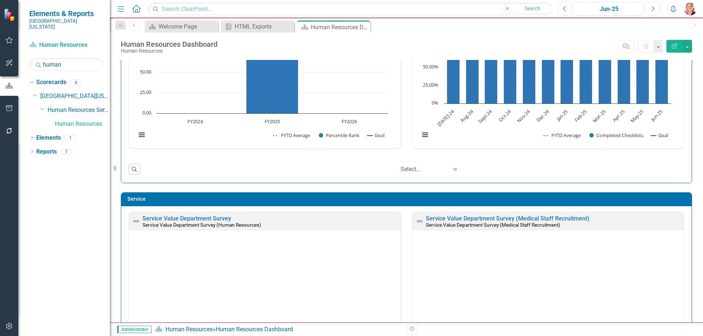
scroll to position [0, 0]
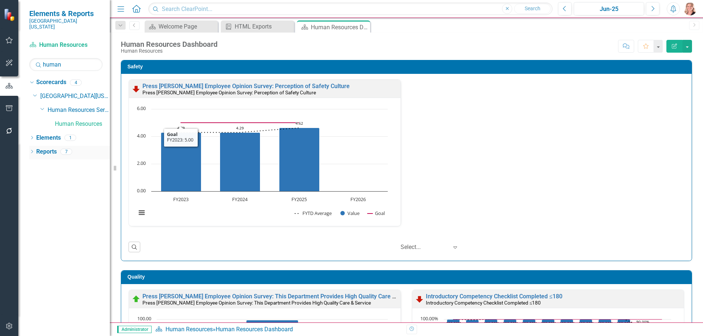
click at [49, 148] on link "Reports" at bounding box center [46, 152] width 20 height 8
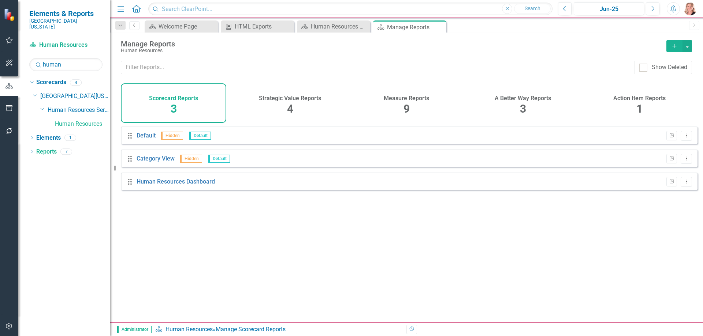
click at [409, 96] on h4 "Measure Reports" at bounding box center [406, 98] width 45 height 7
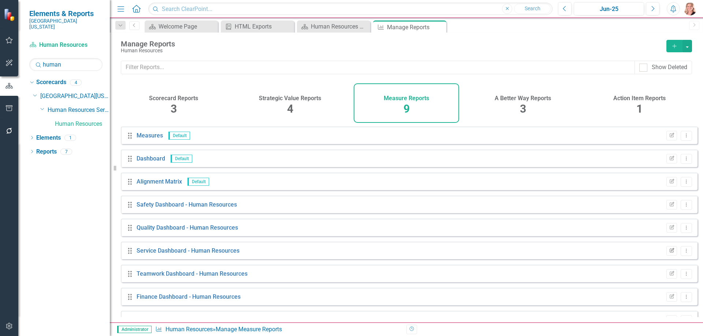
click at [669, 253] on icon "button" at bounding box center [671, 250] width 4 height 4
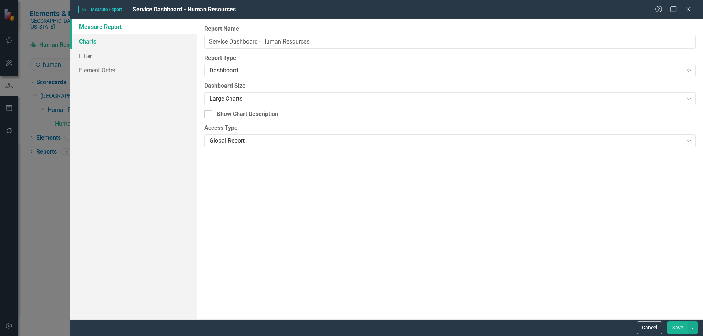
click at [85, 41] on link "Charts" at bounding box center [133, 41] width 127 height 15
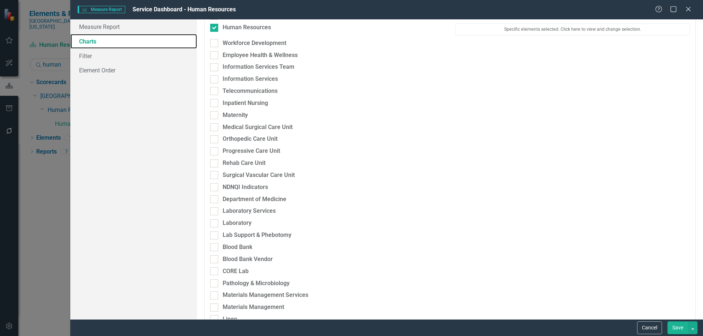
scroll to position [403, 0]
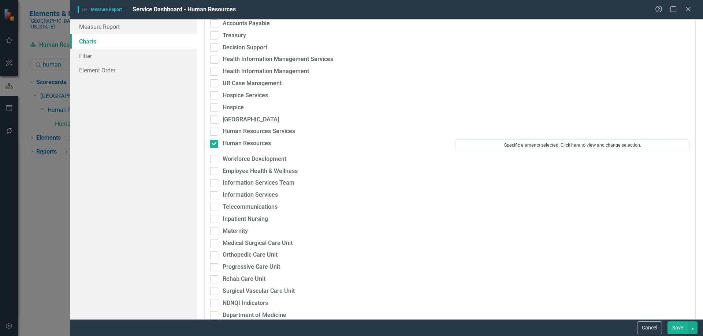
click at [502, 146] on button "Specific elements selected. Click here to view and change selection." at bounding box center [572, 145] width 234 height 12
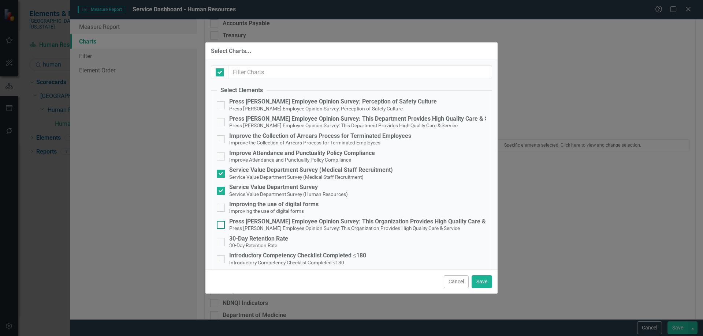
checkbox input "false"
click at [218, 191] on input "Service Value Department Survey Service Value Department Survey (Human Resource…" at bounding box center [219, 189] width 5 height 5
checkbox input "false"
click at [220, 171] on input "Service Value Department Survey (Medical Staff Recruitment) Service Value Depar…" at bounding box center [219, 172] width 5 height 5
checkbox input "false"
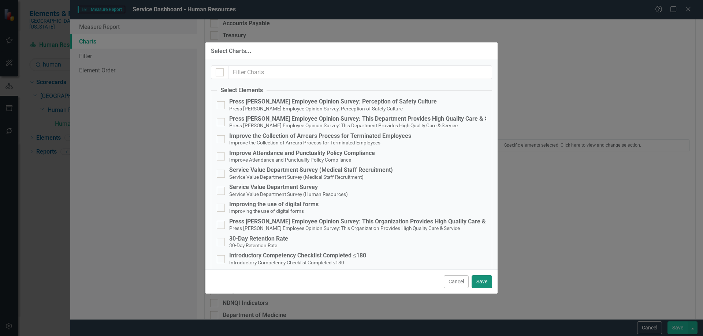
click at [485, 280] on button "Save" at bounding box center [481, 282] width 20 height 13
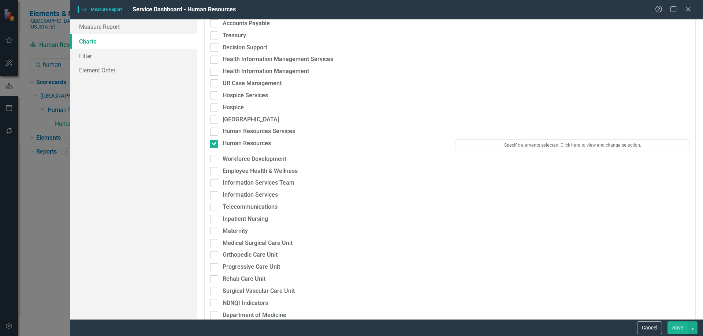
click at [678, 331] on button "Save" at bounding box center [677, 328] width 20 height 13
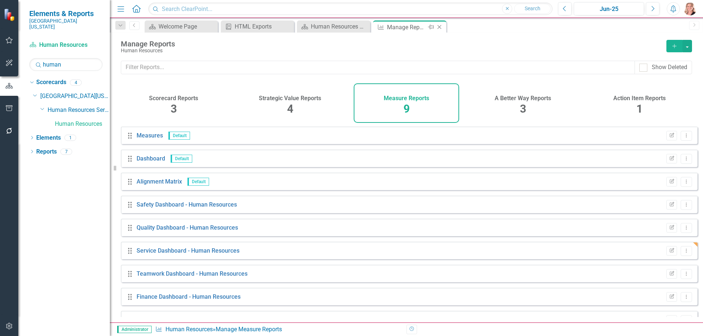
click at [441, 28] on icon "Close" at bounding box center [438, 27] width 7 height 6
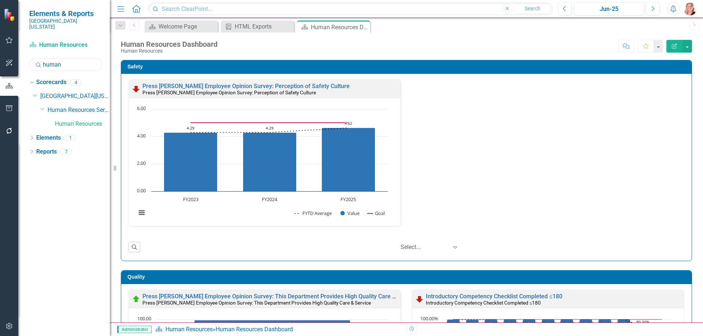
click at [67, 58] on input "human" at bounding box center [65, 64] width 73 height 13
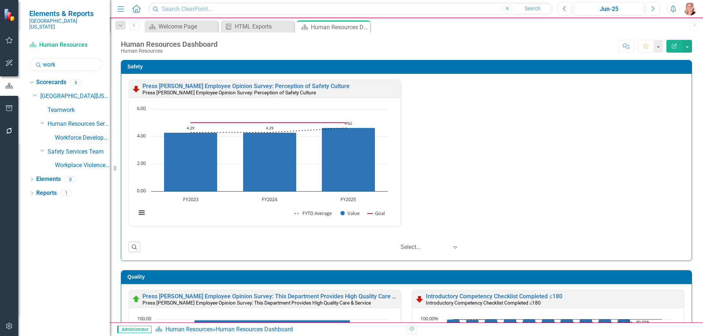
type input "work"
drag, startPoint x: 81, startPoint y: 133, endPoint x: 326, endPoint y: 3, distance: 277.5
click at [81, 134] on link "Workforce Development" at bounding box center [82, 138] width 55 height 8
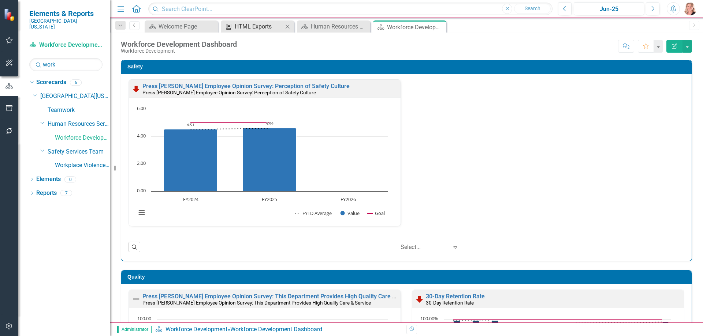
click at [251, 27] on div "HTML Exports" at bounding box center [259, 26] width 48 height 9
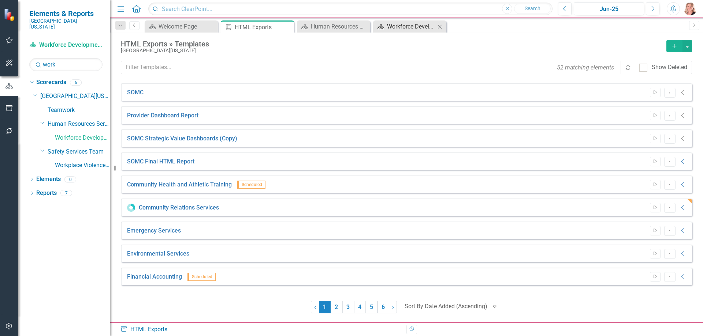
click at [404, 28] on div "Workforce Development Dashboard" at bounding box center [411, 26] width 48 height 9
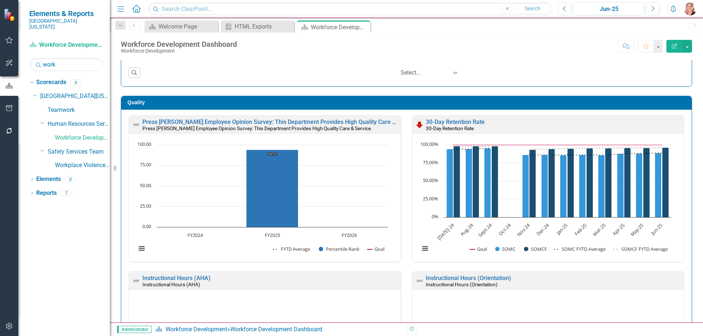
scroll to position [183, 0]
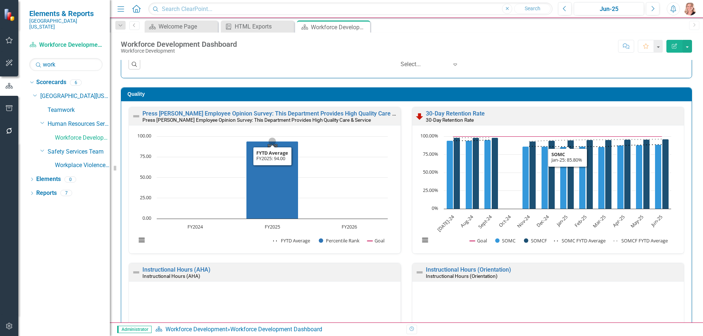
click at [325, 193] on rect "Interactive chart" at bounding box center [261, 192] width 259 height 119
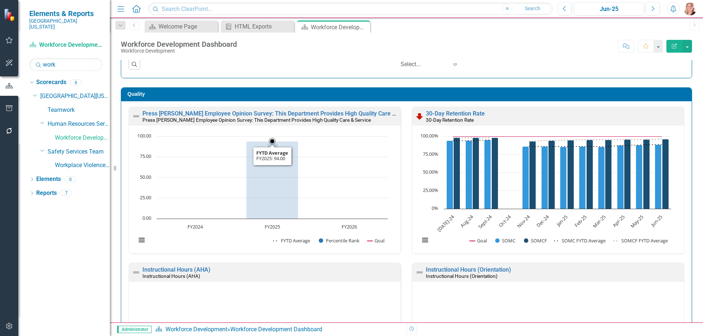
click at [325, 193] on rect "Interactive chart" at bounding box center [261, 192] width 259 height 119
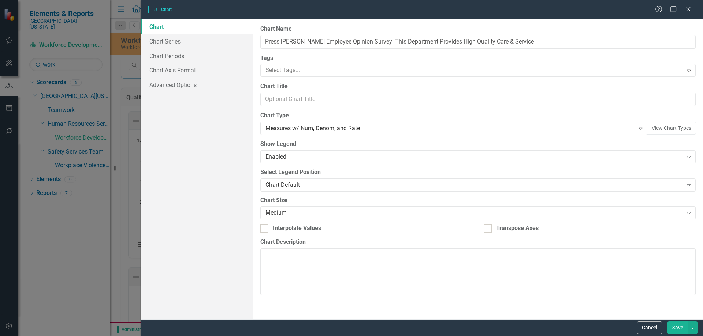
type input "Press [PERSON_NAME] Employee Opinion Survey: This Department Provides High Qual…"
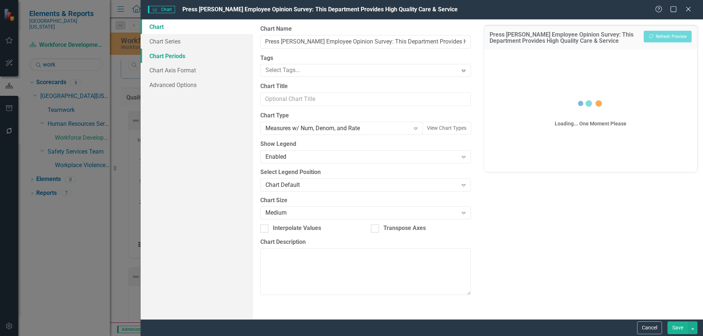
click at [178, 55] on link "Chart Periods" at bounding box center [197, 56] width 112 height 15
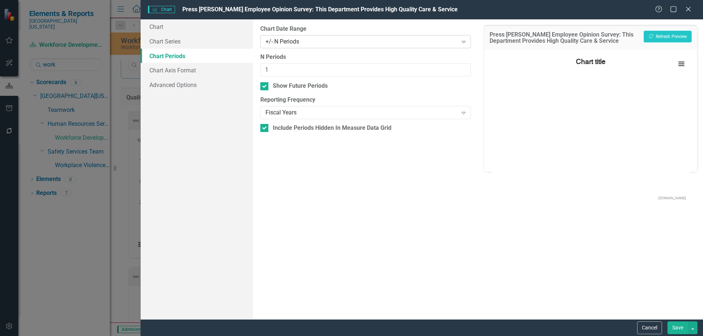
click at [317, 40] on div "+/- N Periods" at bounding box center [361, 41] width 192 height 8
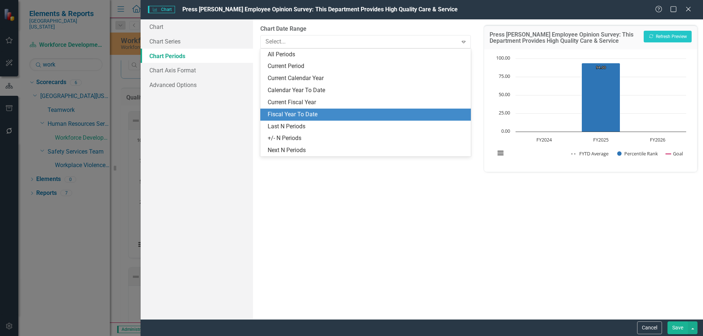
click at [301, 116] on div "Fiscal Year To Date" at bounding box center [367, 115] width 198 height 8
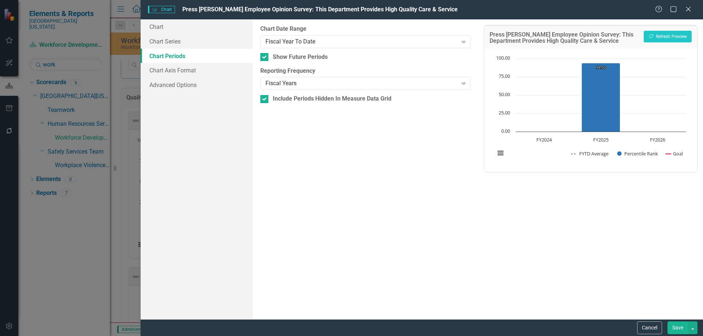
click at [297, 32] on label "Chart Date Range" at bounding box center [365, 29] width 210 height 8
click at [295, 40] on div "Fiscal Year To Date" at bounding box center [361, 41] width 192 height 8
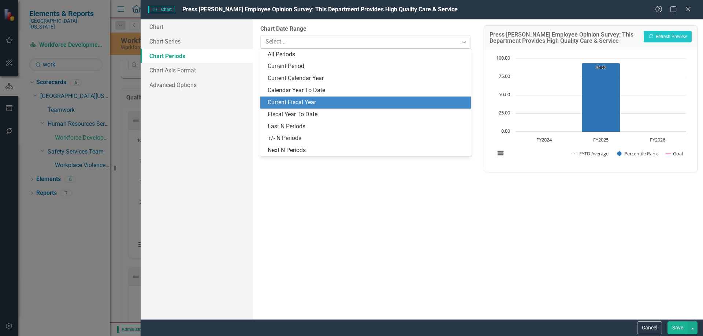
click at [320, 97] on div "Current Fiscal Year" at bounding box center [365, 103] width 210 height 12
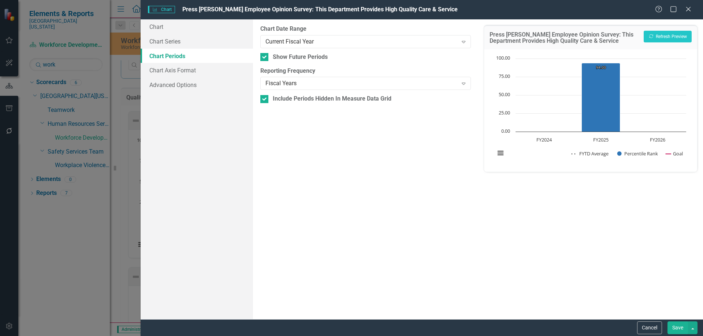
click at [678, 329] on button "Save" at bounding box center [677, 328] width 20 height 13
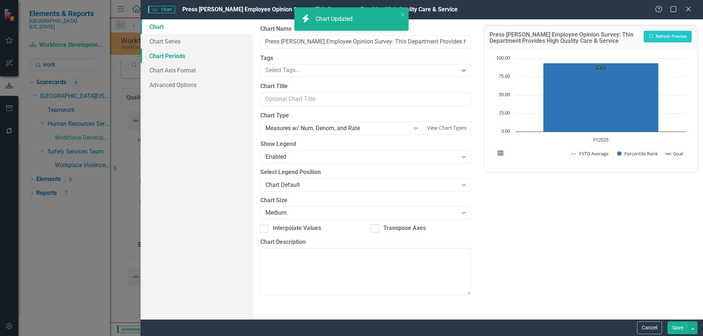
click at [169, 56] on link "Chart Periods" at bounding box center [197, 56] width 112 height 15
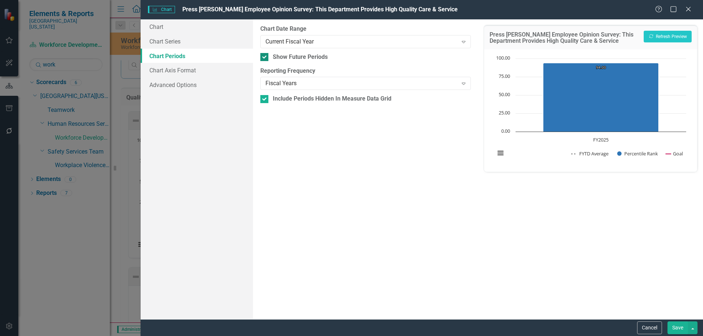
click at [263, 57] on input "Show Future Periods" at bounding box center [262, 55] width 5 height 5
checkbox input "false"
click at [680, 324] on button "Save" at bounding box center [677, 328] width 20 height 13
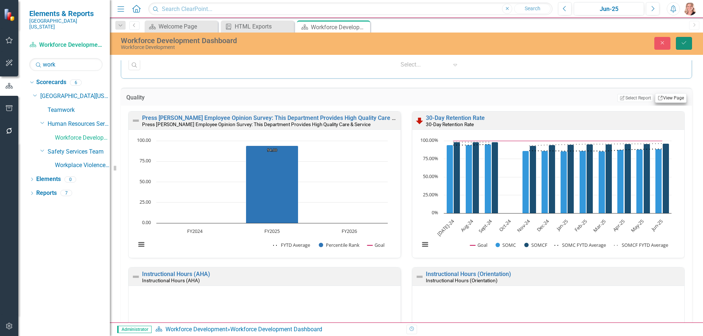
click at [688, 42] on button "Save" at bounding box center [684, 43] width 16 height 13
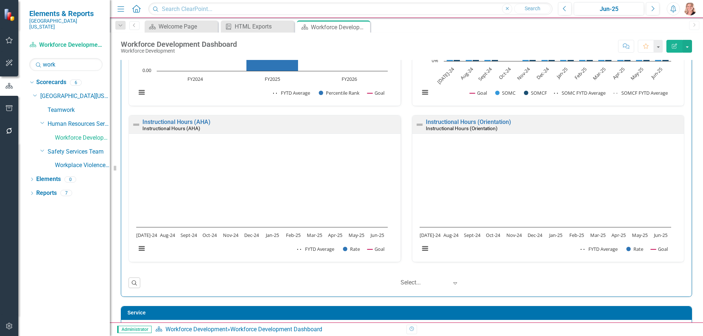
scroll to position [329, 0]
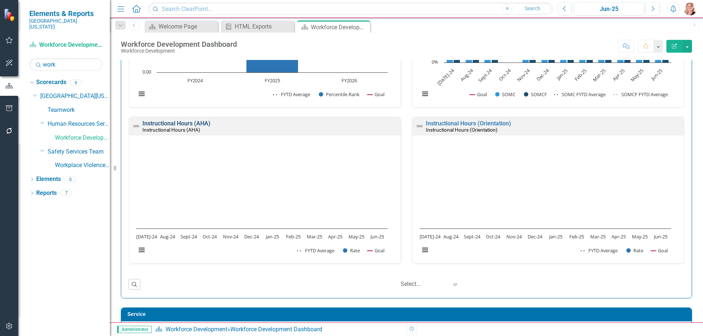
click at [203, 124] on link "Instructional Hours (AHA)" at bounding box center [176, 123] width 68 height 7
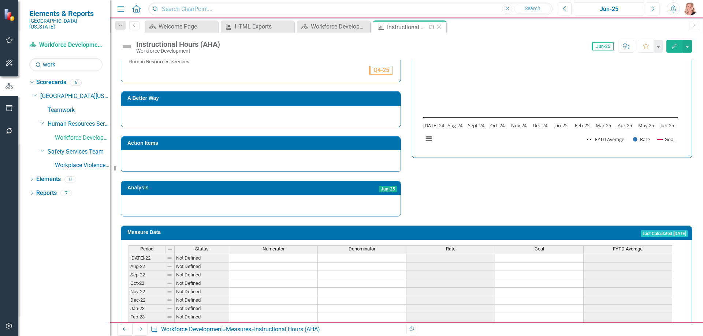
click at [439, 27] on icon "Close" at bounding box center [438, 27] width 7 height 6
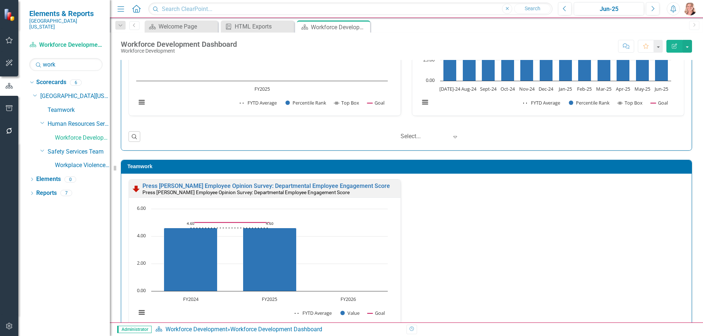
scroll to position [732, 0]
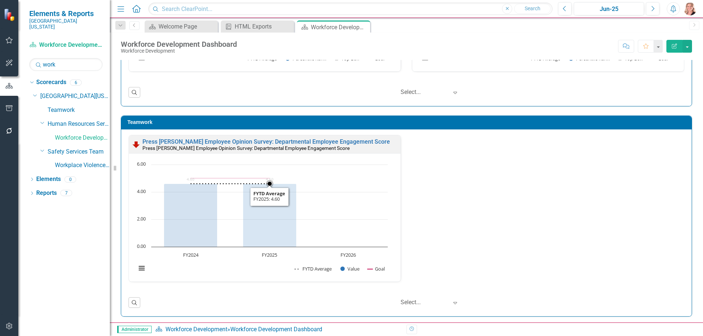
click at [341, 195] on rect "Interactive chart" at bounding box center [261, 220] width 259 height 119
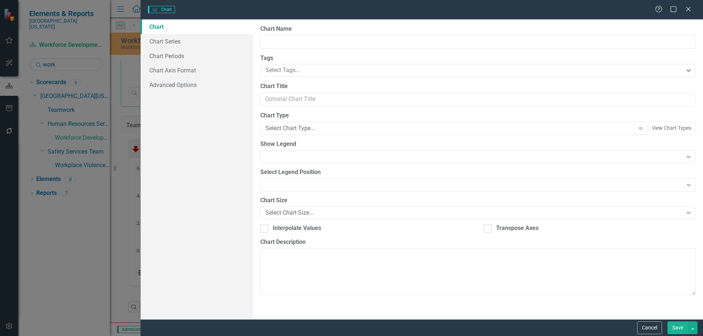
click at [160, 54] on div "Charts Chart Help Maximize Close Chart Chart Series Chart Periods Chart Axis Fo…" at bounding box center [351, 168] width 703 height 336
type input "Press [PERSON_NAME] Employee Opinion Survey: Departmental Employee Engagement S…"
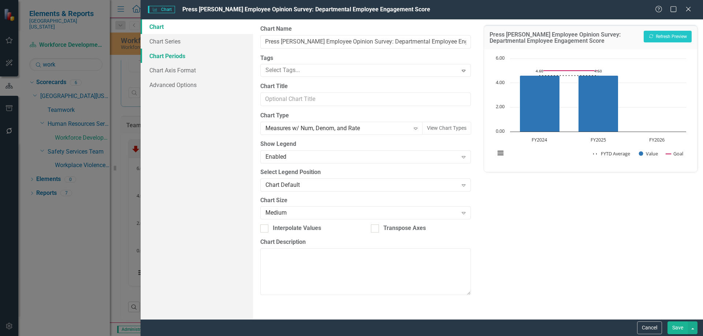
click at [185, 55] on link "Chart Periods" at bounding box center [197, 56] width 112 height 15
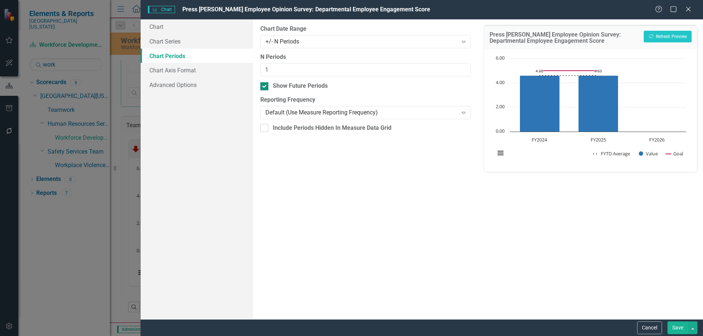
click at [263, 86] on input "Show Future Periods" at bounding box center [262, 84] width 5 height 5
checkbox input "false"
drag, startPoint x: 673, startPoint y: 330, endPoint x: 618, endPoint y: 235, distance: 110.0
click at [673, 330] on button "Save" at bounding box center [677, 328] width 20 height 13
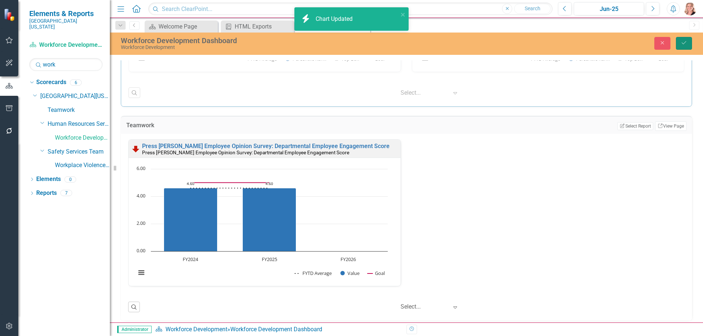
click at [683, 42] on icon "Save" at bounding box center [683, 42] width 7 height 5
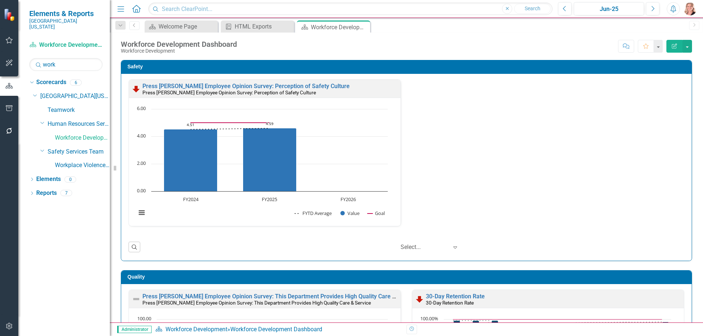
click at [687, 138] on div "Safety Press Ganey Employee Opinion Survey: Perception of Safety Culture Press …" at bounding box center [406, 156] width 582 height 210
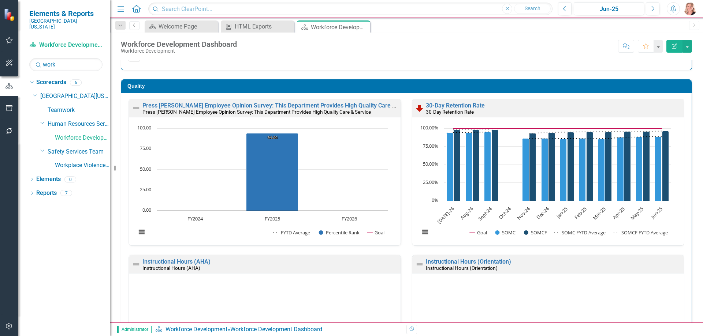
scroll to position [0, 0]
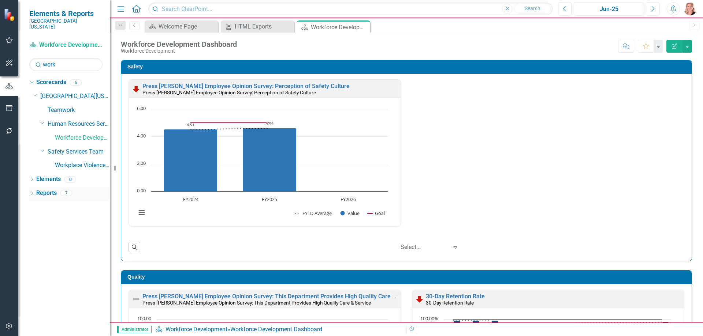
click at [48, 189] on link "Reports" at bounding box center [46, 193] width 20 height 8
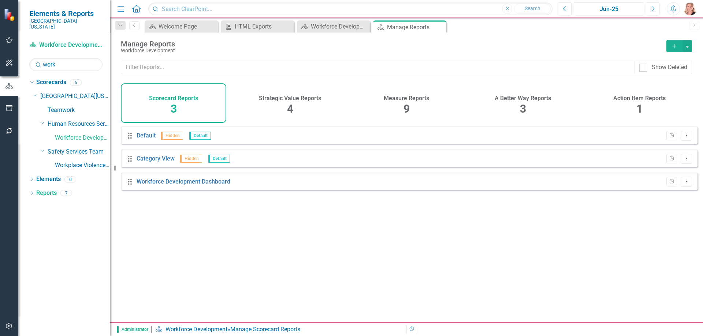
click at [412, 91] on div "Measure Reports 9" at bounding box center [406, 103] width 105 height 40
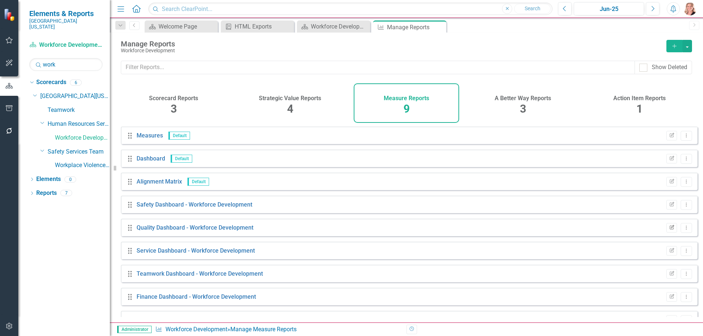
click at [666, 232] on button "Edit Report" at bounding box center [671, 228] width 11 height 10
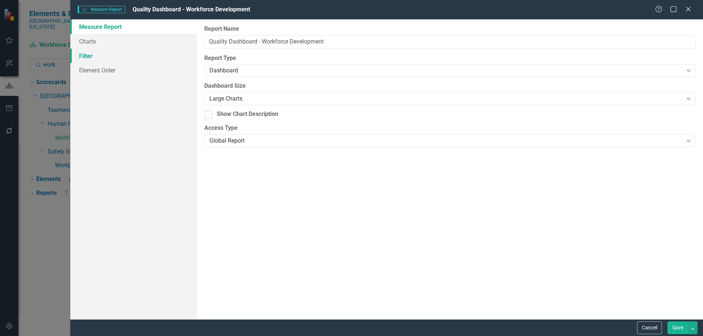
click at [95, 56] on link "Filter" at bounding box center [133, 56] width 127 height 15
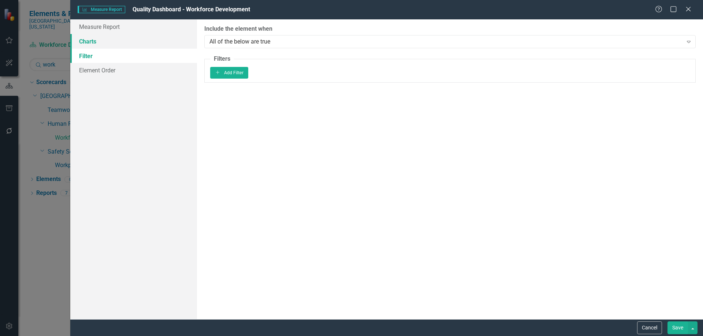
click at [112, 40] on link "Charts" at bounding box center [133, 41] width 127 height 15
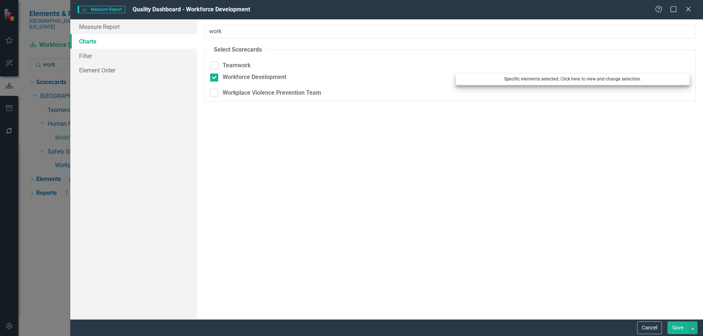
type input "work"
click at [551, 78] on button "Specific elements selected. Click here to view and change selection." at bounding box center [572, 79] width 234 height 12
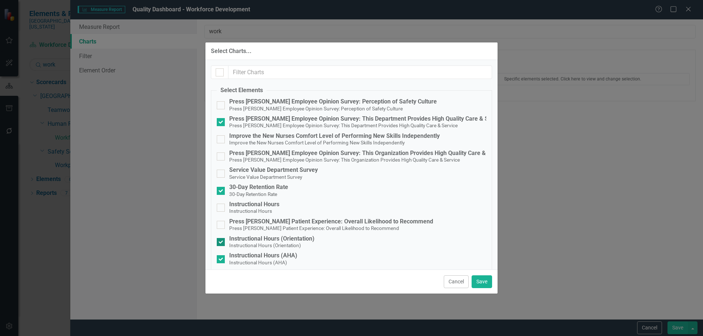
click at [221, 243] on div at bounding box center [221, 242] width 8 height 8
click at [221, 243] on input "Instructional Hours (Orientation) Instructional Hours (Orientation)" at bounding box center [219, 240] width 5 height 5
checkbox input "false"
click at [218, 262] on div at bounding box center [221, 259] width 8 height 8
click at [218, 260] on input "Instructional Hours (AHA) Instructional Hours (AHA)" at bounding box center [219, 257] width 5 height 5
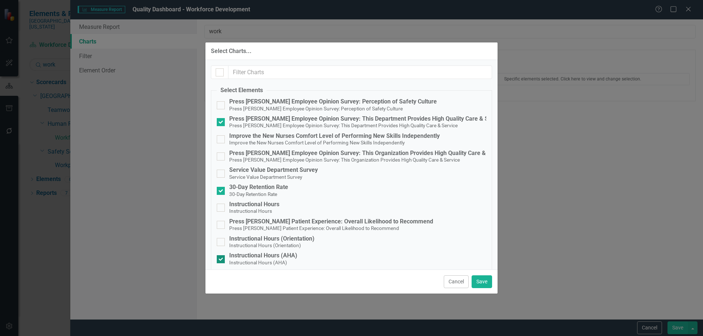
checkbox input "false"
click at [486, 279] on button "Save" at bounding box center [481, 282] width 20 height 13
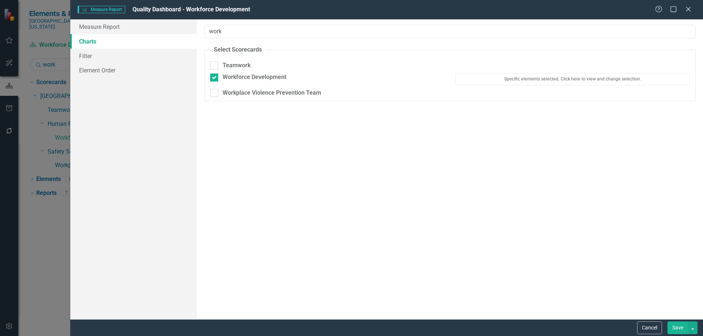
drag, startPoint x: 675, startPoint y: 326, endPoint x: 659, endPoint y: 306, distance: 25.6
click at [675, 326] on button "Save" at bounding box center [677, 328] width 20 height 13
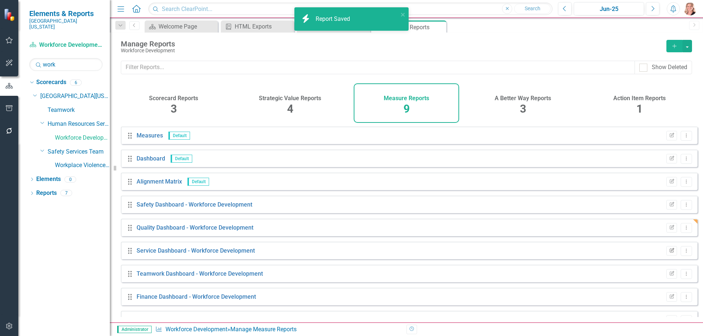
click at [669, 253] on icon "Edit Report" at bounding box center [671, 251] width 5 height 4
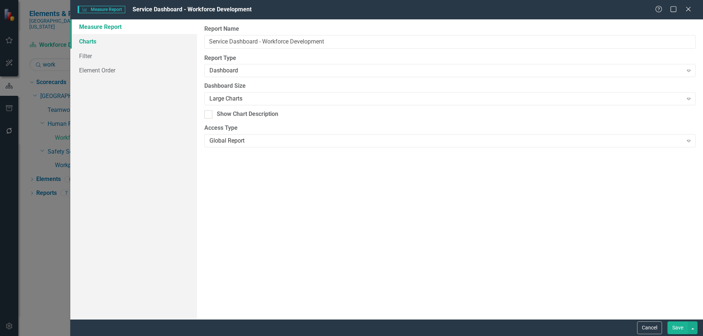
click at [100, 40] on link "Charts" at bounding box center [133, 41] width 127 height 15
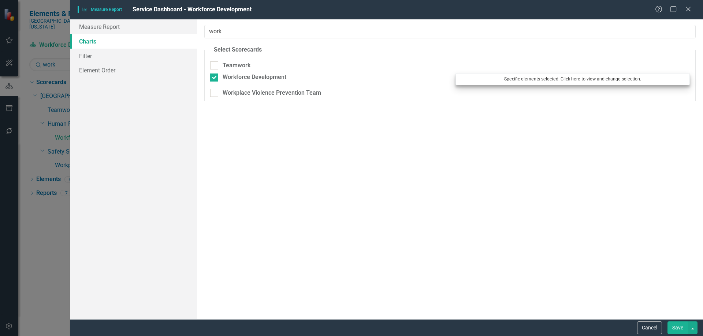
type input "work"
click at [549, 81] on button "Specific elements selected. Click here to view and change selection." at bounding box center [572, 79] width 234 height 12
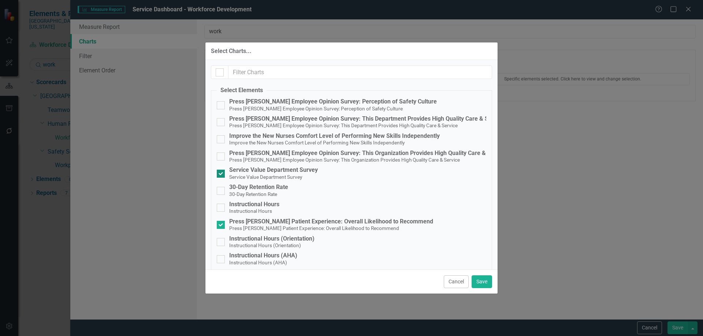
click at [218, 172] on input "Service Value Department Survey Service Value Department Survey" at bounding box center [219, 172] width 5 height 5
checkbox input "false"
click at [485, 280] on button "Save" at bounding box center [481, 282] width 20 height 13
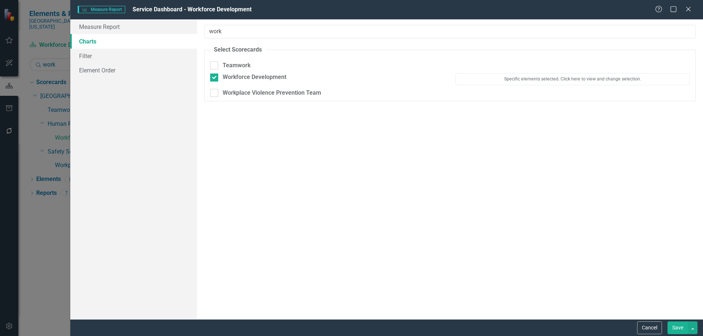
click at [673, 325] on button "Save" at bounding box center [677, 328] width 20 height 13
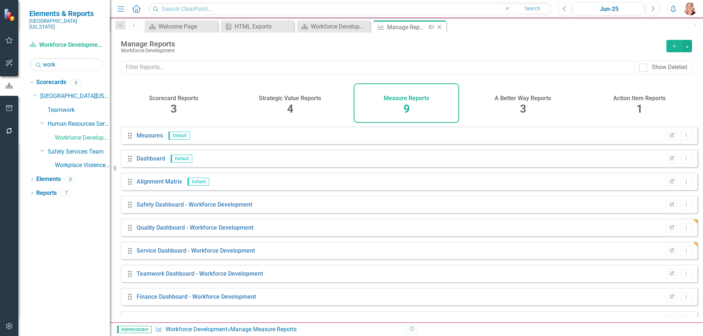
click at [439, 29] on icon "Close" at bounding box center [438, 27] width 7 height 6
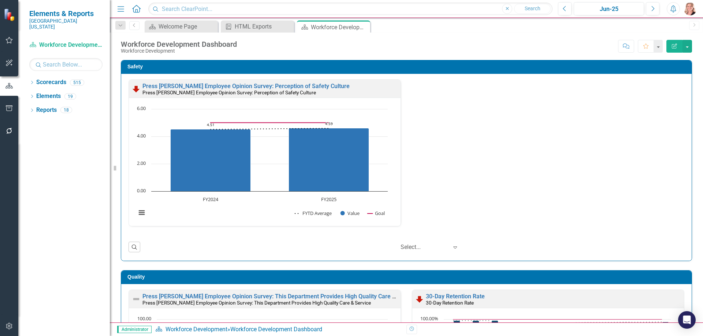
click at [683, 117] on div "Press [PERSON_NAME] Employee Opinion Survey: Perception of Safety Culture Press…" at bounding box center [406, 167] width 570 height 187
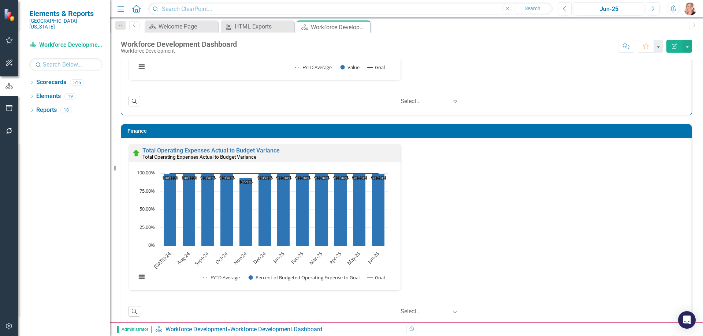
scroll to position [788, 0]
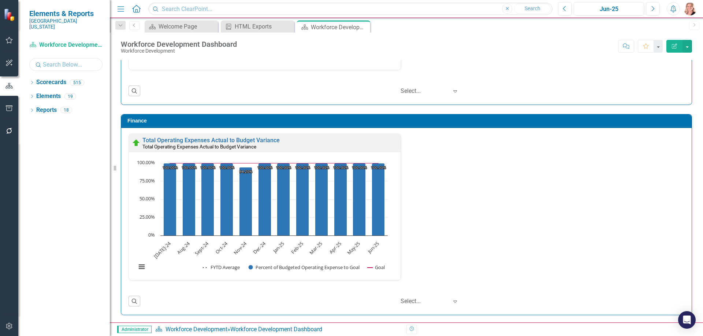
click at [63, 61] on input "text" at bounding box center [65, 64] width 73 height 13
type input "w"
type input "employee"
click at [33, 81] on icon "Dropdown" at bounding box center [31, 83] width 5 height 4
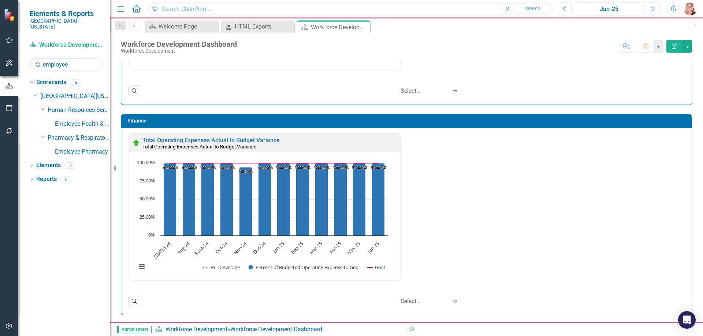
click at [71, 121] on link "Employee Health & Wellness" at bounding box center [82, 124] width 55 height 8
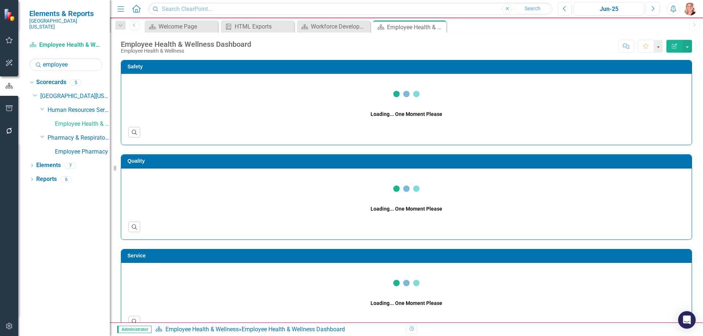
click at [0, 0] on icon at bounding box center [0, 0] width 0 height 0
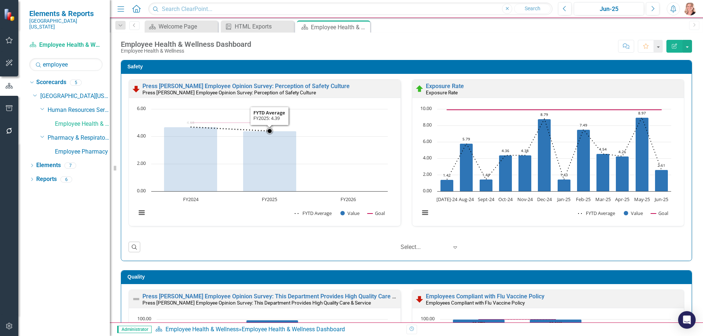
click at [333, 145] on rect "Interactive chart" at bounding box center [261, 164] width 259 height 119
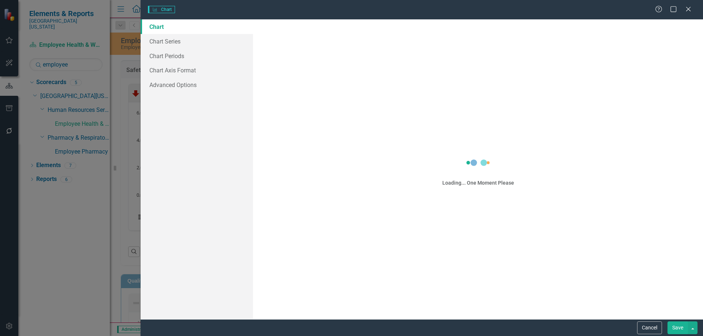
click at [165, 56] on div "Charts Chart Help Maximize Close Chart Chart Series Chart Periods Chart Axis Fo…" at bounding box center [351, 168] width 703 height 336
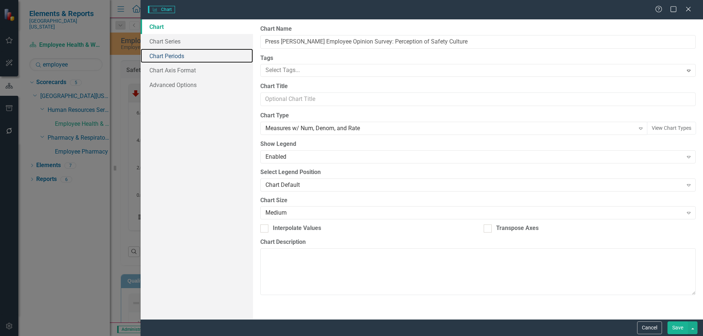
click at [165, 56] on link "Chart Periods" at bounding box center [197, 56] width 112 height 15
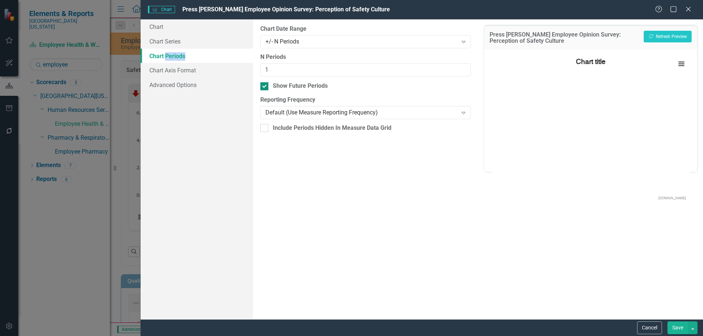
click at [265, 87] on input "Show Future Periods" at bounding box center [262, 84] width 5 height 5
checkbox input "false"
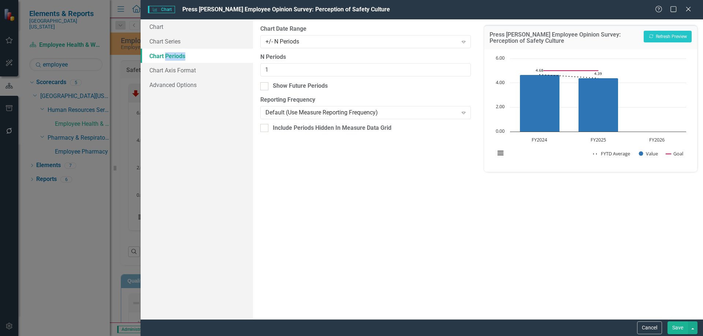
click at [680, 329] on button "Save" at bounding box center [677, 328] width 20 height 13
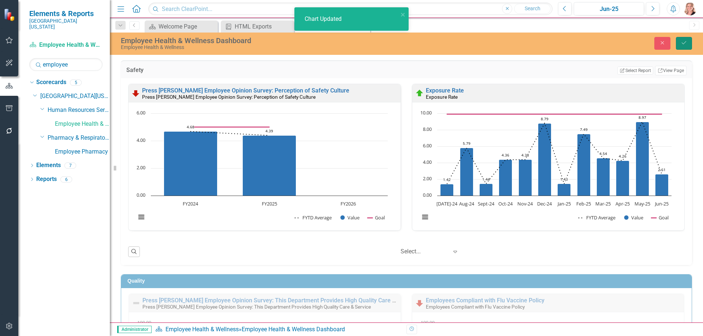
click at [682, 43] on icon "Save" at bounding box center [683, 42] width 7 height 5
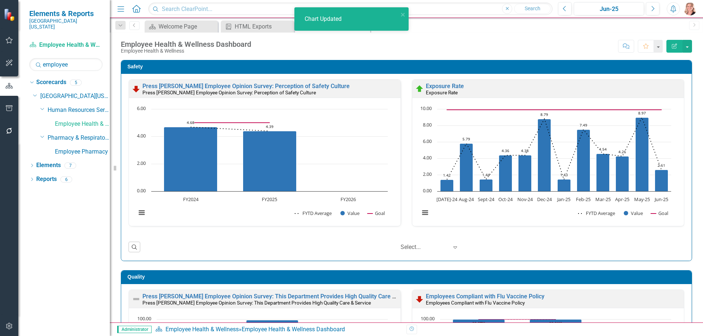
drag, startPoint x: 702, startPoint y: 105, endPoint x: 695, endPoint y: 149, distance: 45.3
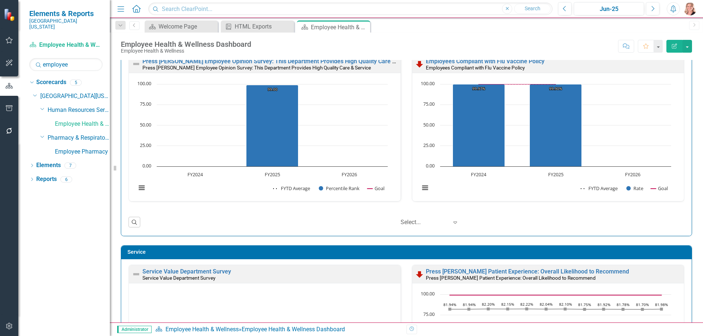
scroll to position [220, 0]
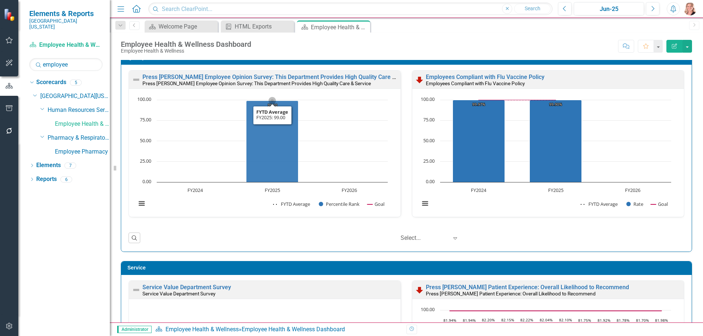
click at [363, 138] on rect "Interactive chart" at bounding box center [261, 155] width 259 height 119
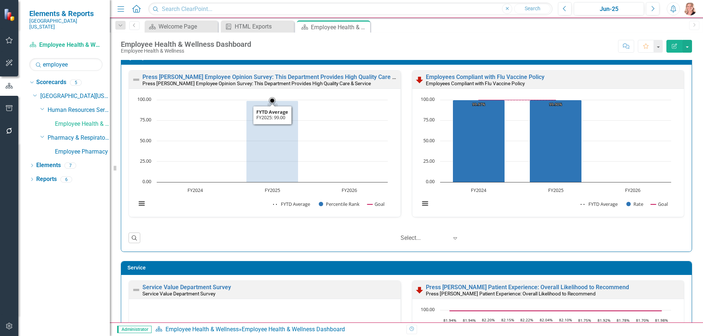
click at [364, 138] on rect "Interactive chart" at bounding box center [261, 155] width 259 height 119
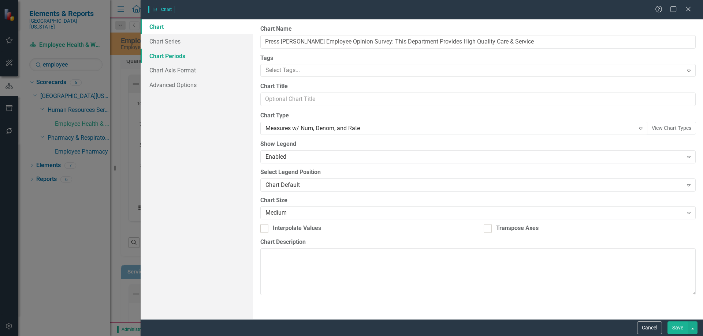
click at [173, 56] on link "Chart Periods" at bounding box center [197, 56] width 112 height 15
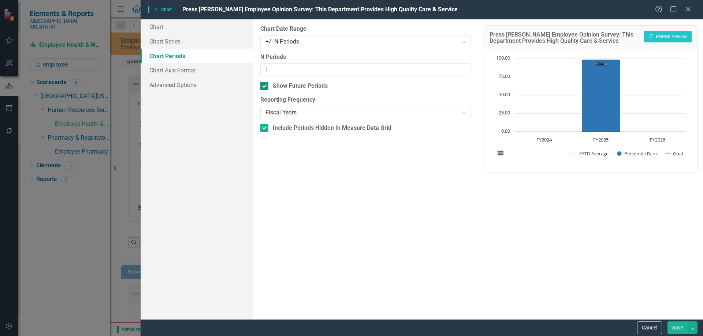
click at [264, 87] on div at bounding box center [264, 86] width 8 height 8
click at [264, 87] on input "Show Future Periods" at bounding box center [262, 84] width 5 height 5
checkbox input "false"
click at [314, 38] on div "+/- N Periods" at bounding box center [361, 41] width 192 height 8
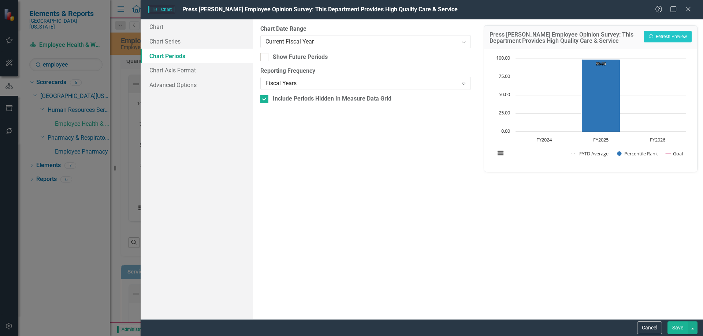
click at [682, 330] on button "Save" at bounding box center [677, 328] width 20 height 13
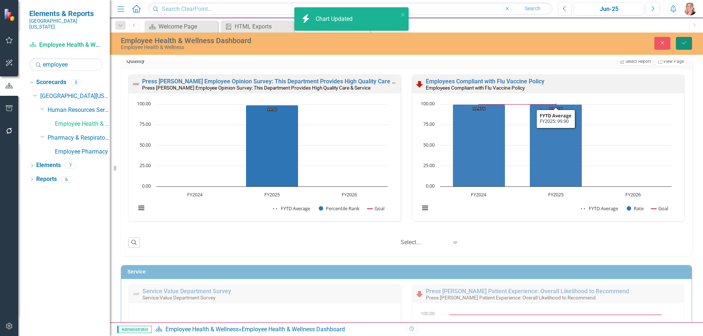
click at [687, 42] on button "Save" at bounding box center [684, 43] width 16 height 13
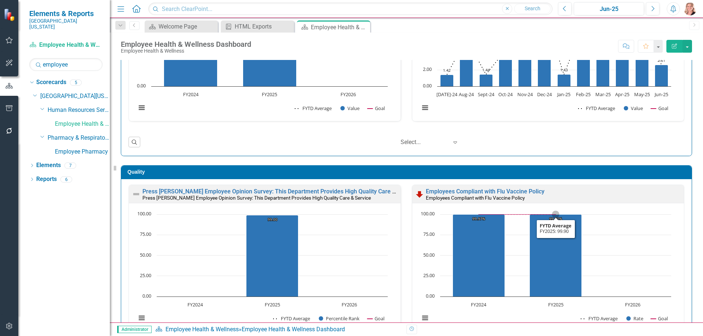
scroll to position [110, 0]
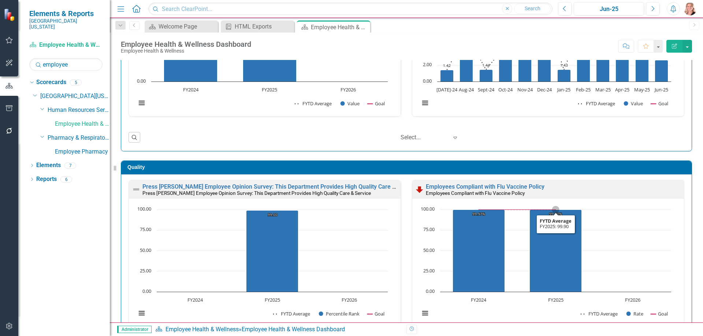
click at [620, 250] on icon "Created with Highcharts 11.4.8 Chart context menu 99.97% ​ 99.97% 99.90% ​ 99.9…" at bounding box center [545, 265] width 259 height 119
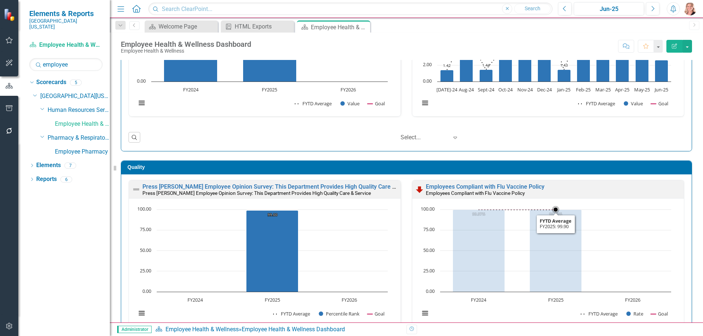
click at [620, 250] on rect "Interactive chart" at bounding box center [545, 265] width 259 height 119
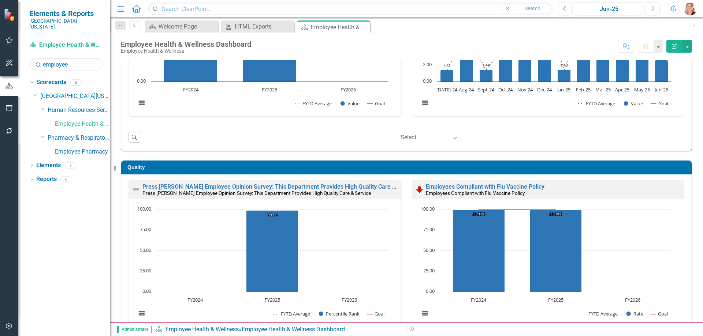
click at [606, 240] on rect "Interactive chart" at bounding box center [545, 265] width 259 height 119
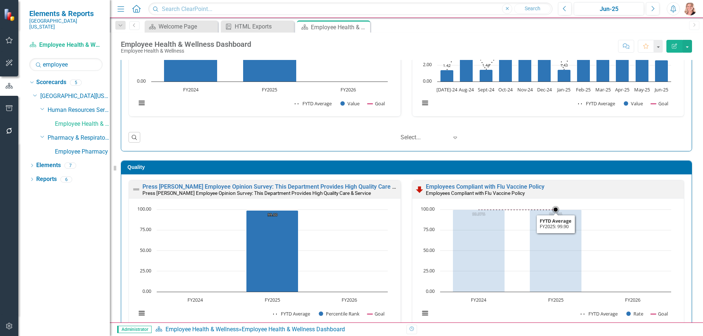
click at [606, 240] on rect "Interactive chart" at bounding box center [545, 265] width 259 height 119
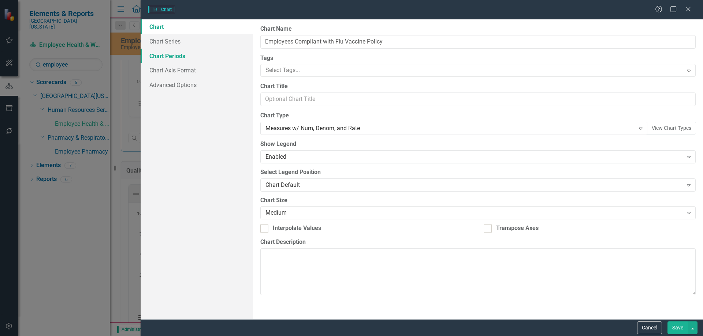
click at [164, 56] on link "Chart Periods" at bounding box center [197, 56] width 112 height 15
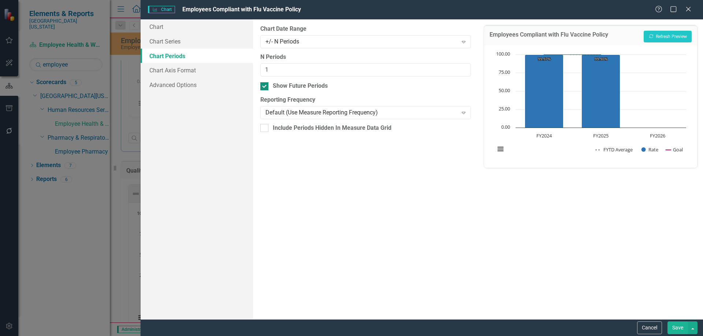
click at [264, 88] on div at bounding box center [264, 86] width 8 height 8
click at [264, 87] on input "Show Future Periods" at bounding box center [262, 84] width 5 height 5
checkbox input "false"
click at [679, 329] on button "Save" at bounding box center [677, 328] width 20 height 13
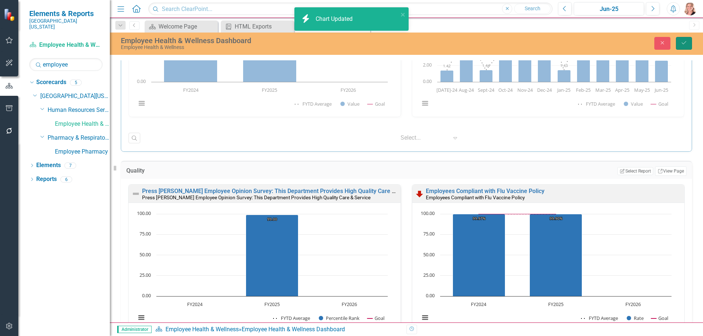
click at [686, 43] on icon "Save" at bounding box center [683, 42] width 7 height 5
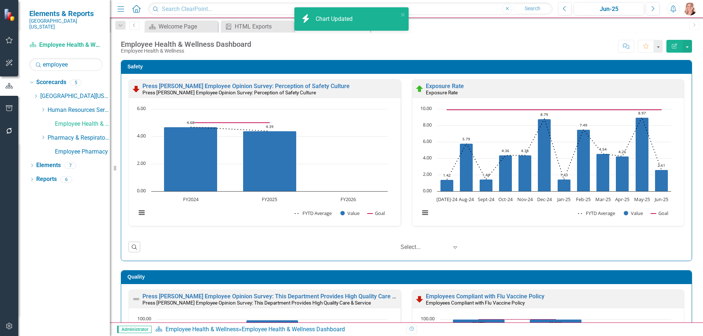
click at [687, 142] on div "Safety Press [PERSON_NAME] Employee Opinion Survey: Perception of Safety Cultur…" at bounding box center [406, 156] width 582 height 210
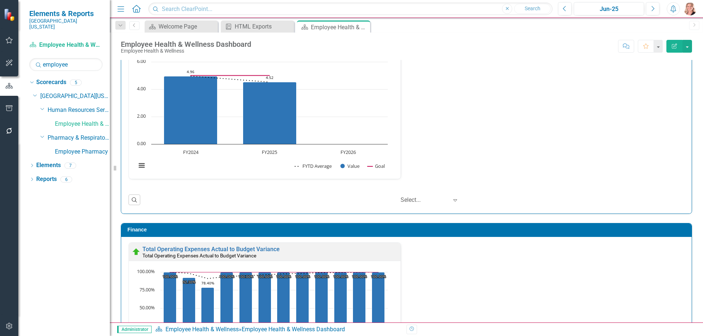
scroll to position [586, 0]
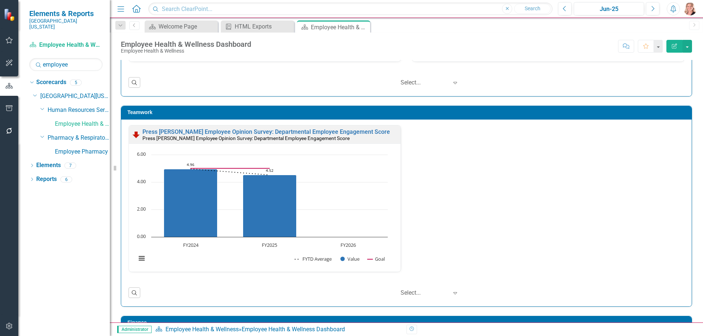
click at [339, 182] on rect "Interactive chart" at bounding box center [261, 210] width 259 height 119
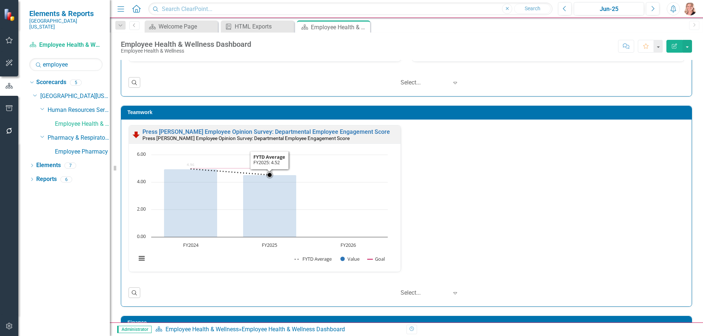
click at [339, 182] on rect "Interactive chart" at bounding box center [261, 210] width 259 height 119
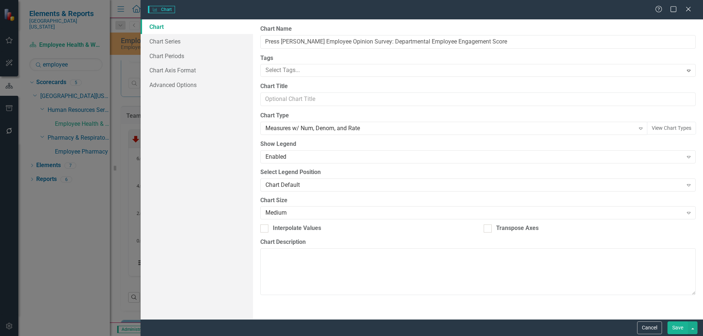
type input "Press [PERSON_NAME] Employee Opinion Survey: Departmental Employee Engagement S…"
click at [164, 56] on link "Chart Periods" at bounding box center [197, 56] width 112 height 15
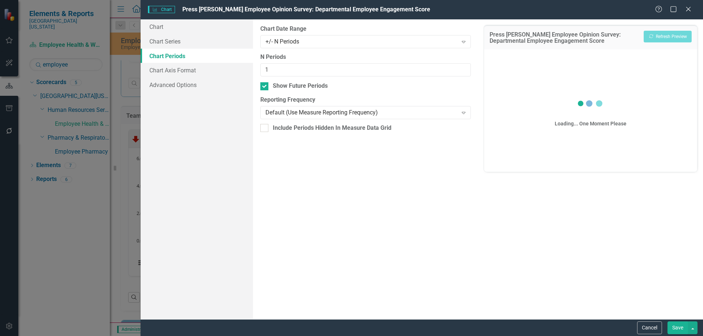
click at [263, 85] on input "Show Future Periods" at bounding box center [262, 84] width 5 height 5
checkbox input "false"
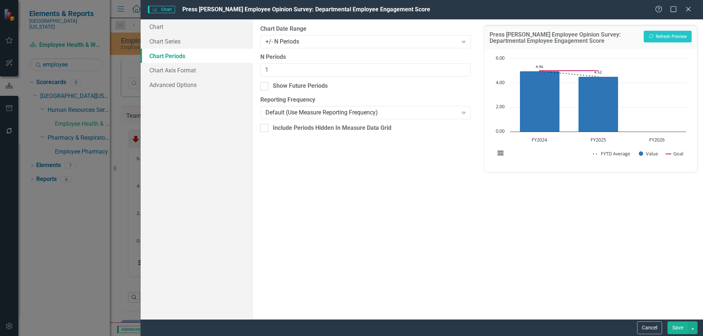
click at [678, 328] on button "Save" at bounding box center [677, 328] width 20 height 13
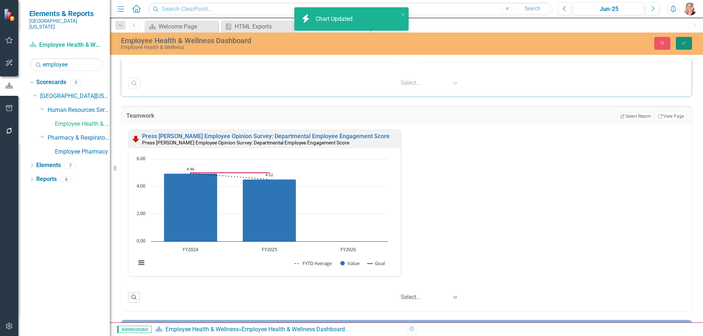
click at [689, 46] on button "Save" at bounding box center [684, 43] width 16 height 13
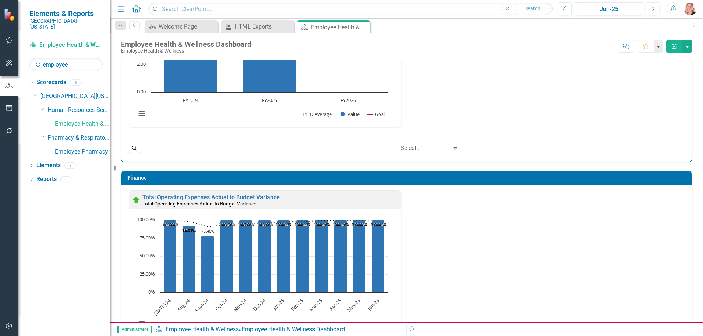
scroll to position [788, 0]
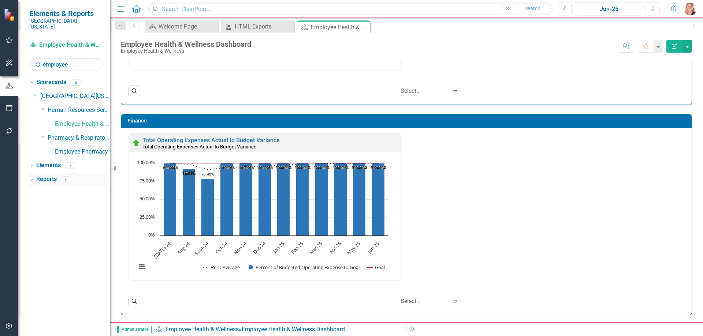
click at [45, 175] on link "Reports" at bounding box center [46, 179] width 20 height 8
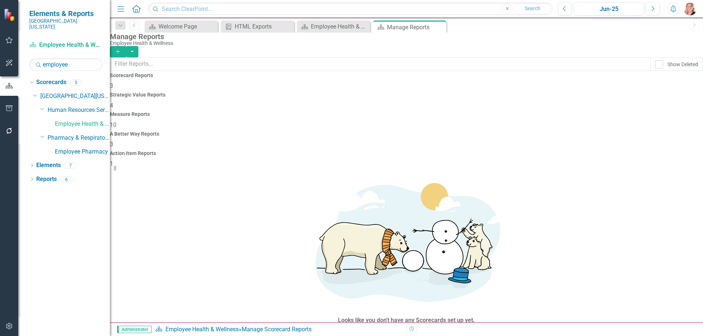
click at [414, 112] on div "Measure Reports 10" at bounding box center [406, 121] width 593 height 18
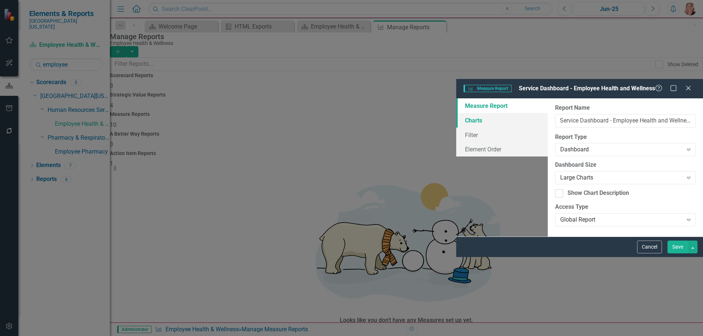
click at [456, 113] on link "Charts" at bounding box center [501, 120] width 91 height 15
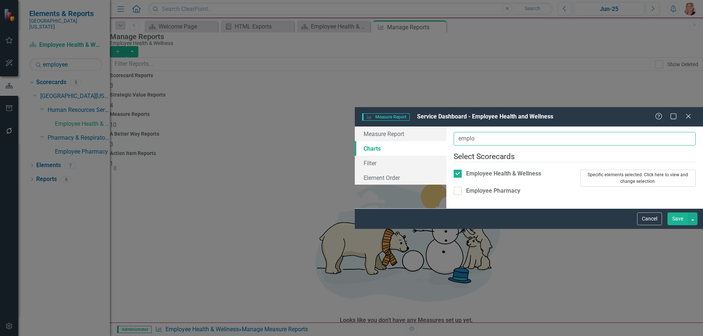
type input "emplo"
click at [580, 170] on button "Specific elements selected. Click here to view and change selection." at bounding box center [638, 178] width 116 height 17
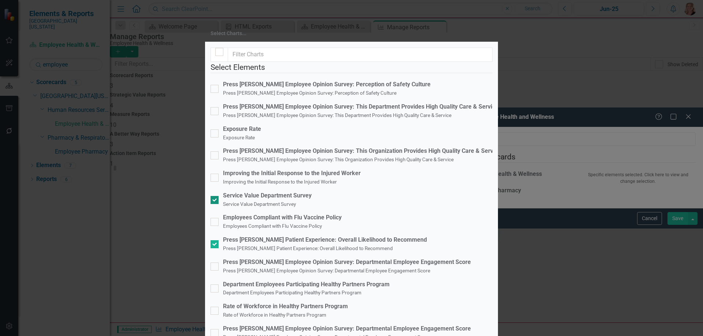
click at [218, 196] on div at bounding box center [214, 200] width 8 height 8
click at [215, 196] on input "Service Value Department Survey Service Value Department Survey" at bounding box center [212, 198] width 5 height 5
checkbox input "false"
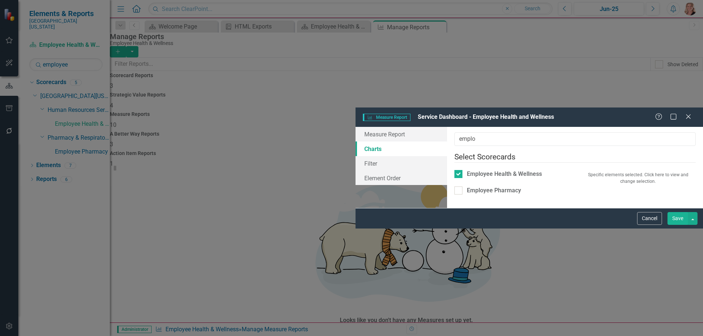
click at [674, 225] on button "Save" at bounding box center [677, 218] width 20 height 13
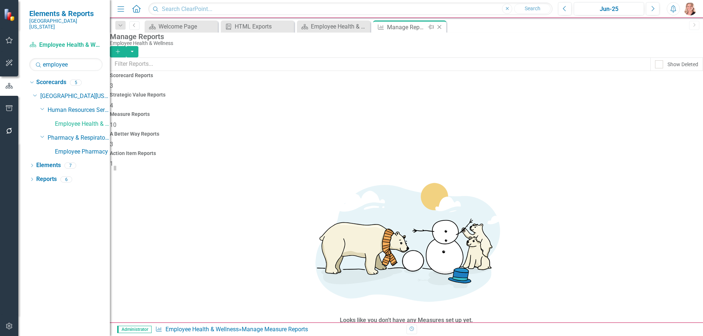
click at [442, 26] on icon "Close" at bounding box center [438, 27] width 7 height 6
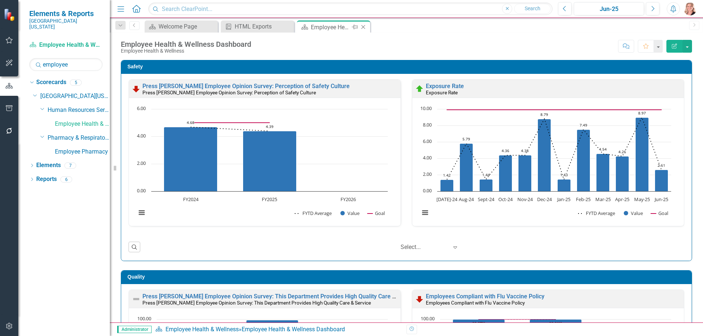
click at [364, 27] on icon "Close" at bounding box center [362, 27] width 7 height 6
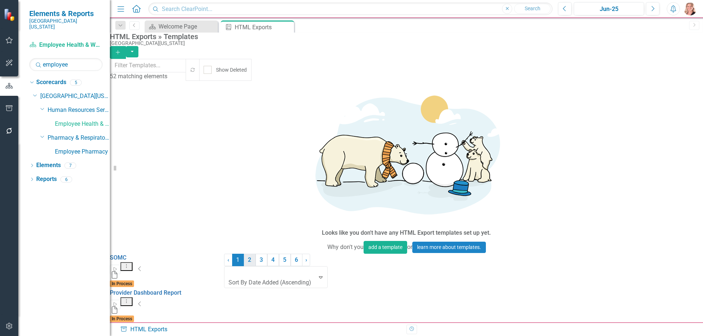
click at [255, 266] on link "2" at bounding box center [250, 260] width 12 height 12
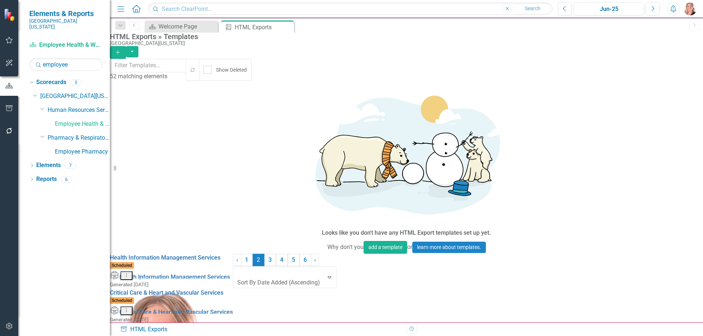
click at [640, 202] on link "Edit Edit Template" at bounding box center [641, 201] width 68 height 14
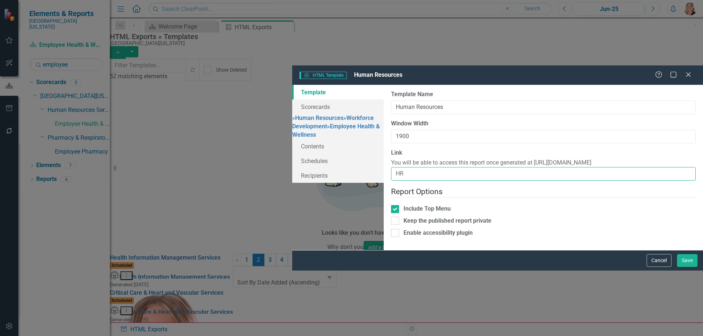
click at [391, 167] on input "HR" at bounding box center [543, 174] width 304 height 14
type input "HR-FY25"
click at [292, 115] on link "» Human Resources" at bounding box center [317, 118] width 51 height 7
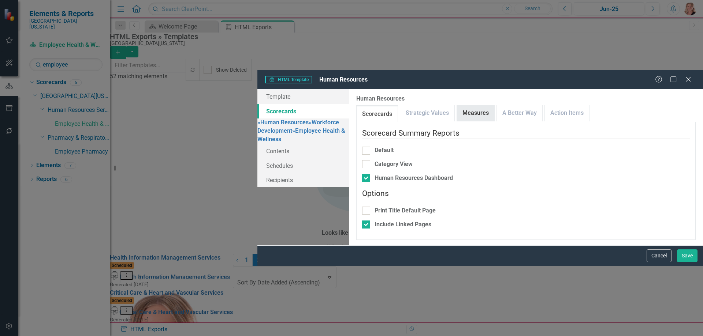
click at [457, 105] on link "Measures" at bounding box center [475, 113] width 37 height 16
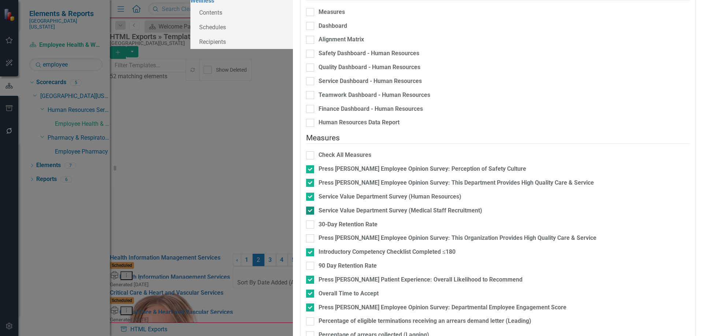
click at [306, 212] on input "Service Value Department Survey (Medical Staff Recruitment)" at bounding box center [308, 209] width 5 height 5
checkbox input "false"
click at [306, 201] on div at bounding box center [310, 197] width 8 height 8
click at [306, 198] on input "Service Value Department Survey (Human Resources)" at bounding box center [308, 195] width 5 height 5
checkbox input "false"
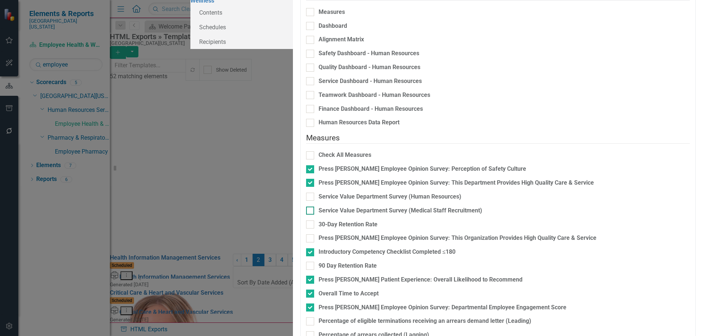
scroll to position [93, 0]
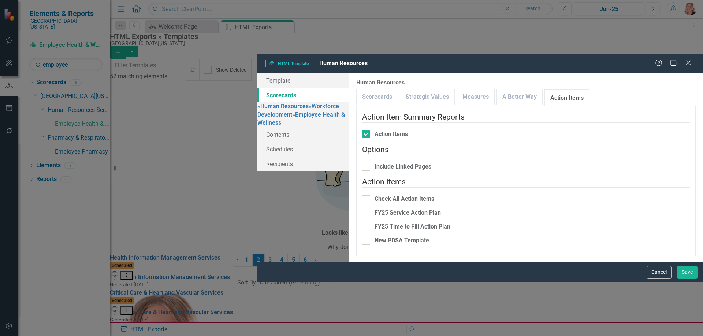
click at [362, 176] on fieldset "Action Items Check All Action Items FY25 Service Action Plan FY25 Time to Fill …" at bounding box center [526, 213] width 328 height 74
click at [362, 223] on input "FY25 Time to Fill Action Plan" at bounding box center [364, 225] width 5 height 5
checkbox input "true"
click at [362, 209] on input "FY25 Service Action Plan" at bounding box center [364, 211] width 5 height 5
checkbox input "true"
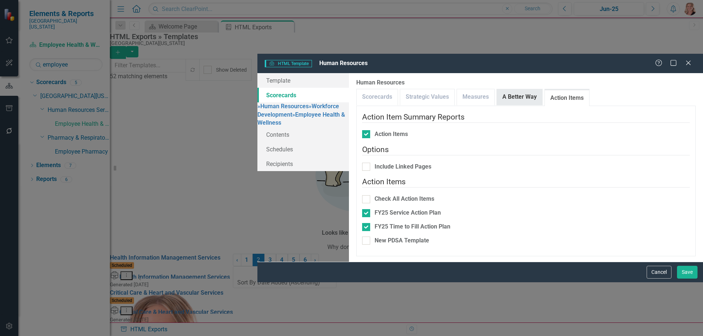
click at [497, 89] on link "A Better Way" at bounding box center [519, 97] width 45 height 16
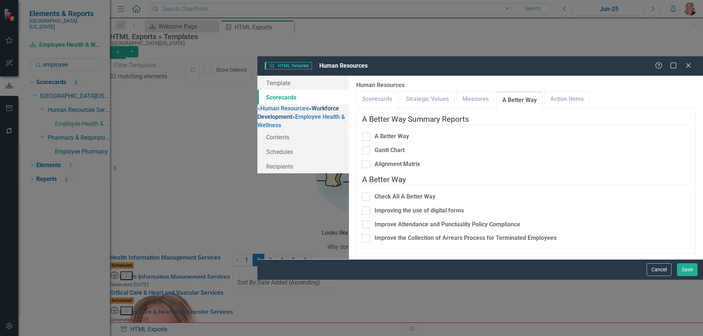
click at [257, 105] on link "» Workforce Development" at bounding box center [298, 112] width 82 height 15
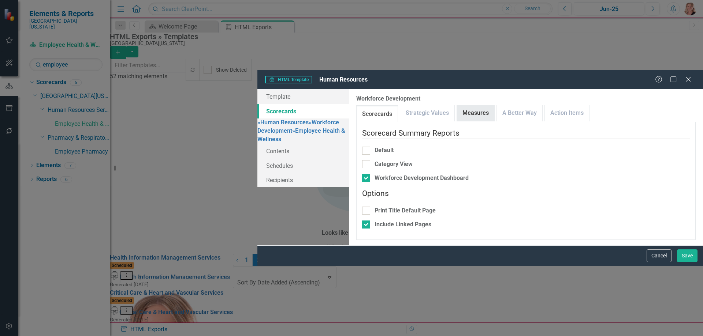
click at [457, 105] on link "Measures" at bounding box center [475, 113] width 37 height 16
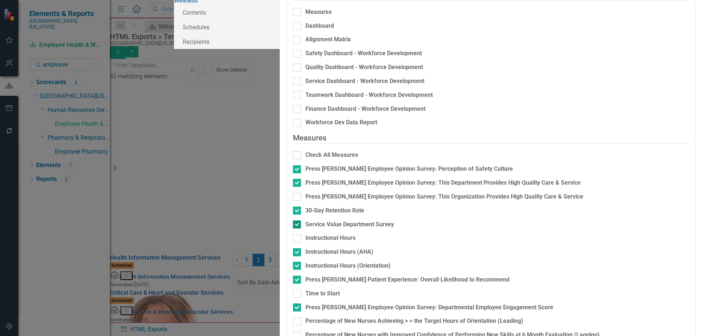
click at [293, 225] on input "Service Value Department Survey" at bounding box center [295, 223] width 5 height 5
checkbox input "false"
click at [293, 267] on input "Instructional Hours (Orientation)" at bounding box center [295, 264] width 5 height 5
checkbox input "false"
click at [293, 253] on input "Instructional Hours (AHA)" at bounding box center [295, 250] width 5 height 5
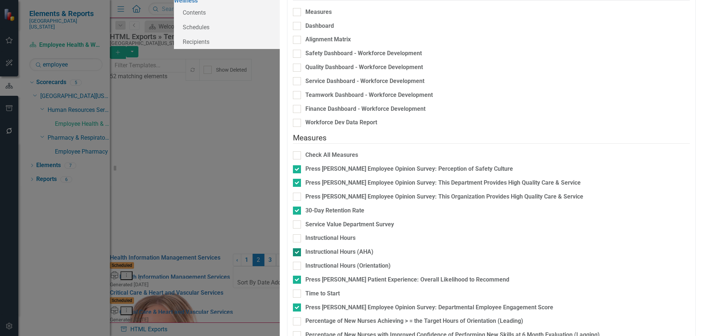
checkbox input "false"
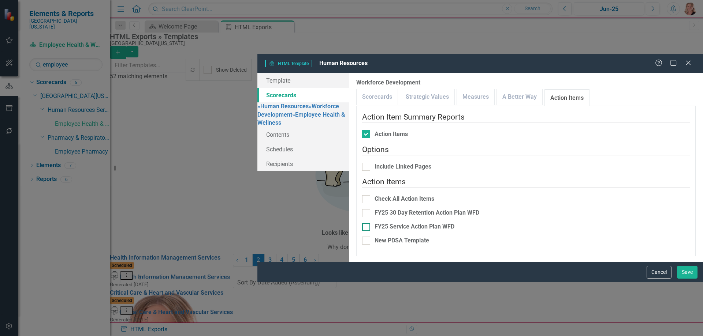
click at [362, 223] on input "FY25 Service Action Plan WFD" at bounding box center [364, 225] width 5 height 5
checkbox input "true"
click at [362, 209] on input "FY25 30 Day Retention Action Plan WFD" at bounding box center [364, 211] width 5 height 5
checkbox input "true"
click at [497, 89] on link "A Better Way" at bounding box center [519, 97] width 45 height 16
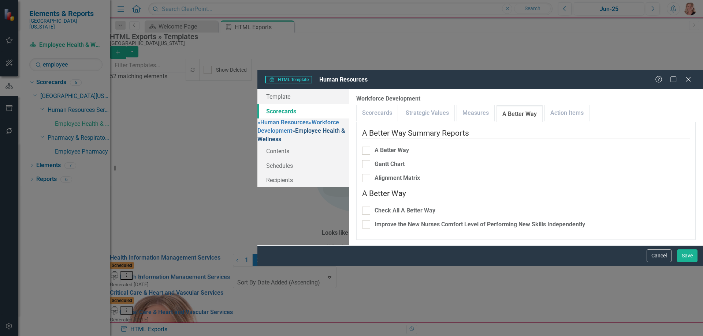
click at [257, 127] on link "» Employee Health & Wellness" at bounding box center [300, 134] width 87 height 15
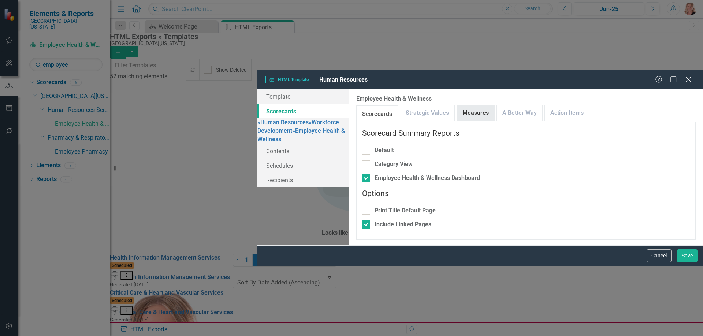
click at [457, 105] on link "Measures" at bounding box center [475, 113] width 37 height 16
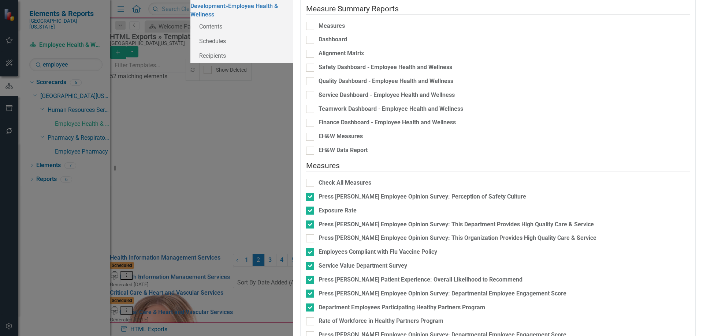
scroll to position [69, 0]
click at [306, 262] on input "Service Value Department Survey" at bounding box center [308, 264] width 5 height 5
checkbox input "false"
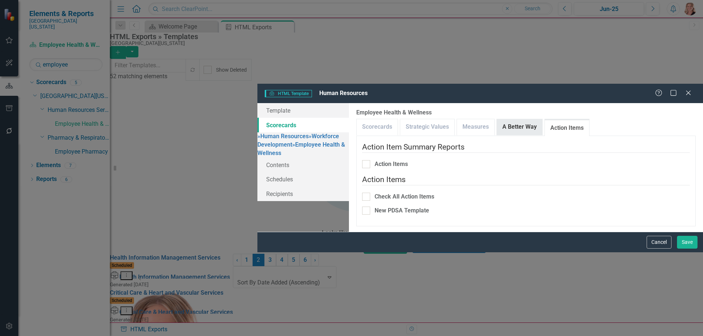
click at [497, 119] on link "A Better Way" at bounding box center [519, 127] width 45 height 16
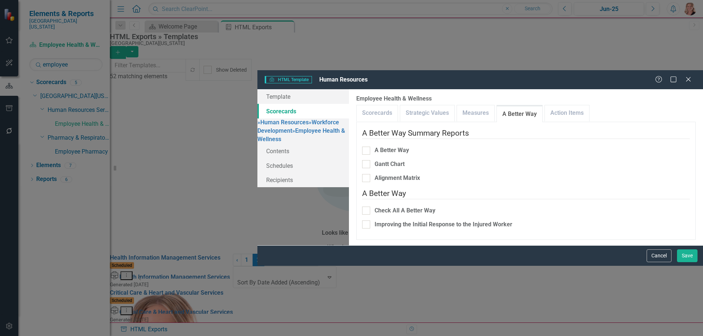
click at [374, 221] on div "Improving the Initial Response to the Injured Worker" at bounding box center [443, 225] width 138 height 8
click at [362, 221] on input "Improving the Initial Response to the Injured Worker" at bounding box center [364, 223] width 5 height 5
checkbox input "true"
click at [257, 119] on link "» Human Resources" at bounding box center [282, 122] width 51 height 7
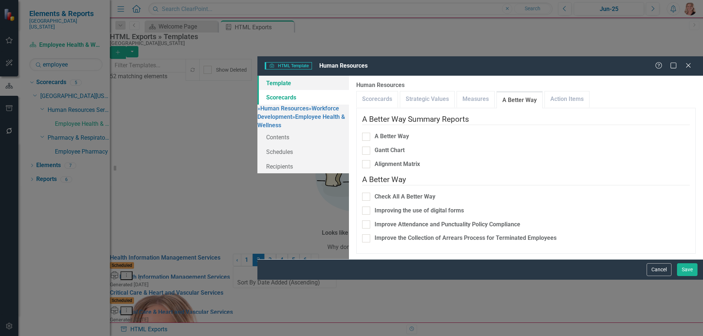
click at [257, 76] on link "Template" at bounding box center [302, 83] width 91 height 15
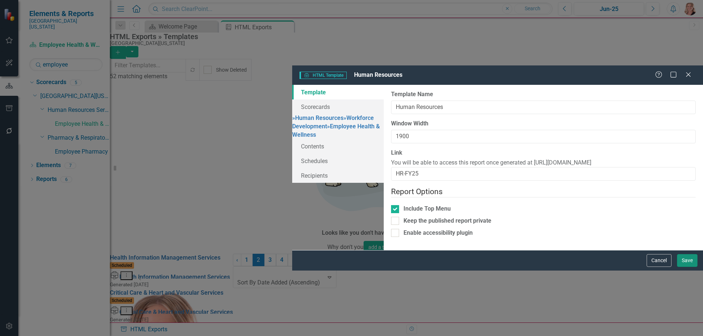
click at [688, 267] on button "Save" at bounding box center [687, 260] width 20 height 13
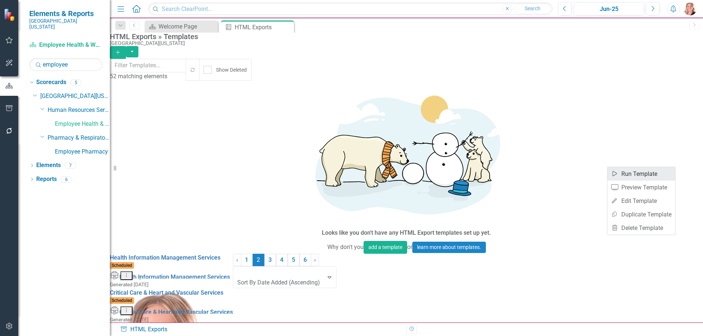
click at [665, 175] on link "Start Run Template" at bounding box center [641, 174] width 68 height 14
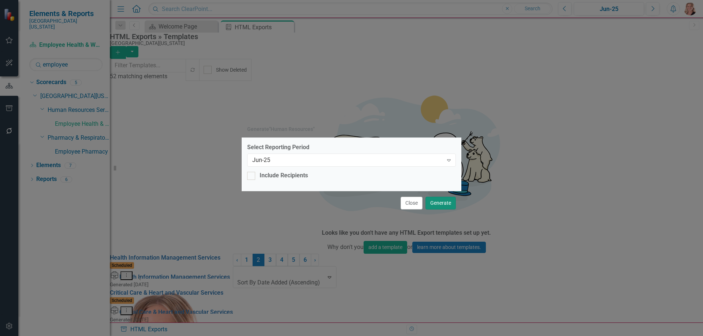
click at [444, 203] on button "Generate" at bounding box center [440, 203] width 30 height 13
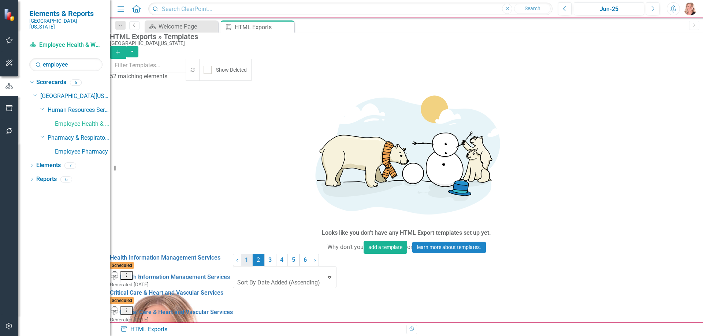
click at [253, 266] on link "1" at bounding box center [247, 260] width 12 height 12
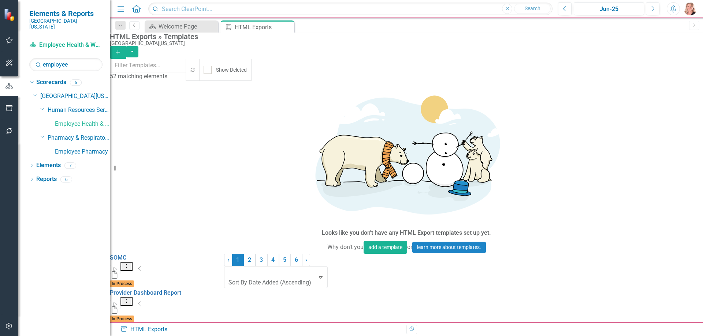
click at [646, 244] on link "Edit Edit Template" at bounding box center [641, 247] width 68 height 14
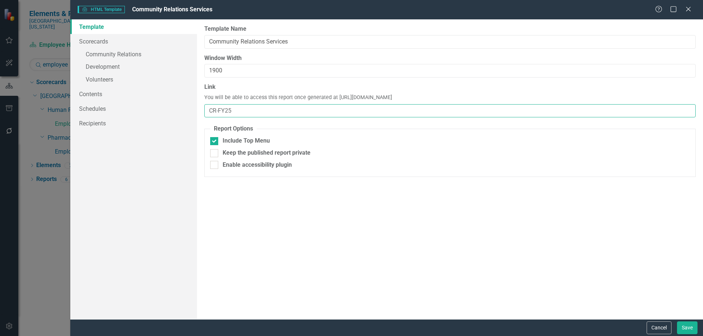
click at [313, 108] on input "CR-FY25" at bounding box center [449, 111] width 491 height 14
type input "CR"
click at [106, 55] on link "» Community Relations" at bounding box center [133, 55] width 127 height 13
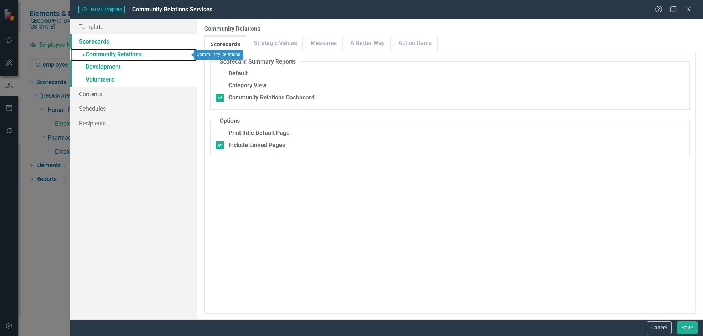
checkbox input "false"
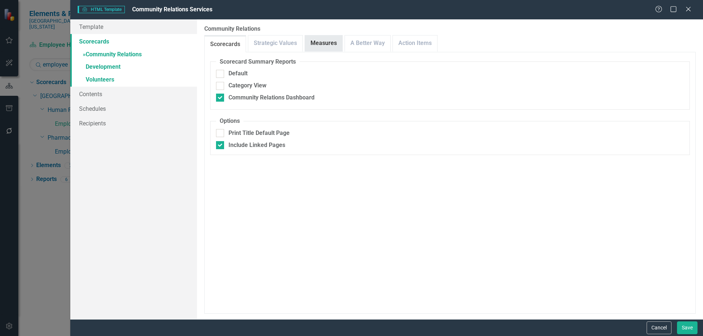
click at [318, 41] on link "Measures" at bounding box center [323, 43] width 37 height 16
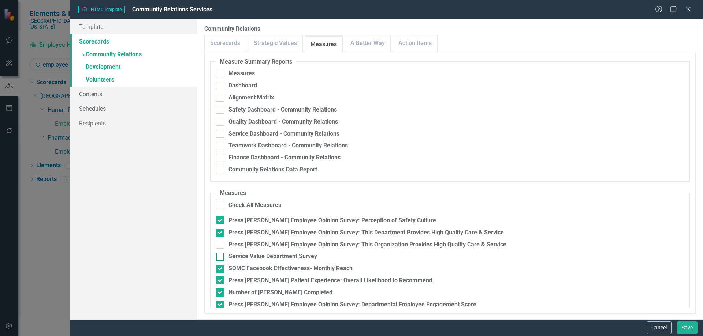
click at [218, 254] on input "Service Value Department Survey" at bounding box center [218, 255] width 5 height 5
checkbox input "true"
click at [414, 44] on link "Action Items" at bounding box center [415, 43] width 44 height 16
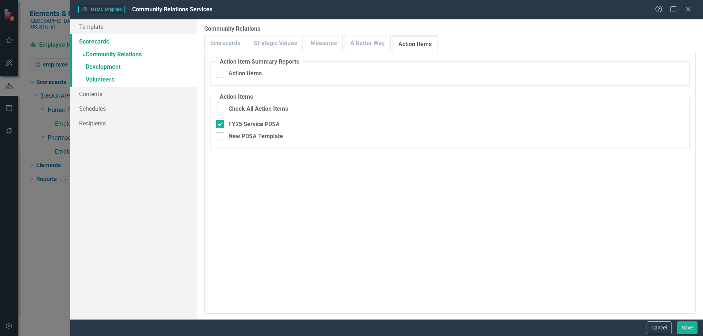
click at [215, 126] on fieldset "Action Items Check All Action Items FY25 Service PDSA New PDSA Template" at bounding box center [449, 121] width 479 height 56
click at [221, 124] on div at bounding box center [220, 124] width 8 height 8
click at [221, 124] on input "FY25 Service PDSA" at bounding box center [218, 122] width 5 height 5
checkbox input "false"
click at [358, 46] on link "A Better Way" at bounding box center [367, 43] width 45 height 16
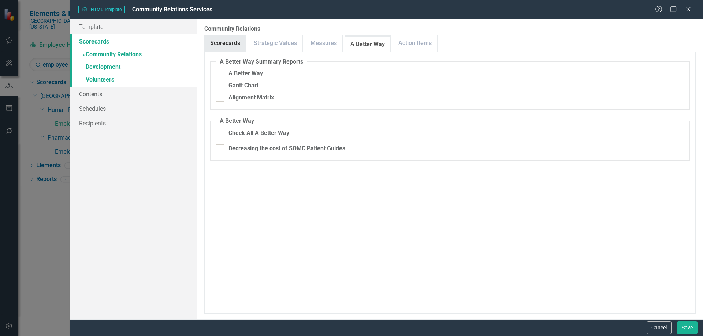
click at [228, 40] on link "Scorecards" at bounding box center [225, 43] width 41 height 16
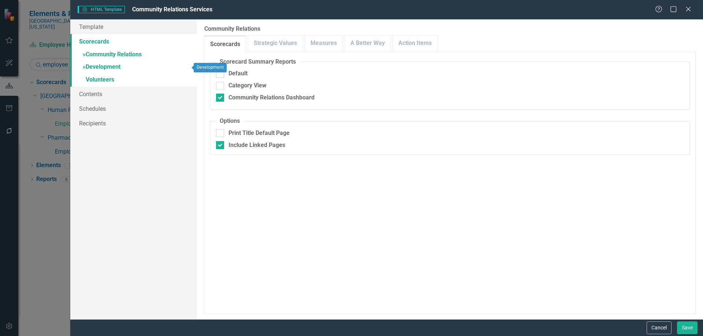
click at [101, 63] on link "» Development" at bounding box center [133, 67] width 127 height 13
checkbox input "false"
click at [318, 42] on link "Measures" at bounding box center [323, 43] width 37 height 16
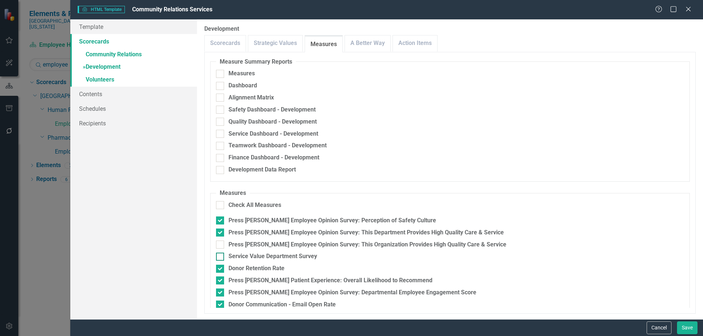
click at [220, 257] on input "Service Value Department Survey" at bounding box center [218, 255] width 5 height 5
checkbox input "true"
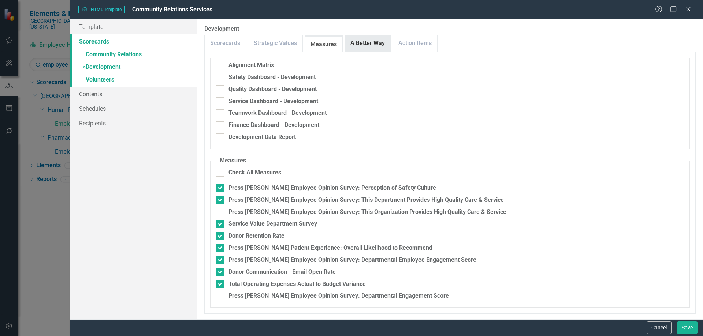
click at [368, 44] on link "A Better Way" at bounding box center [367, 43] width 45 height 16
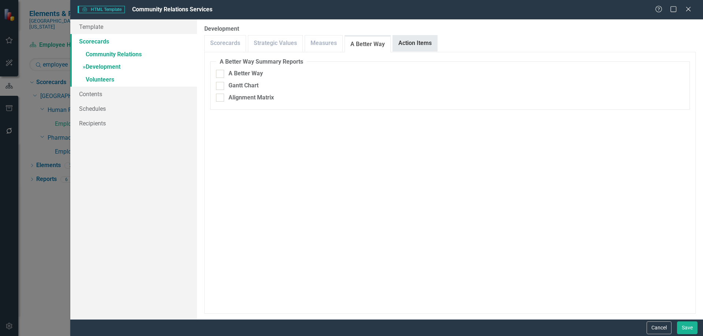
click at [408, 42] on link "Action Items" at bounding box center [415, 43] width 44 height 16
drag, startPoint x: 109, startPoint y: 78, endPoint x: 133, endPoint y: 79, distance: 23.8
click at [109, 77] on link "» Volunteers" at bounding box center [133, 80] width 127 height 13
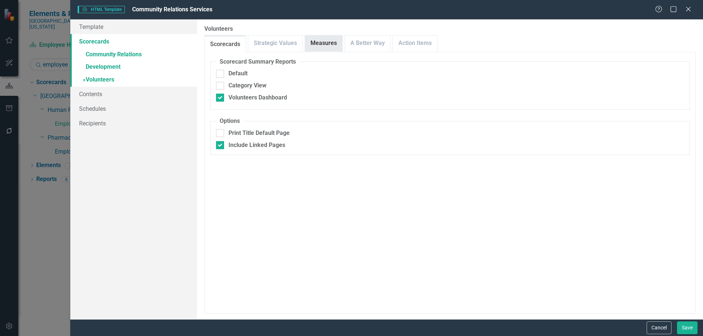
click at [323, 42] on link "Measures" at bounding box center [323, 43] width 37 height 16
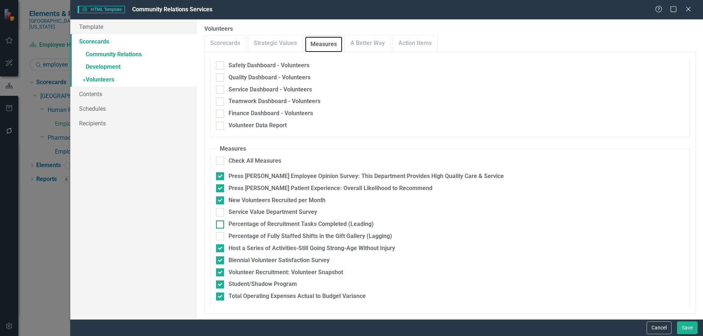
scroll to position [45, 0]
click at [220, 213] on div at bounding box center [220, 212] width 8 height 8
click at [220, 213] on input "Service Value Department Survey" at bounding box center [218, 210] width 5 height 5
checkbox input "true"
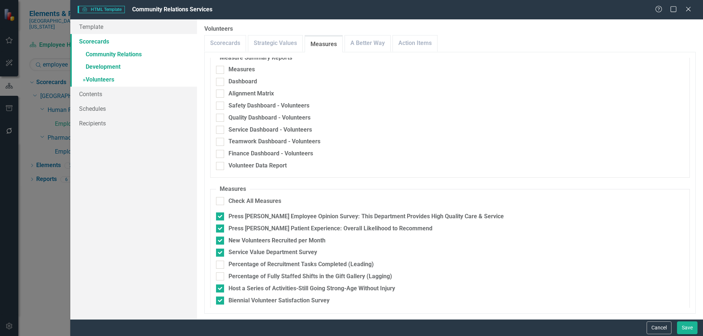
scroll to position [0, 0]
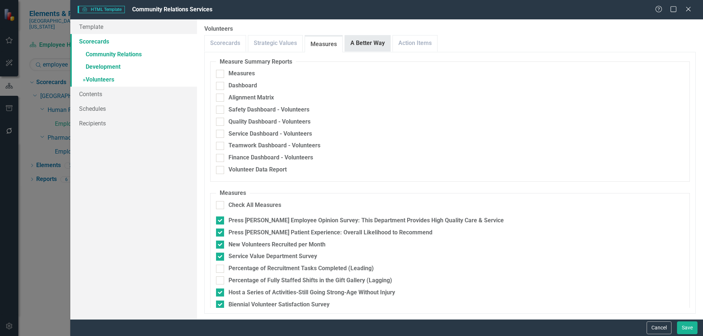
click at [361, 37] on link "A Better Way" at bounding box center [367, 43] width 45 height 16
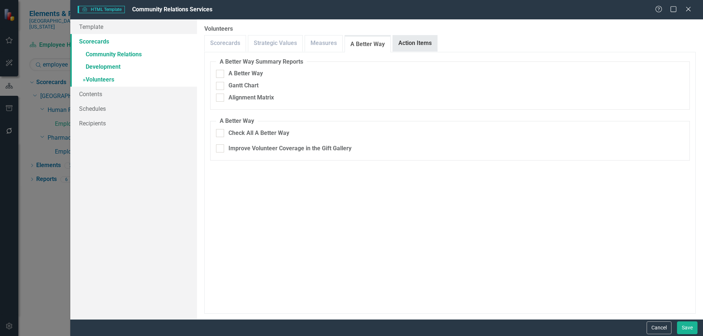
click at [410, 44] on link "Action Items" at bounding box center [415, 43] width 44 height 16
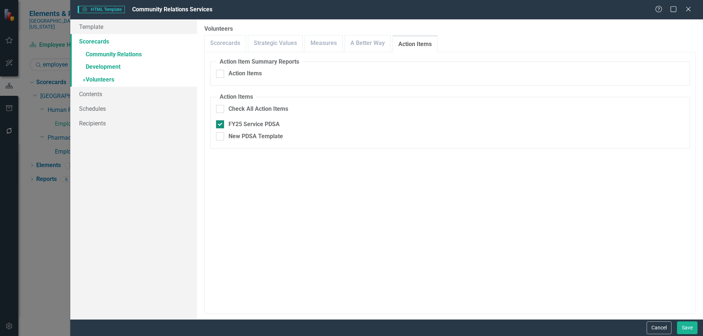
click at [217, 124] on input "FY25 Service PDSA" at bounding box center [218, 122] width 5 height 5
checkbox input "false"
click at [92, 108] on link "Schedules" at bounding box center [133, 108] width 127 height 15
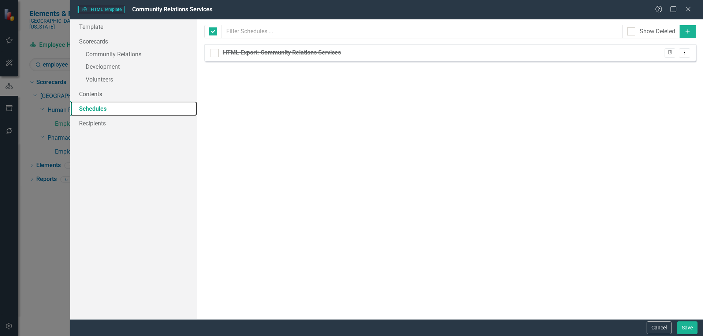
checkbox input "false"
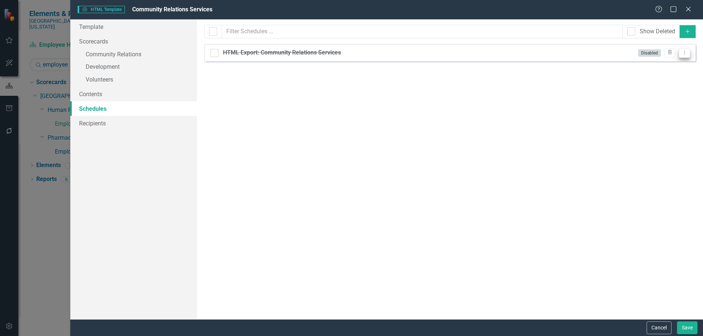
click at [685, 55] on button "Dropdown Menu" at bounding box center [683, 53] width 11 height 10
click at [672, 66] on link "Edit Edit Schedule" at bounding box center [655, 65] width 67 height 14
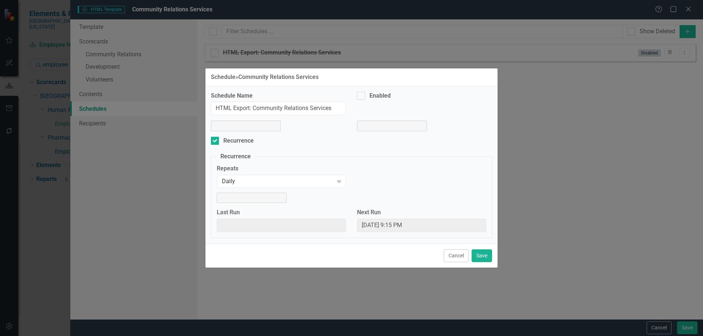
select select "pm"
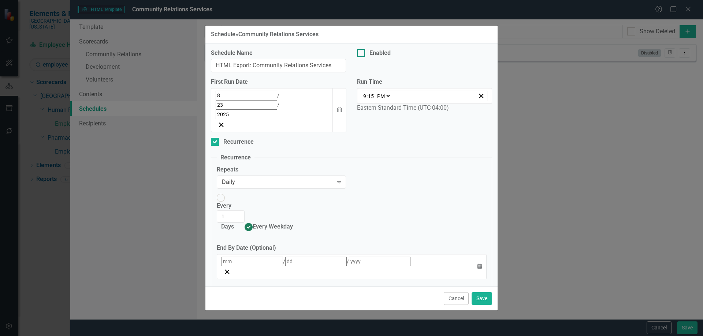
click at [361, 54] on input "Enabled" at bounding box center [359, 51] width 5 height 5
checkbox input "true"
click at [342, 107] on button "Calendar" at bounding box center [339, 110] width 14 height 44
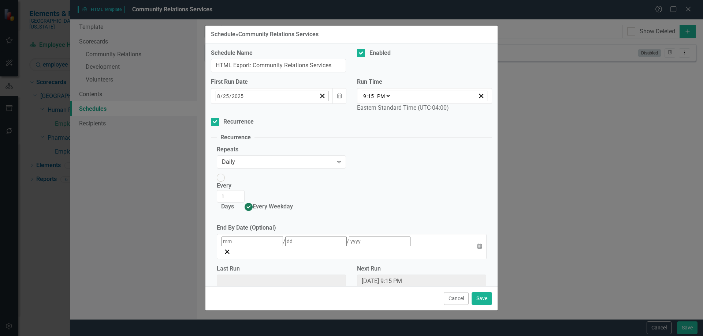
click at [239, 200] on button "25" at bounding box center [239, 193] width 18 height 13
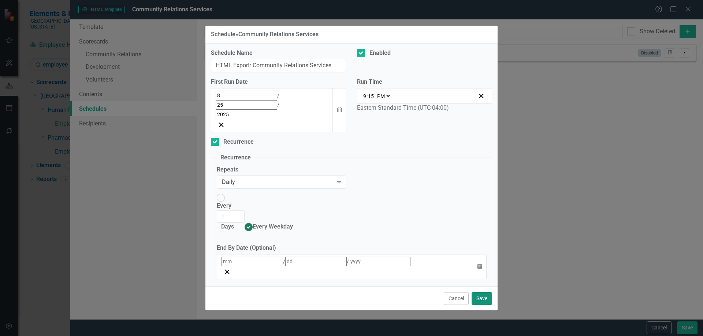
drag, startPoint x: 487, startPoint y: 286, endPoint x: 474, endPoint y: 281, distance: 13.9
click at [487, 292] on button "Save" at bounding box center [481, 298] width 20 height 13
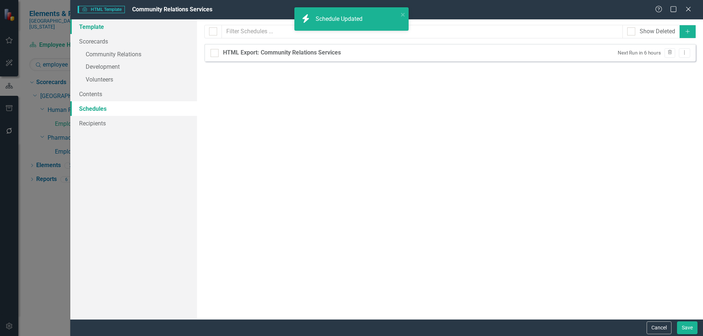
click at [100, 25] on link "Template" at bounding box center [133, 26] width 127 height 15
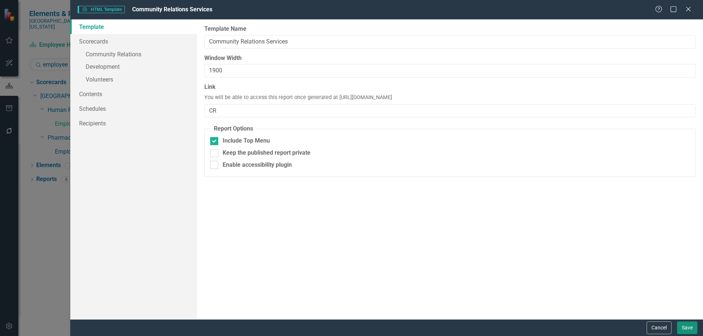
click at [682, 328] on button "Save" at bounding box center [687, 328] width 20 height 13
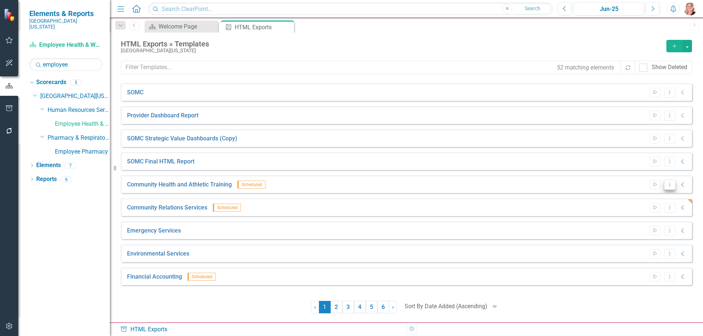
click at [667, 186] on icon "Dropdown Menu" at bounding box center [669, 184] width 6 height 5
click at [643, 221] on link "Edit Edit Template" at bounding box center [641, 224] width 68 height 14
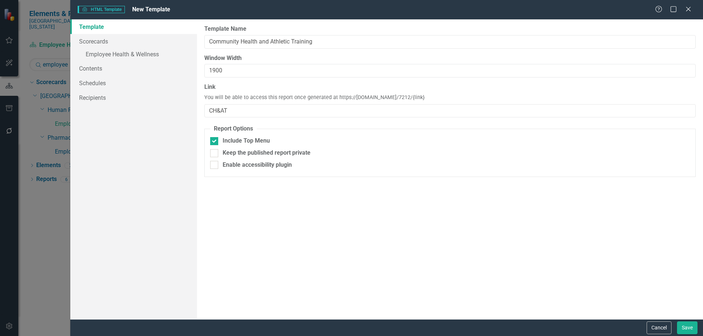
type input "Community Health and Athletic Training"
type input "1900"
type input "CH&AT"
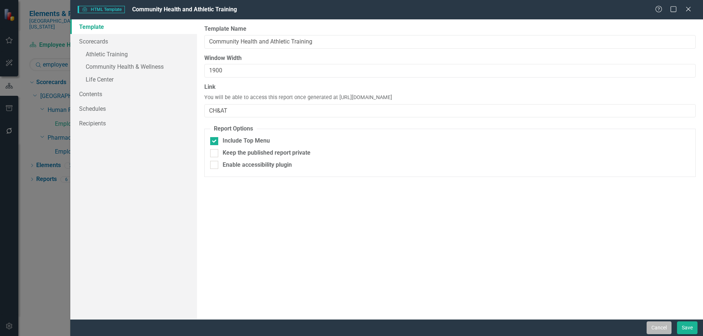
click at [668, 329] on button "Cancel" at bounding box center [658, 328] width 25 height 13
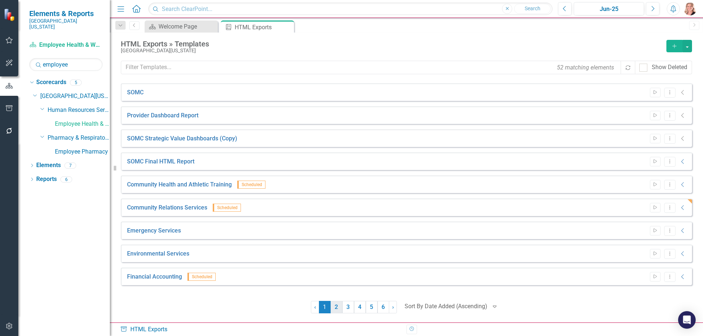
click at [336, 308] on link "2" at bounding box center [336, 307] width 12 height 12
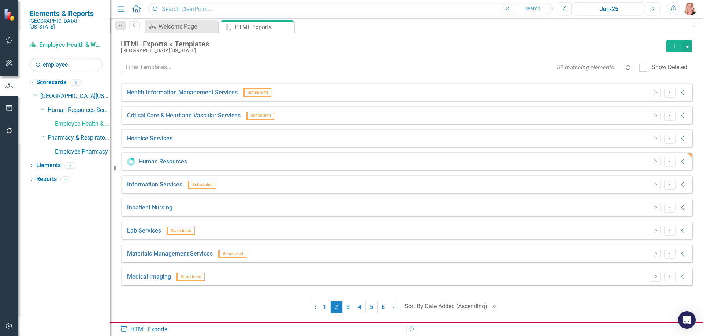
click at [685, 162] on icon "Collapse" at bounding box center [682, 162] width 7 height 6
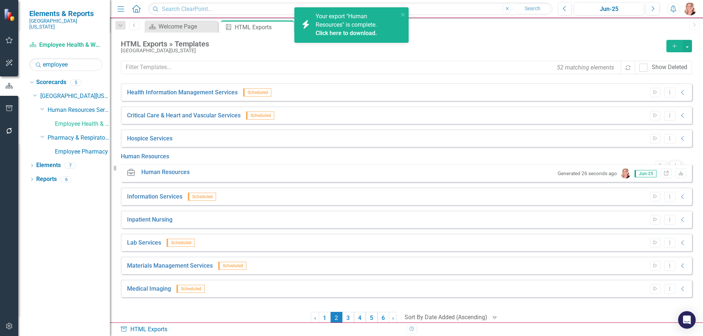
click at [669, 165] on button "Dropdown Menu" at bounding box center [674, 166] width 11 height 10
click at [636, 202] on link "Edit Edit Template" at bounding box center [636, 201] width 68 height 14
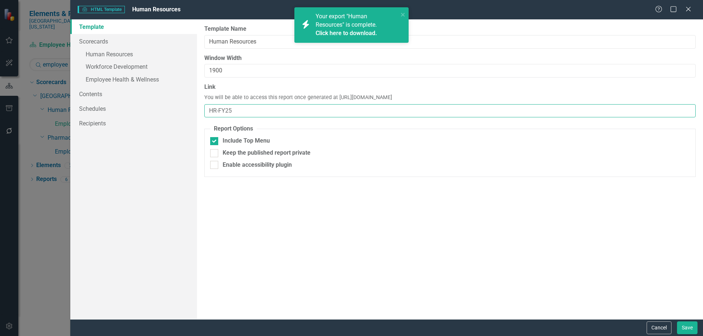
click at [267, 111] on input "HR-FY25" at bounding box center [449, 111] width 491 height 14
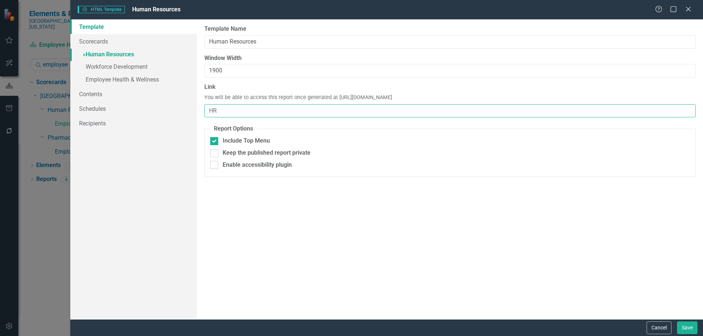
type input "HR"
click at [114, 53] on link "» Human Resources" at bounding box center [133, 55] width 127 height 13
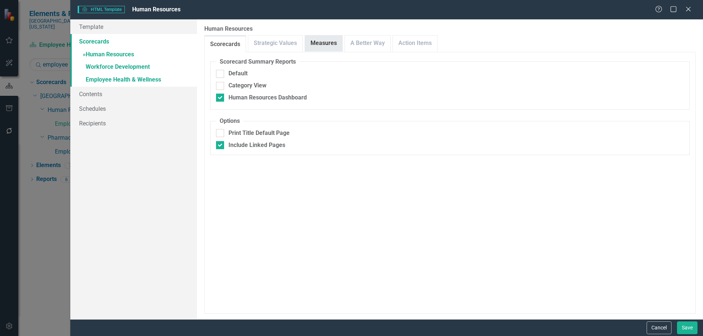
click at [316, 41] on link "Measures" at bounding box center [323, 43] width 37 height 16
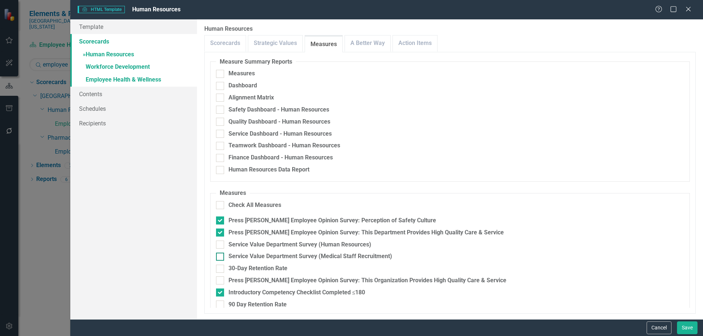
click at [254, 256] on div "Service Value Department Survey (Medical Staff Recruitment)" at bounding box center [310, 257] width 164 height 8
click at [221, 256] on input "Service Value Department Survey (Medical Staff Recruitment)" at bounding box center [218, 255] width 5 height 5
checkbox input "true"
click at [249, 242] on div "Service Value Department Survey (Human Resources)" at bounding box center [299, 245] width 143 height 8
click at [221, 242] on input "Service Value Department Survey (Human Resources)" at bounding box center [218, 243] width 5 height 5
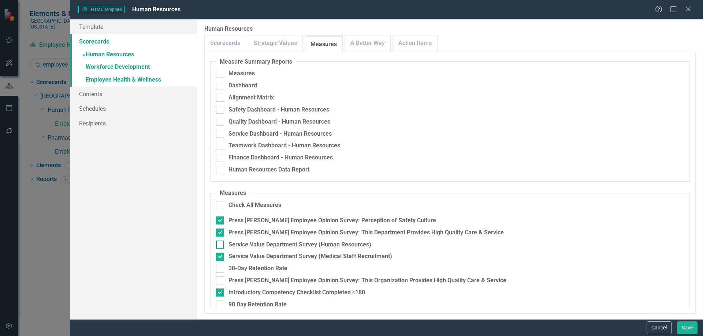
checkbox input "true"
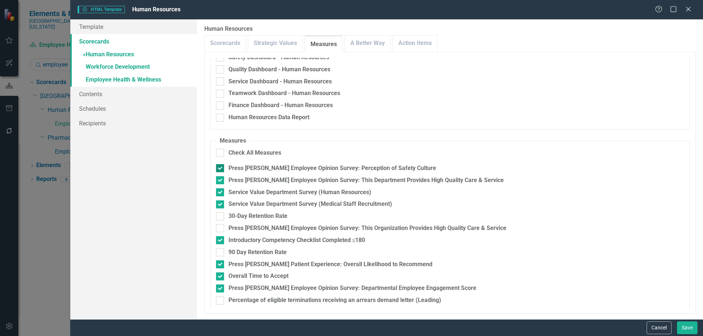
scroll to position [93, 0]
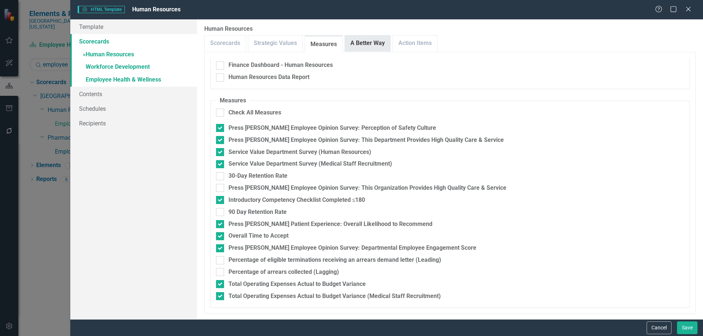
click at [363, 45] on link "A Better Way" at bounding box center [367, 43] width 45 height 16
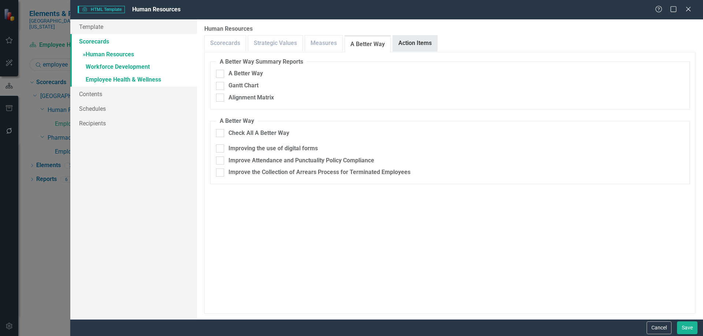
click at [412, 41] on link "Action Items" at bounding box center [415, 43] width 44 height 16
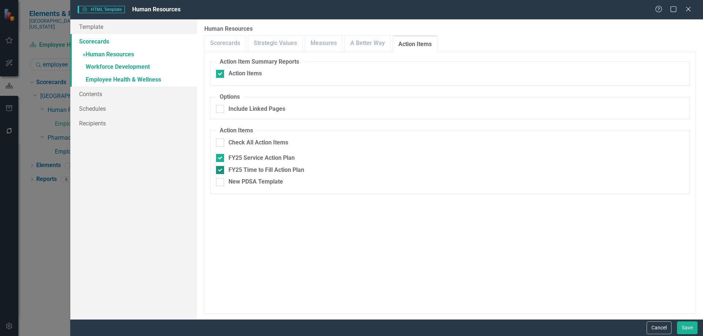
click at [222, 172] on div at bounding box center [220, 170] width 8 height 8
click at [221, 171] on input "FY25 Time to Fill Action Plan" at bounding box center [218, 168] width 5 height 5
checkbox input "false"
click at [218, 157] on input "FY25 Service Action Plan" at bounding box center [218, 156] width 5 height 5
checkbox input "false"
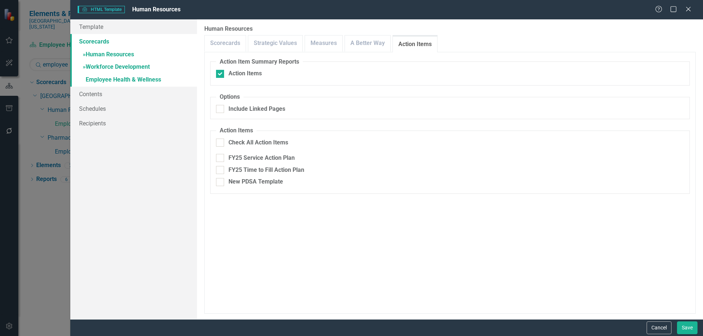
click at [115, 68] on link "» Workforce Development" at bounding box center [133, 67] width 127 height 13
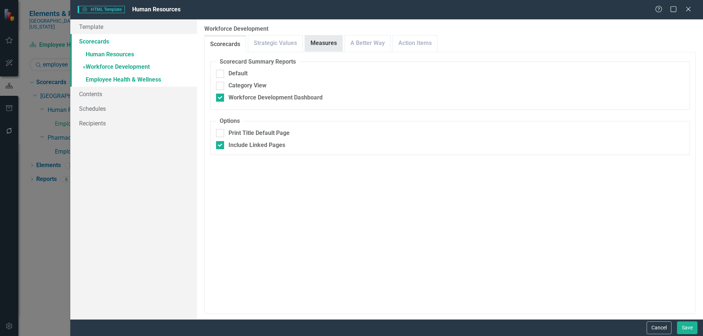
click at [314, 44] on link "Measures" at bounding box center [323, 43] width 37 height 16
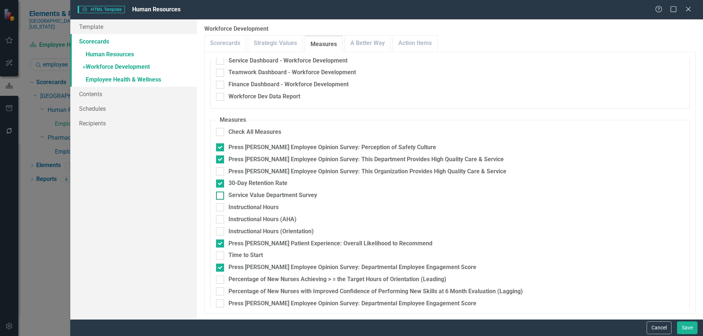
click at [222, 192] on div at bounding box center [220, 196] width 8 height 8
click at [221, 192] on input "Service Value Department Survey" at bounding box center [218, 194] width 5 height 5
checkbox input "true"
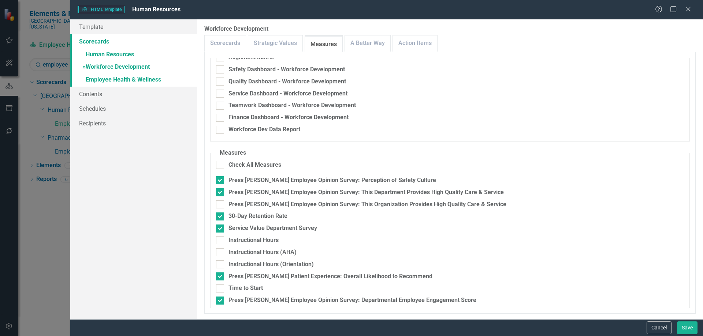
scroll to position [0, 0]
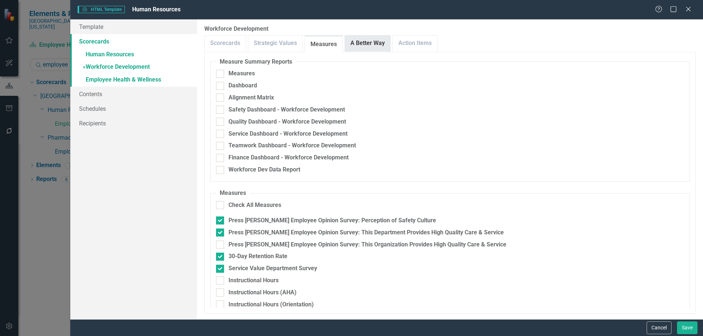
click at [362, 40] on link "A Better Way" at bounding box center [367, 43] width 45 height 16
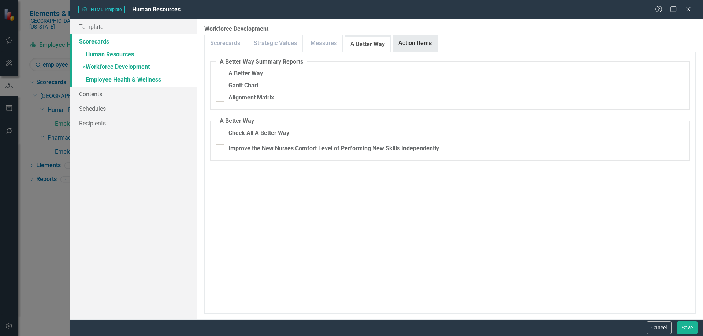
click at [400, 40] on link "Action Items" at bounding box center [415, 43] width 44 height 16
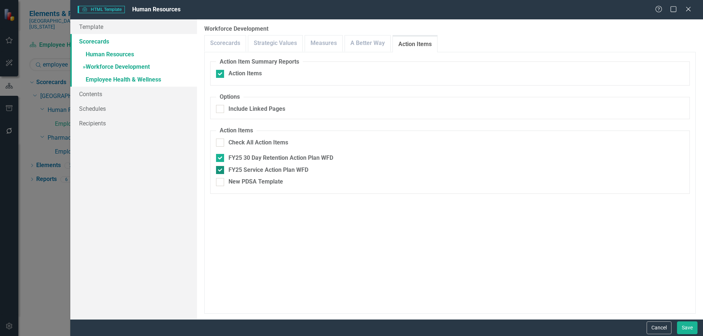
click at [219, 169] on input "FY25 Service Action Plan WFD" at bounding box center [218, 168] width 5 height 5
checkbox input "false"
click at [220, 159] on input "FY25 30 Day Retention Action Plan WFD" at bounding box center [218, 156] width 5 height 5
checkbox input "false"
click at [133, 81] on link "» Employee Health & Wellness" at bounding box center [133, 80] width 127 height 13
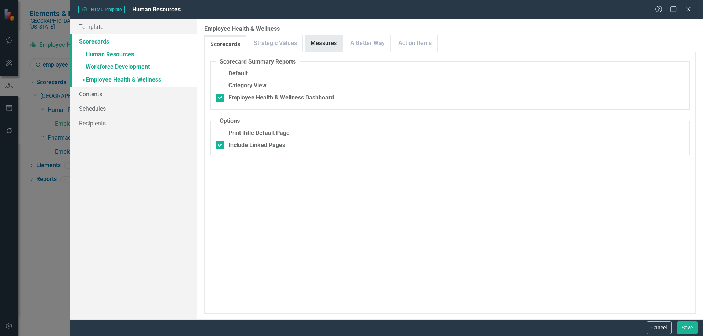
click at [326, 42] on link "Measures" at bounding box center [323, 43] width 37 height 16
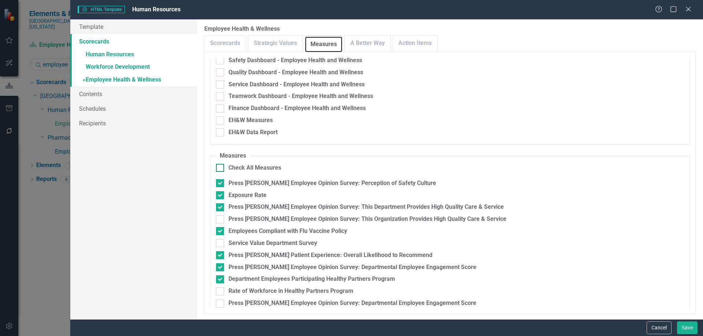
scroll to position [69, 0]
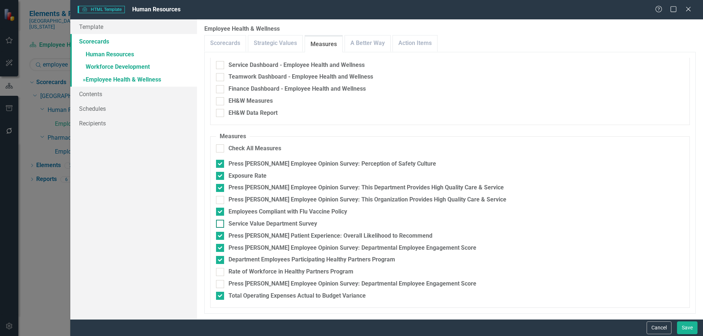
click at [217, 224] on input "Service Value Department Survey" at bounding box center [218, 222] width 5 height 5
checkbox input "true"
click at [409, 41] on link "Action Items" at bounding box center [415, 43] width 44 height 16
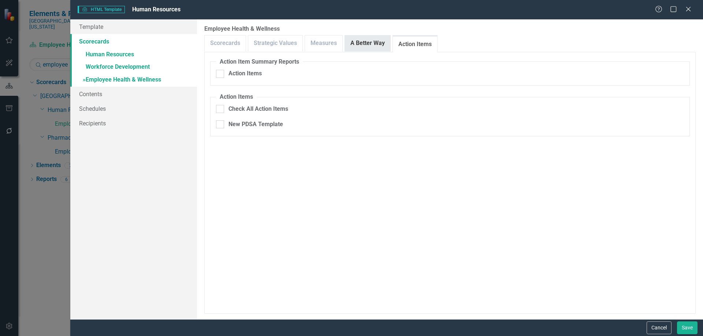
click at [364, 39] on link "A Better Way" at bounding box center [367, 43] width 45 height 16
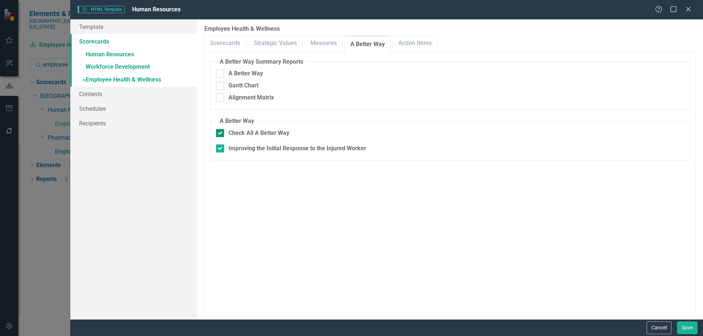
click at [220, 136] on div at bounding box center [220, 133] width 8 height 8
click at [220, 134] on input "Check All A Better Way" at bounding box center [218, 131] width 5 height 5
checkbox input "false"
click at [235, 45] on link "Scorecards" at bounding box center [225, 43] width 41 height 16
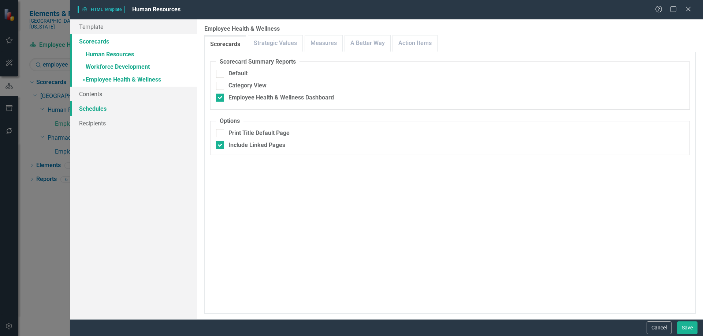
click at [98, 104] on link "Schedules" at bounding box center [133, 108] width 127 height 15
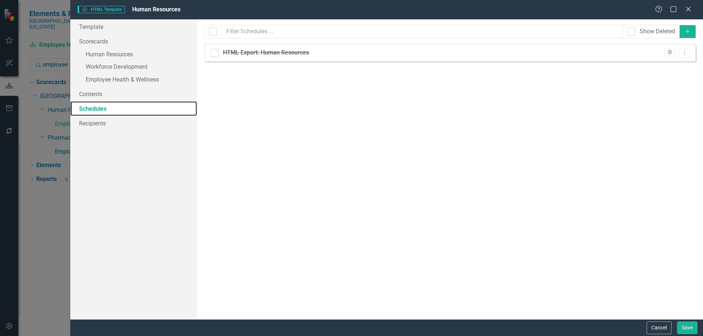
checkbox input "false"
click at [681, 54] on icon "Dropdown Menu" at bounding box center [684, 52] width 6 height 5
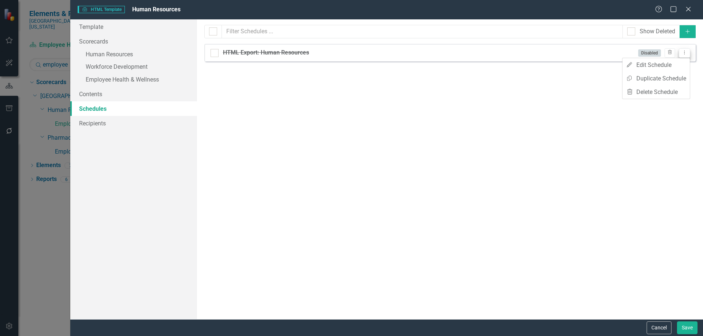
click at [673, 64] on link "Edit Edit Schedule" at bounding box center [655, 65] width 67 height 14
select select "pm"
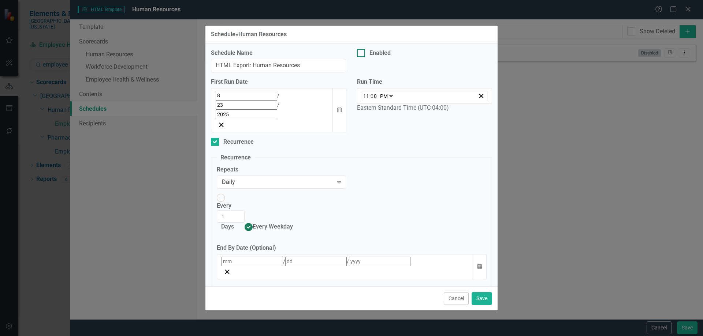
click at [363, 57] on div at bounding box center [361, 53] width 8 height 8
click at [362, 54] on input "Enabled" at bounding box center [359, 51] width 5 height 5
checkbox input "true"
click at [336, 107] on button "Calendar" at bounding box center [339, 110] width 14 height 44
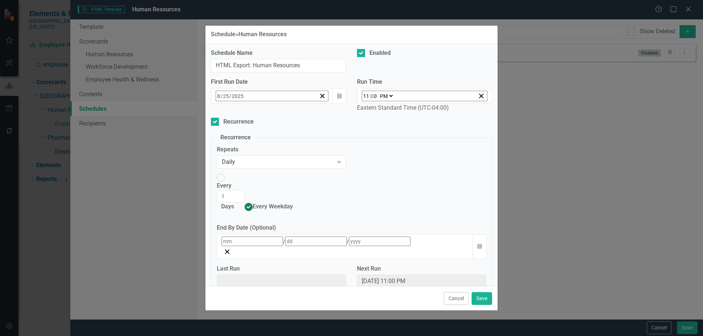
click at [237, 197] on abbr "25" at bounding box center [239, 194] width 6 height 6
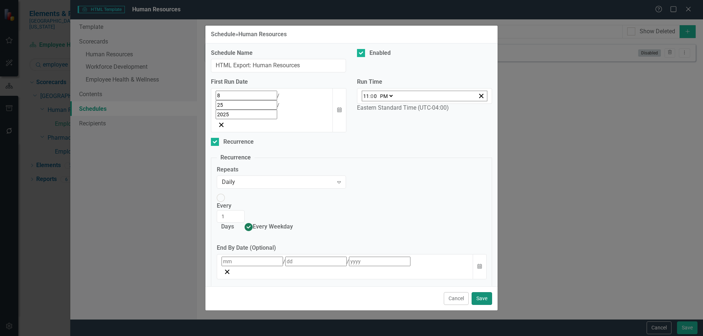
click at [483, 292] on button "Save" at bounding box center [481, 298] width 20 height 13
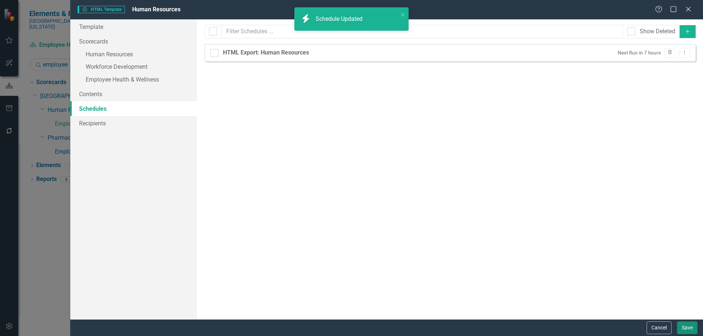
click at [685, 328] on button "Save" at bounding box center [687, 328] width 20 height 13
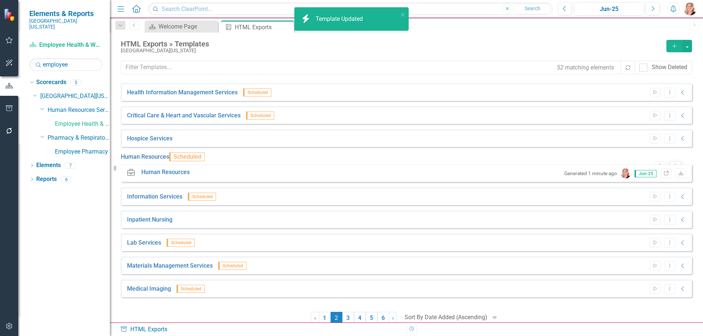
click at [672, 164] on icon "Dropdown Menu" at bounding box center [675, 166] width 6 height 5
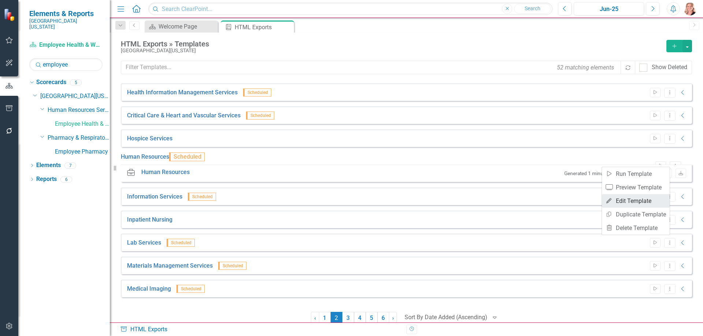
click at [644, 202] on link "Edit Edit Template" at bounding box center [636, 201] width 68 height 14
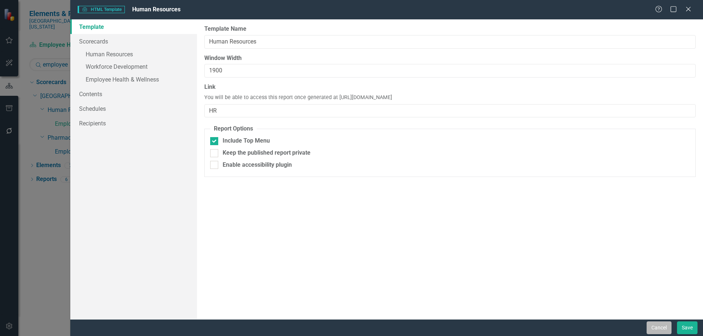
click at [653, 329] on button "Cancel" at bounding box center [658, 328] width 25 height 13
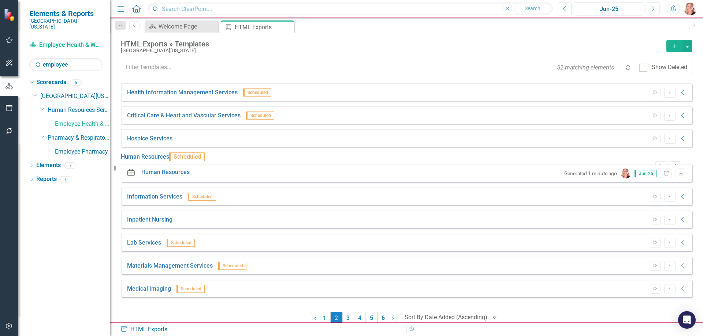
click at [580, 35] on div "HTML Exports » Templates Southern Ohio Medical Center Add 52 matching elements …" at bounding box center [406, 178] width 593 height 290
click at [684, 164] on icon "Expanded" at bounding box center [687, 167] width 7 height 6
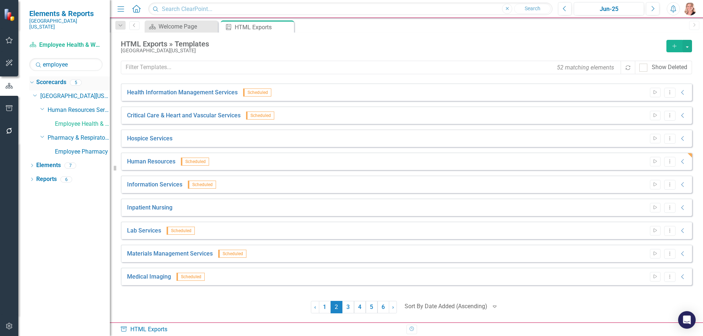
click at [30, 80] on icon "Dropdown" at bounding box center [31, 82] width 4 height 5
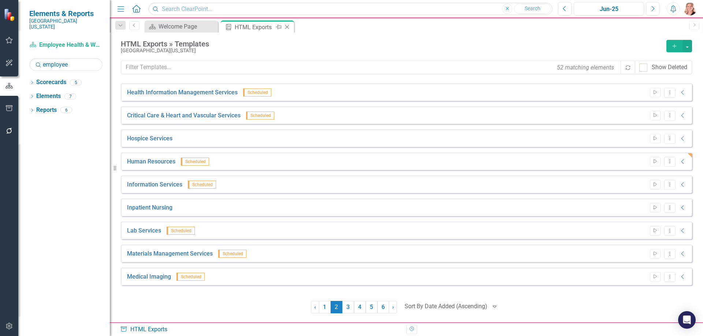
click at [287, 29] on icon "Close" at bounding box center [286, 27] width 7 height 6
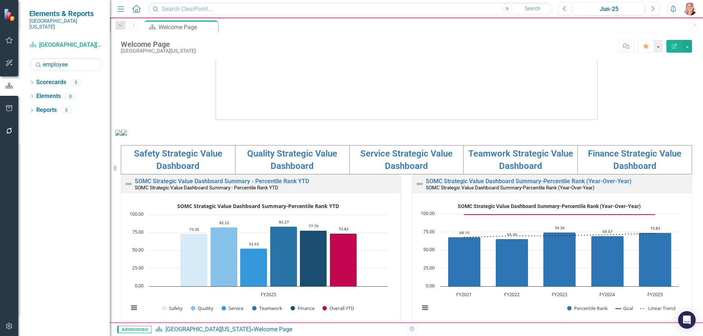
drag, startPoint x: 30, startPoint y: 76, endPoint x: 60, endPoint y: 59, distance: 34.4
click at [30, 81] on div "Dropdown" at bounding box center [31, 84] width 5 height 6
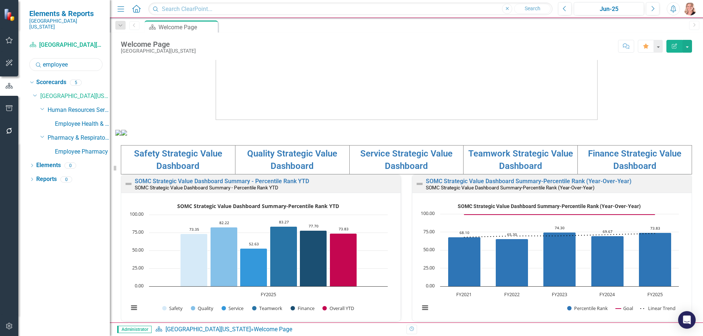
click at [72, 58] on input "employee" at bounding box center [65, 64] width 73 height 13
type input "performa"
click at [92, 121] on link "Performance Improvement" at bounding box center [82, 124] width 55 height 8
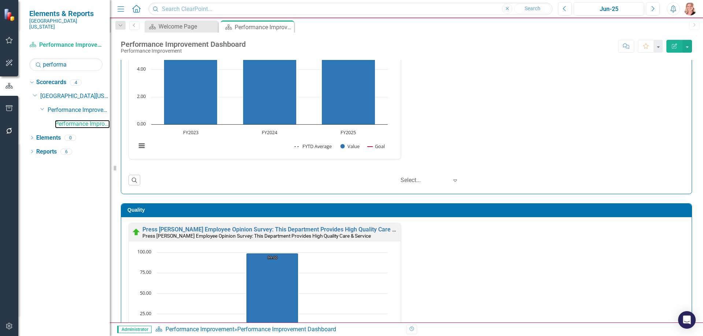
scroll to position [73, 0]
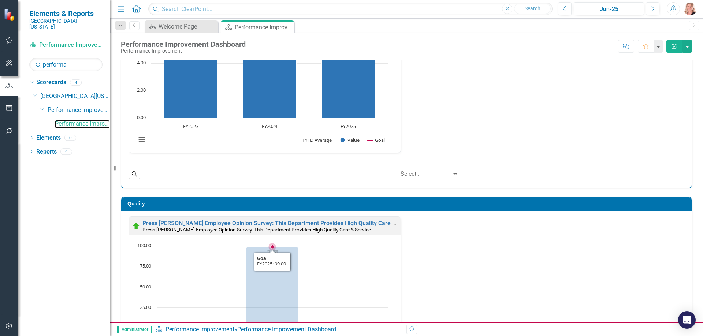
click at [354, 285] on rect "Interactive chart" at bounding box center [261, 302] width 259 height 119
click at [352, 287] on rect "Interactive chart" at bounding box center [261, 302] width 259 height 119
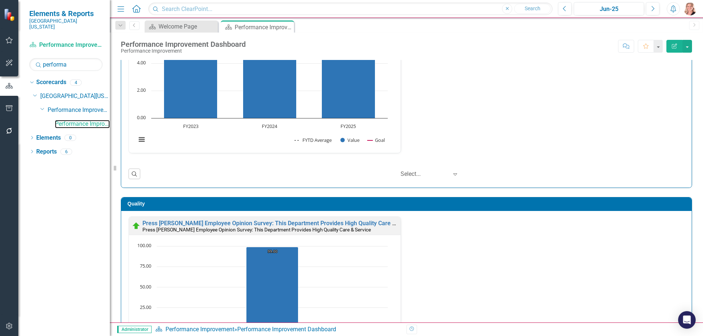
scroll to position [0, 0]
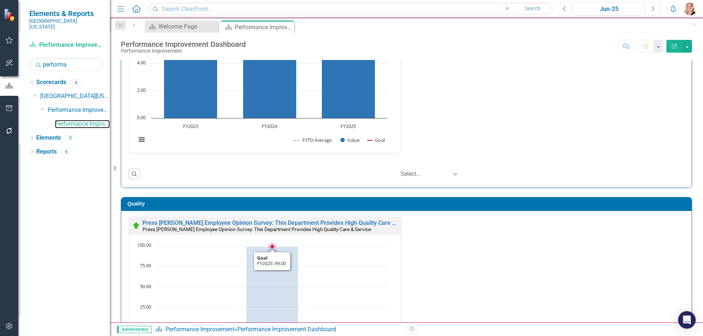
click at [353, 294] on rect "Interactive chart" at bounding box center [261, 301] width 259 height 119
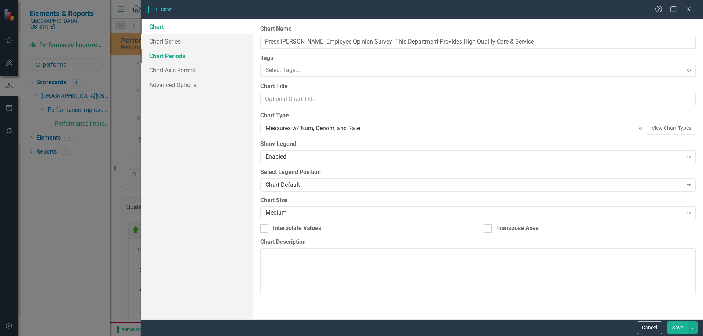
click at [169, 58] on link "Chart Periods" at bounding box center [197, 56] width 112 height 15
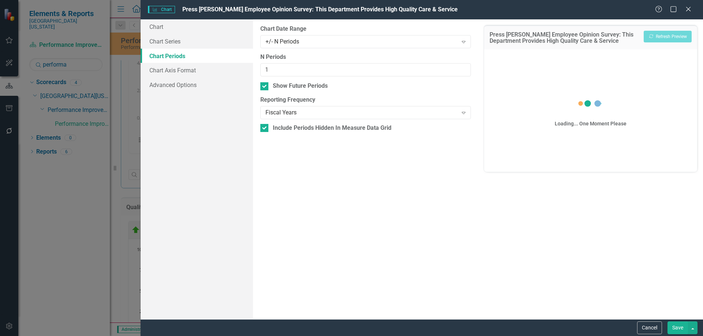
click at [337, 43] on div "+/- N Periods" at bounding box center [361, 41] width 192 height 8
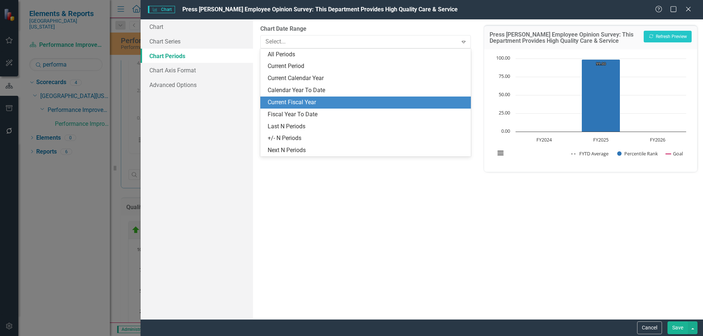
click at [292, 103] on div "Current Fiscal Year" at bounding box center [367, 102] width 198 height 8
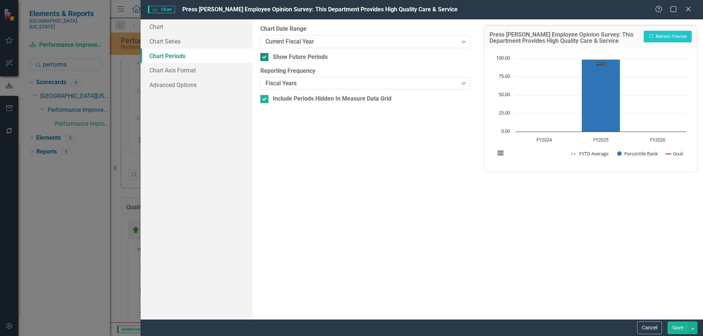
click at [262, 56] on input "Show Future Periods" at bounding box center [262, 55] width 5 height 5
checkbox input "false"
click at [678, 330] on button "Save" at bounding box center [677, 328] width 20 height 13
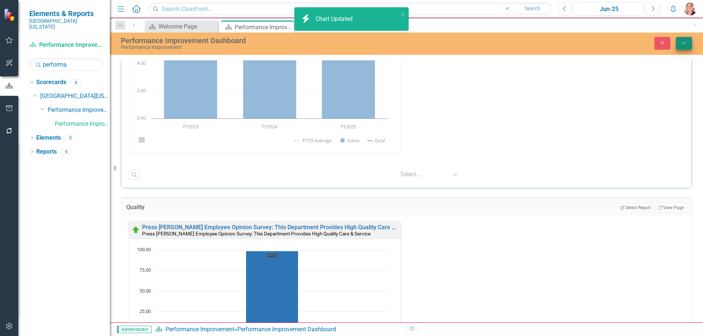
click at [678, 42] on button "Save" at bounding box center [684, 43] width 16 height 13
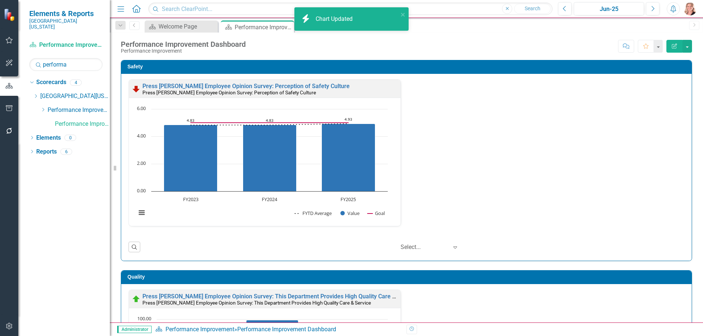
click at [689, 97] on div "Safety Press Ganey Employee Opinion Survey: Perception of Safety Culture Press …" at bounding box center [406, 156] width 582 height 210
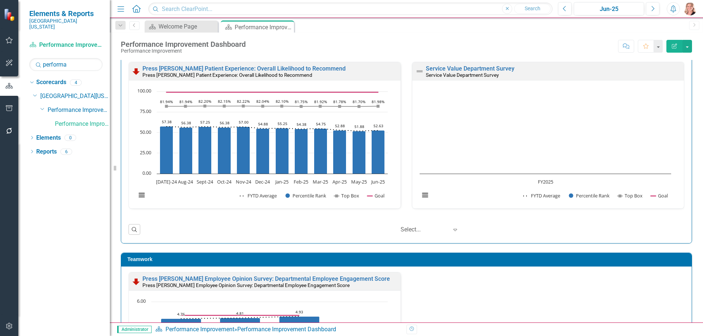
scroll to position [439, 0]
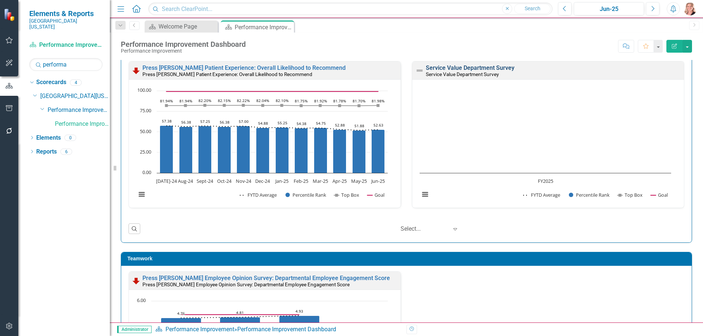
click at [493, 70] on link "Service Value Department Survey" at bounding box center [470, 67] width 89 height 7
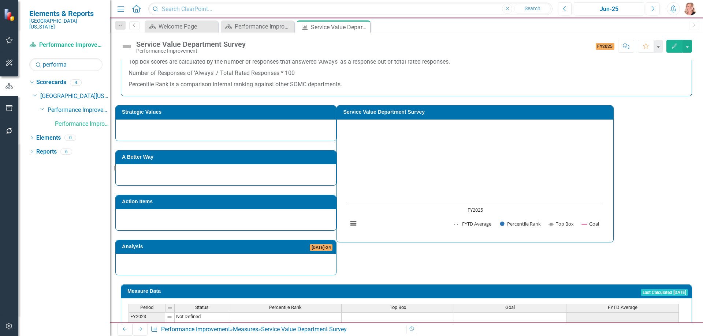
scroll to position [159, 0]
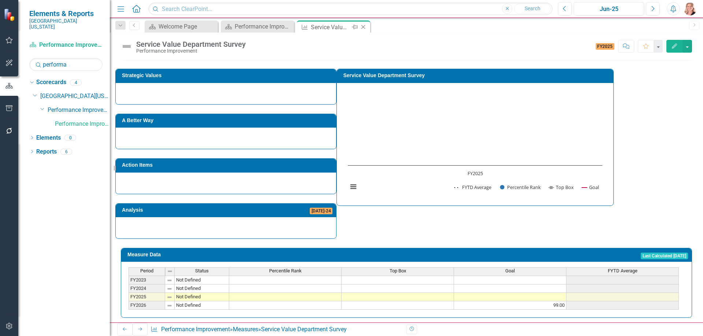
click at [364, 27] on icon "Close" at bounding box center [362, 27] width 7 height 6
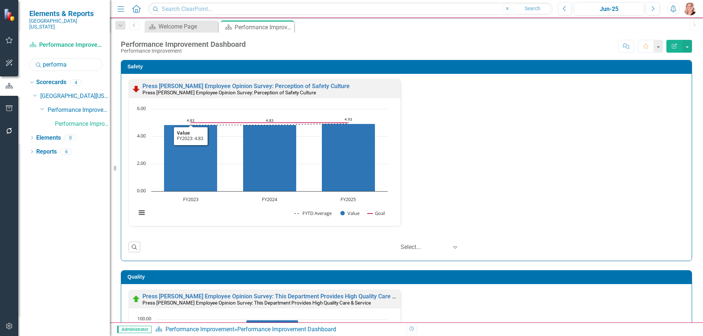
click at [78, 58] on input "performa" at bounding box center [65, 64] width 73 height 13
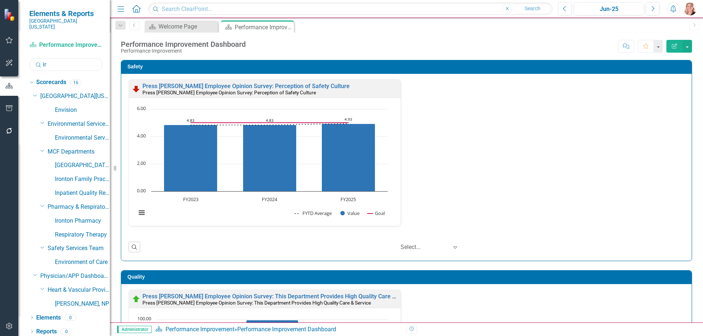
type input "i"
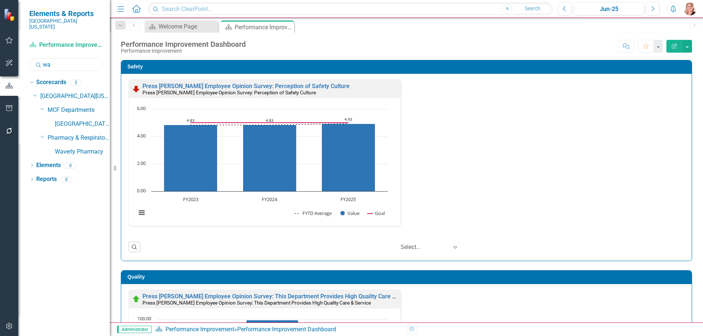
type input "w"
click at [61, 58] on input "volu" at bounding box center [65, 64] width 73 height 13
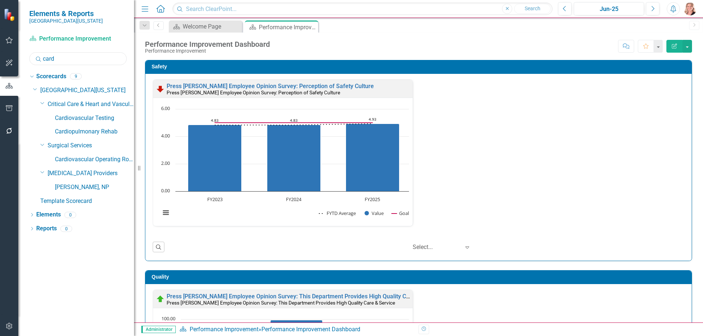
drag, startPoint x: 111, startPoint y: 143, endPoint x: 136, endPoint y: 144, distance: 25.3
click at [136, 144] on div "Resize" at bounding box center [137, 168] width 6 height 336
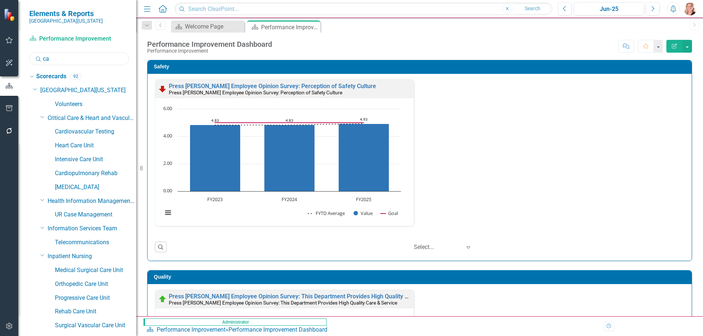
type input "c"
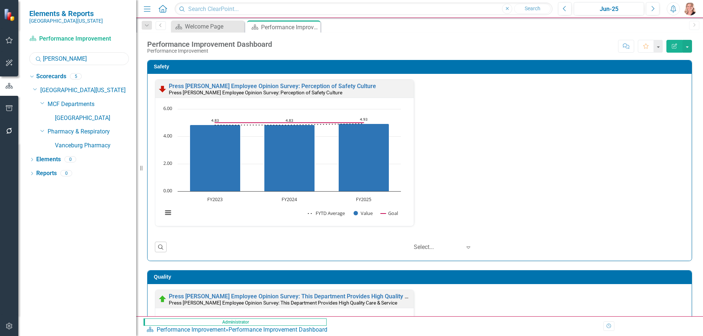
click at [91, 59] on input "vance" at bounding box center [79, 58] width 100 height 13
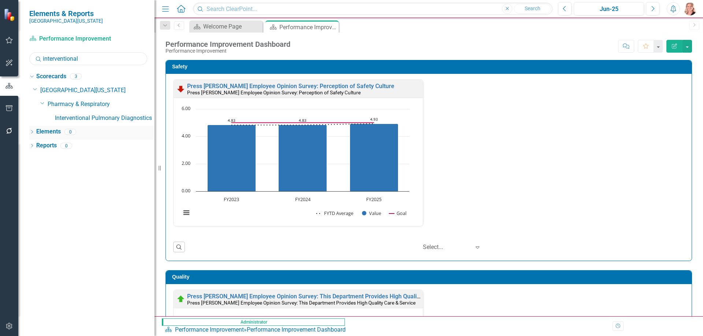
drag, startPoint x: 137, startPoint y: 132, endPoint x: 154, endPoint y: 132, distance: 17.6
click at [154, 132] on div "Resize" at bounding box center [157, 168] width 6 height 336
click at [98, 59] on input "interventional" at bounding box center [88, 58] width 118 height 13
drag, startPoint x: 98, startPoint y: 60, endPoint x: 98, endPoint y: 65, distance: 4.8
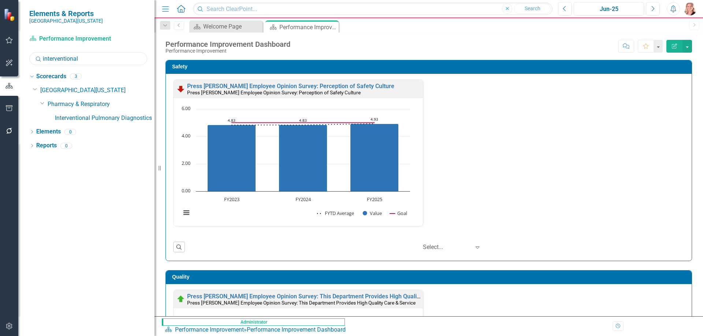
click at [99, 64] on input "interventional" at bounding box center [88, 58] width 118 height 13
click at [99, 65] on div "Scorecard Performance Improvement Search interventional Sorry, no results found…" at bounding box center [86, 184] width 136 height 303
click at [95, 62] on input "interventional" at bounding box center [88, 58] width 118 height 13
click at [73, 59] on input "anticoag" at bounding box center [88, 58] width 118 height 13
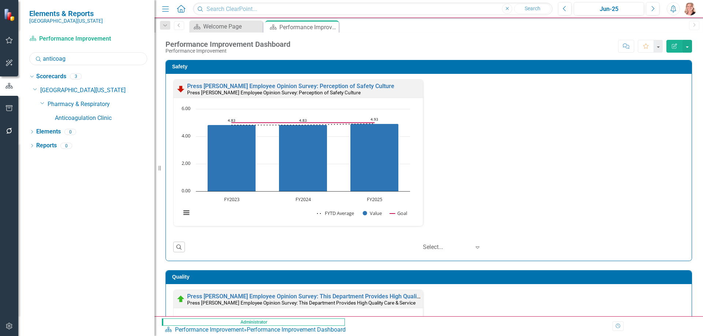
click at [73, 59] on input "anticoag" at bounding box center [88, 58] width 118 height 13
click at [70, 62] on input "waverly" at bounding box center [88, 58] width 118 height 13
click at [70, 61] on input "waverly" at bounding box center [88, 58] width 118 height 13
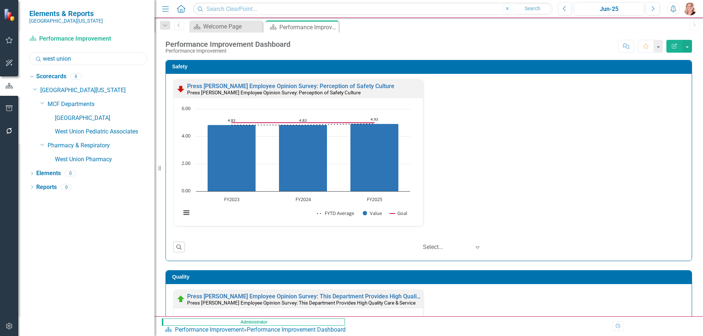
click at [92, 59] on input "west union" at bounding box center [88, 58] width 118 height 13
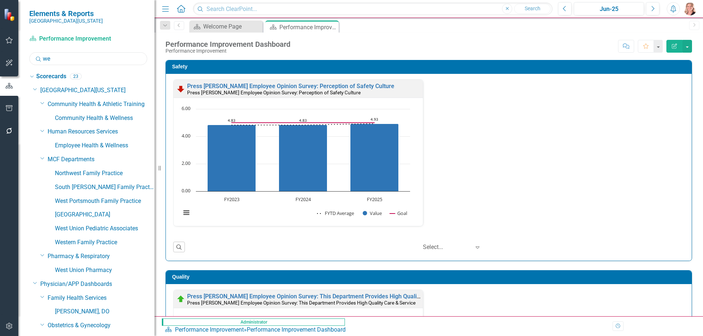
type input "w"
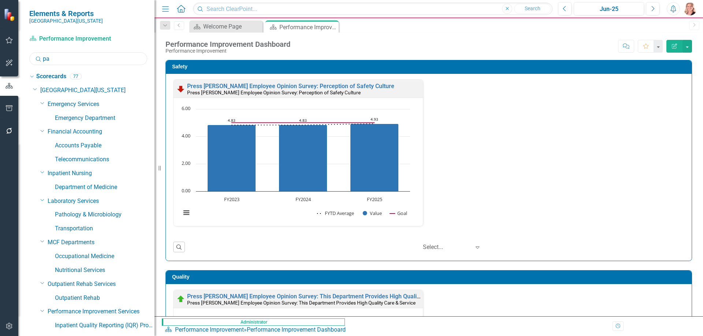
type input "p"
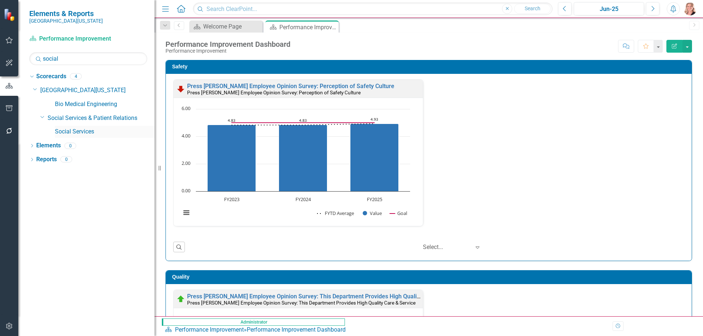
click at [74, 131] on link "Social Services" at bounding box center [105, 132] width 100 height 8
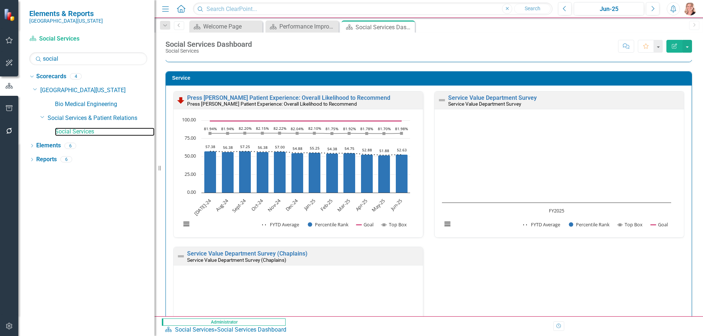
scroll to position [732, 0]
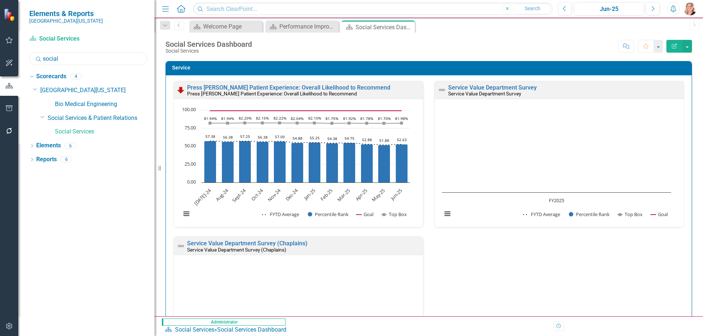
click at [94, 61] on input "social" at bounding box center [88, 58] width 118 height 13
type input "s"
click at [94, 53] on input "respirator" at bounding box center [88, 58] width 118 height 13
click at [93, 58] on input "respirator" at bounding box center [88, 58] width 118 height 13
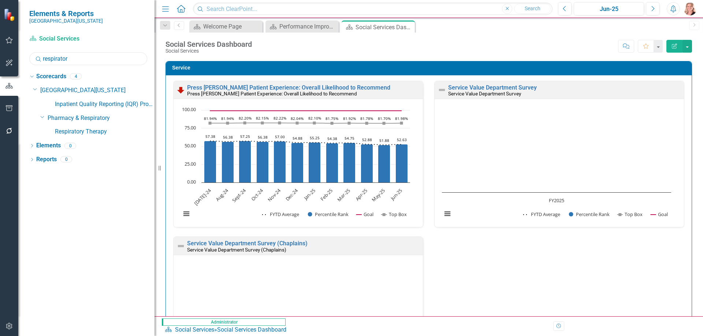
click at [93, 58] on input "respirator" at bounding box center [88, 58] width 118 height 13
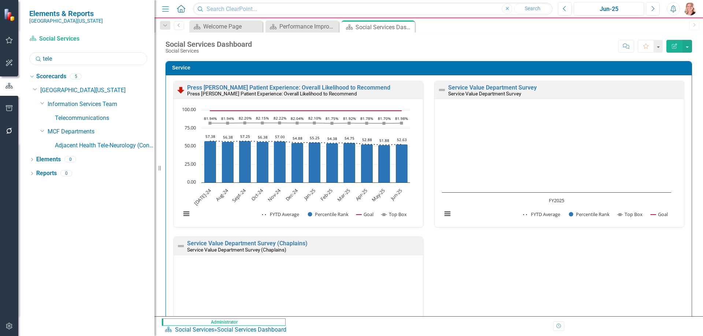
click at [65, 60] on input "tele" at bounding box center [88, 58] width 118 height 13
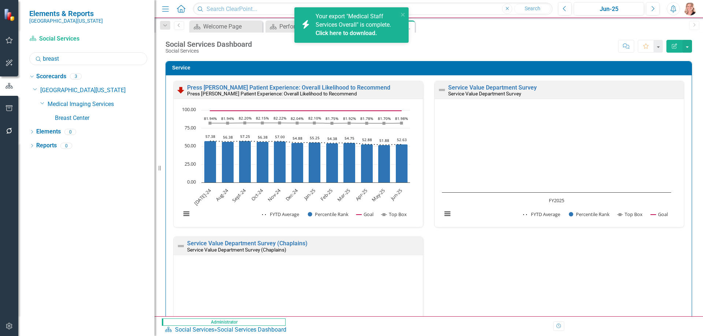
click at [64, 58] on input "breast" at bounding box center [88, 58] width 118 height 13
click at [63, 58] on input "breast" at bounding box center [88, 58] width 118 height 13
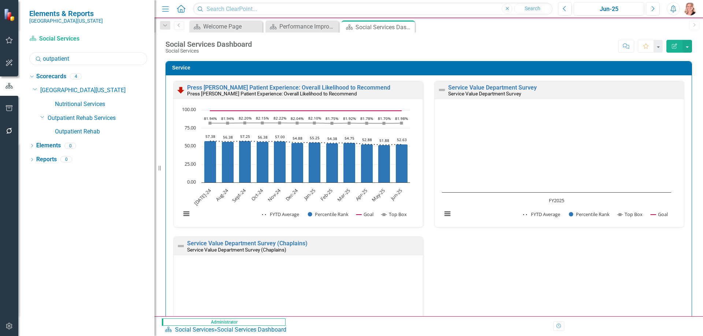
click at [94, 58] on input "outpatient" at bounding box center [88, 58] width 118 height 13
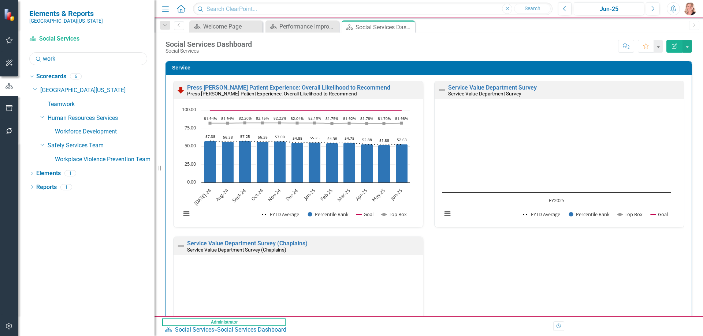
click at [93, 64] on input "work" at bounding box center [88, 58] width 118 height 13
click at [91, 63] on input "work" at bounding box center [88, 58] width 118 height 13
click at [91, 61] on input "work" at bounding box center [88, 58] width 118 height 13
type input "2"
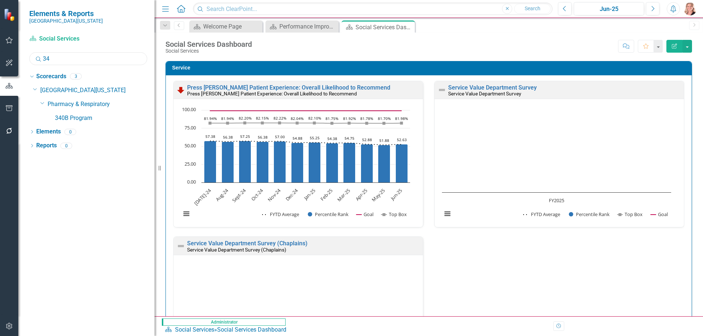
type input "340"
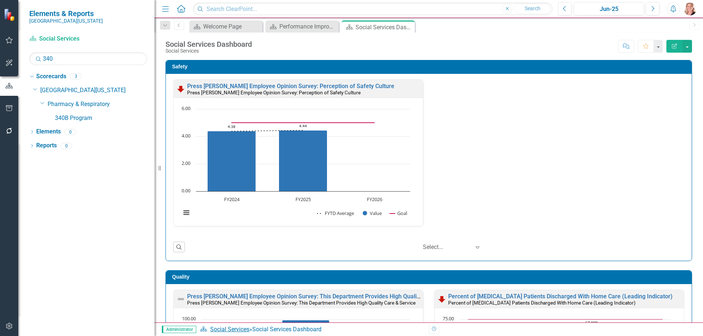
scroll to position [732, 0]
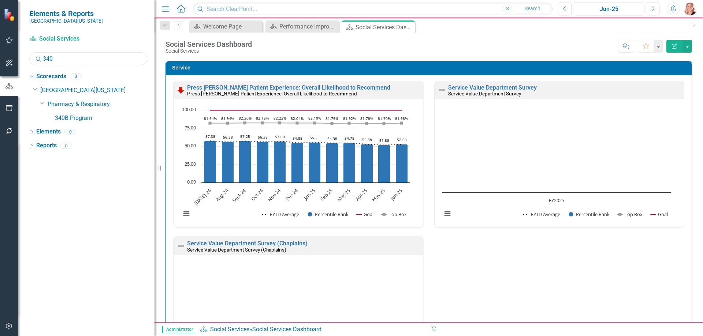
click at [82, 63] on input "340" at bounding box center [88, 58] width 118 height 13
click at [82, 62] on input "340" at bounding box center [88, 58] width 118 height 13
type input "Trans"
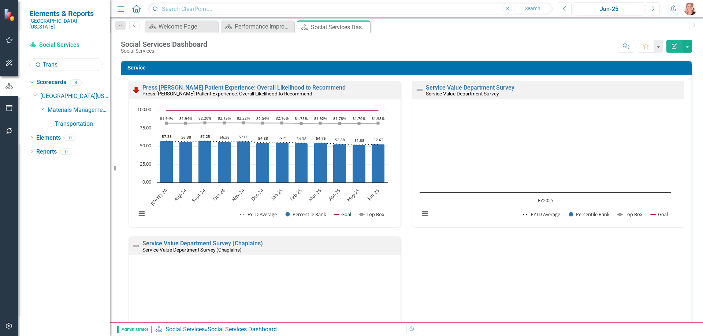
click at [85, 169] on div "Elements & Reports [GEOGRAPHIC_DATA][US_STATE] Scorecard Social Services Search…" at bounding box center [55, 168] width 110 height 336
click at [7, 104] on button "button" at bounding box center [9, 108] width 16 height 15
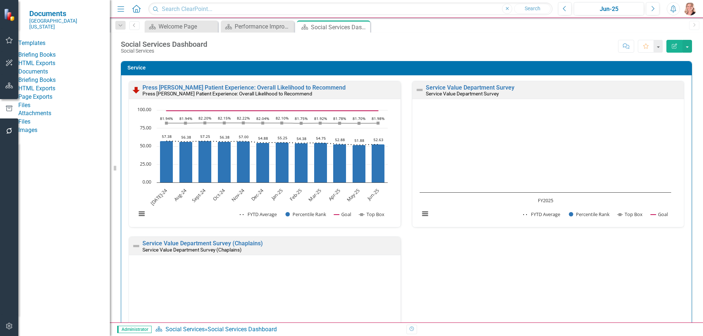
click at [51, 66] on link "HTML Exports" at bounding box center [63, 63] width 91 height 8
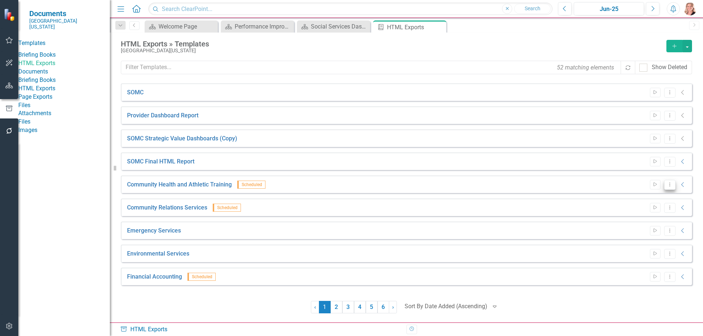
click at [669, 182] on icon "Dropdown Menu" at bounding box center [669, 184] width 6 height 5
click at [635, 231] on link "Edit Edit Template" at bounding box center [641, 224] width 68 height 14
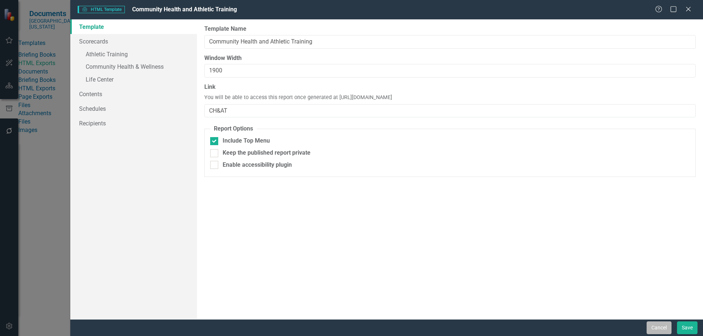
click at [660, 326] on button "Cancel" at bounding box center [658, 328] width 25 height 13
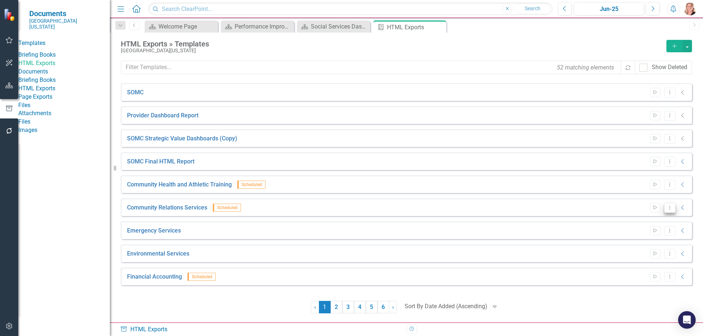
click at [666, 208] on icon "Dropdown Menu" at bounding box center [669, 207] width 6 height 5
click at [636, 247] on link "Edit Edit Template" at bounding box center [641, 247] width 68 height 14
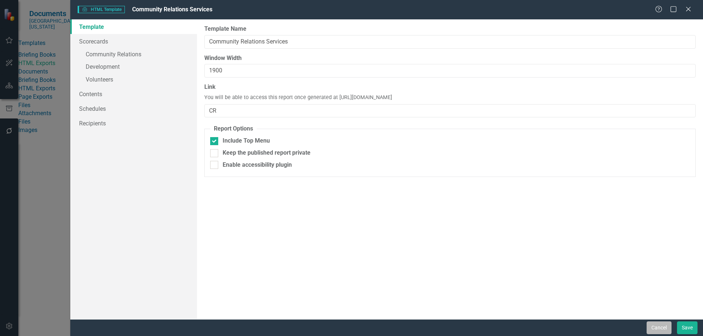
click at [656, 327] on button "Cancel" at bounding box center [658, 328] width 25 height 13
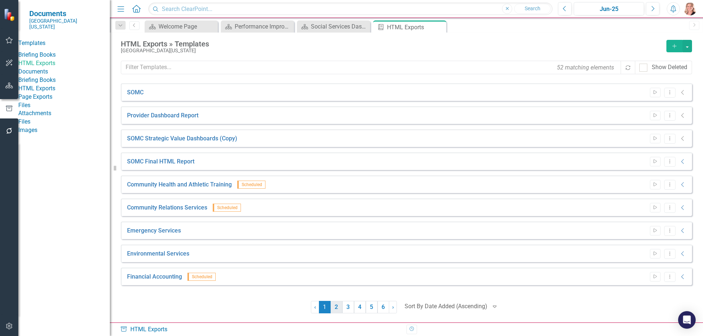
click at [340, 308] on link "2" at bounding box center [336, 307] width 12 height 12
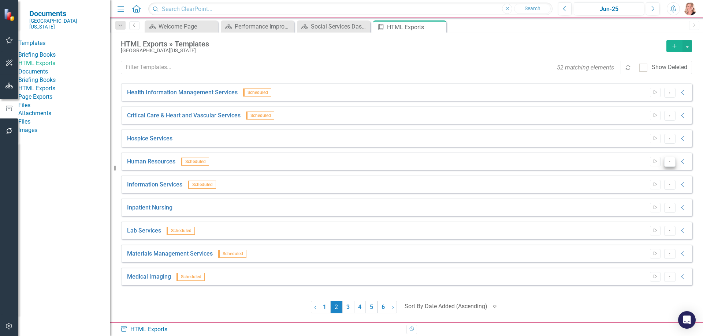
click at [669, 160] on icon "Dropdown Menu" at bounding box center [669, 161] width 6 height 5
click at [620, 203] on link "Edit Edit Template" at bounding box center [641, 201] width 68 height 14
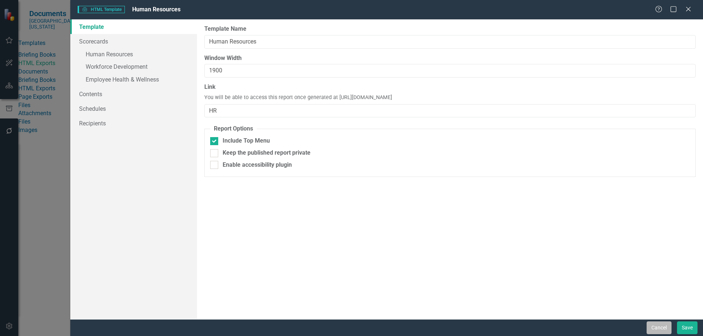
click at [664, 328] on button "Cancel" at bounding box center [658, 328] width 25 height 13
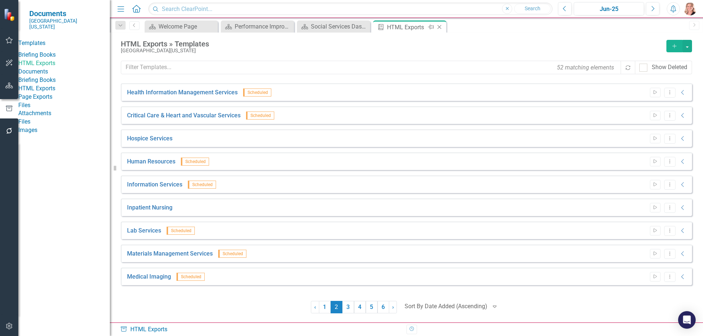
click at [438, 27] on icon "Close" at bounding box center [438, 27] width 7 height 6
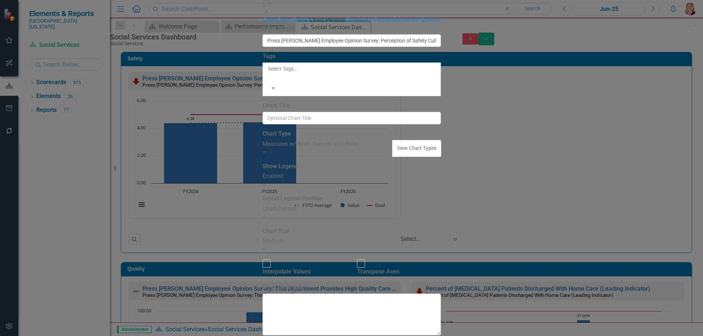
click at [309, 23] on link "Chart Periods" at bounding box center [327, 19] width 36 height 7
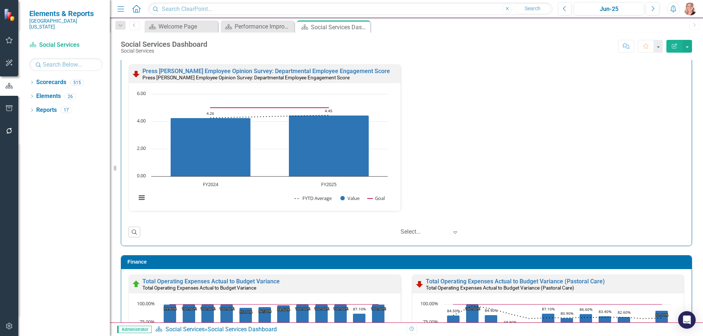
scroll to position [1412, 0]
